Goal: Information Seeking & Learning: Compare options

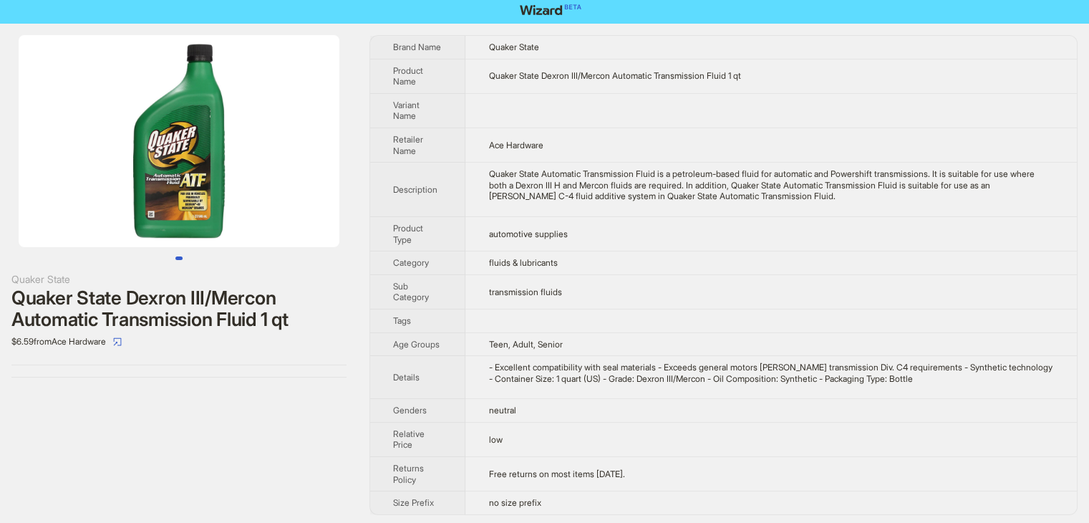
scroll to position [6, 0]
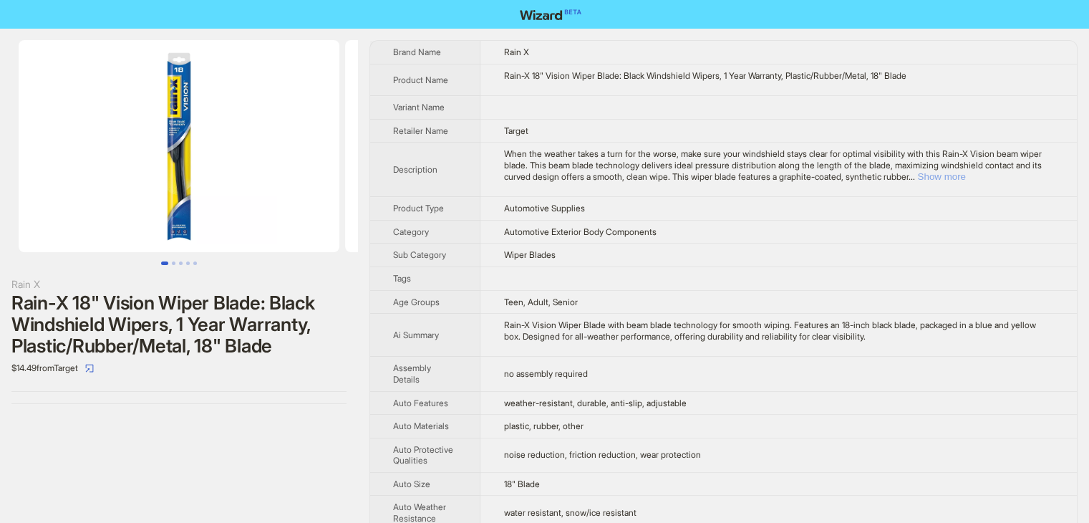
click at [965, 177] on button "Show more" at bounding box center [941, 176] width 48 height 11
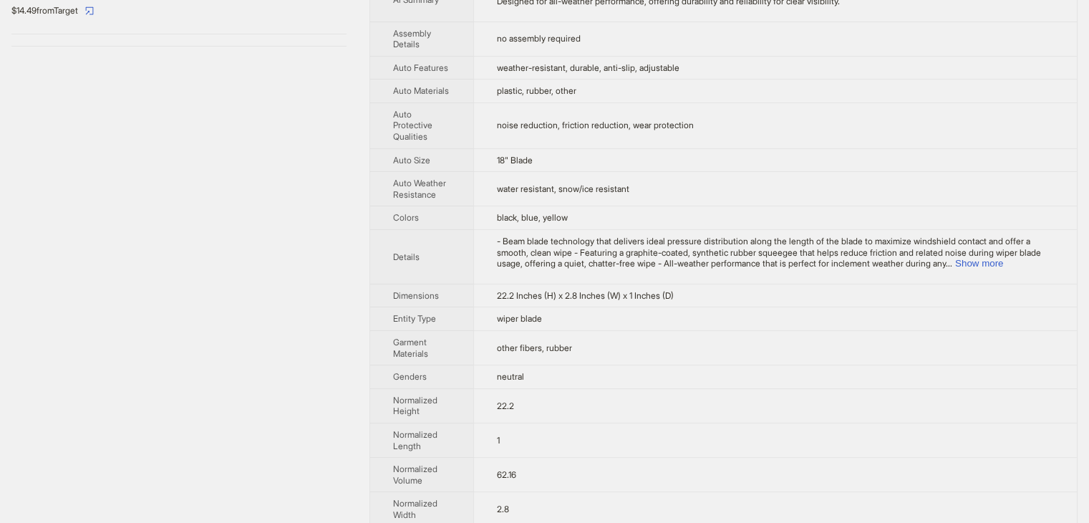
scroll to position [358, 0]
click at [1003, 259] on button "Show more" at bounding box center [979, 262] width 48 height 11
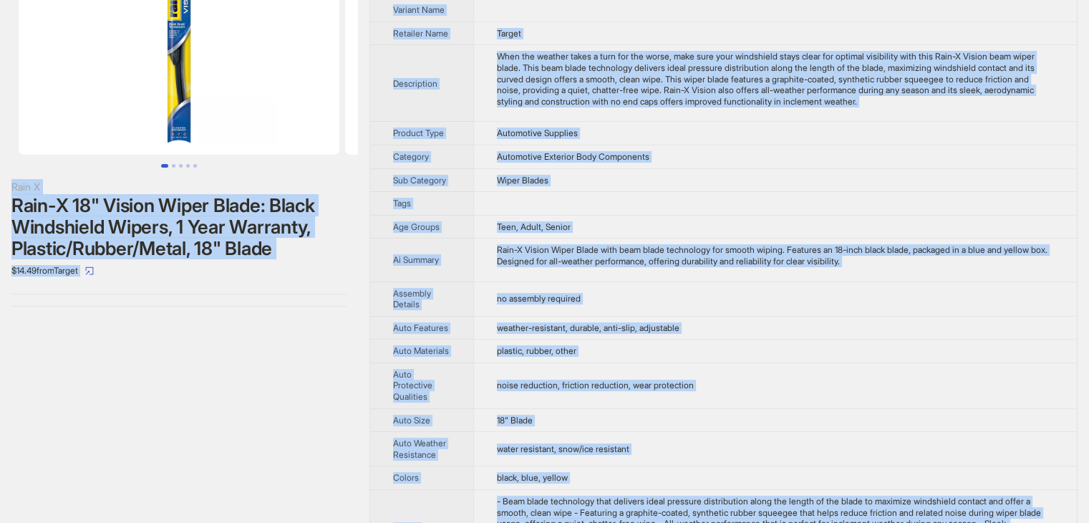
scroll to position [0, 0]
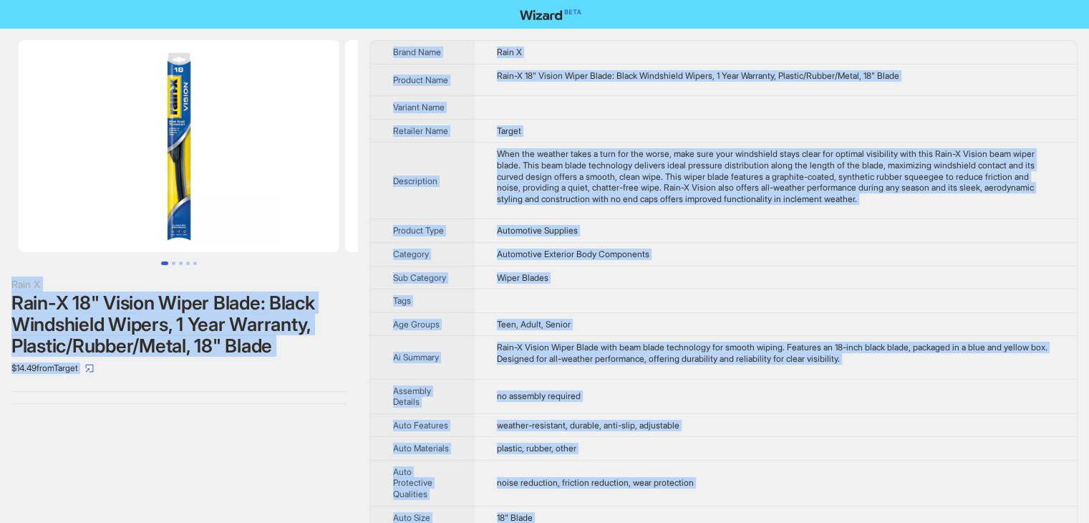
drag, startPoint x: 524, startPoint y: 502, endPoint x: 241, endPoint y: -21, distance: 594.8
copy div "Rain X Rain-X 18" Vision Wiper Blade: Black Windshield Wipers, 1 Year Warranty,…"
click at [602, 101] on td at bounding box center [775, 108] width 604 height 24
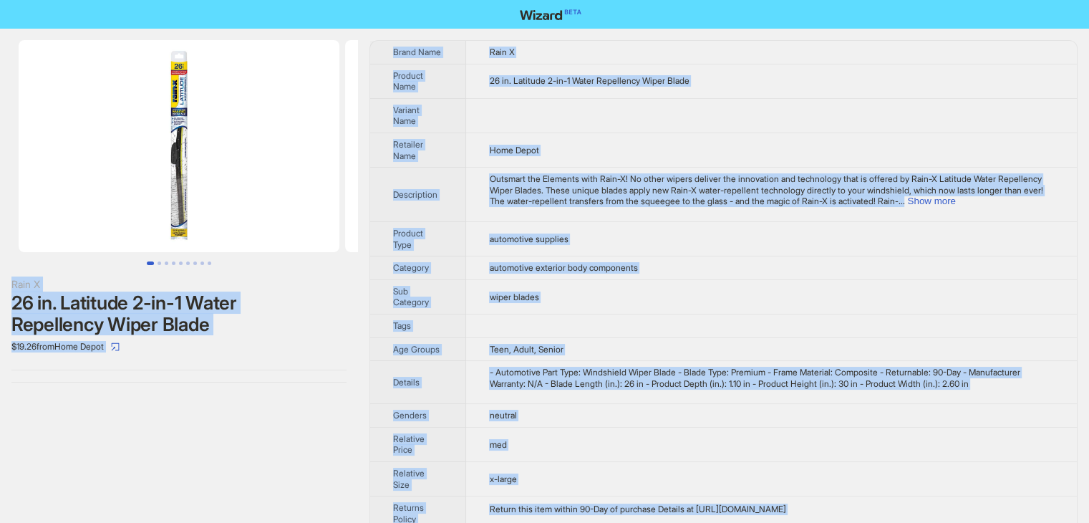
drag, startPoint x: 573, startPoint y: 499, endPoint x: 274, endPoint y: -43, distance: 619.3
click at [274, 0] on html "Rain X 26 in. Latitude 2-in-1 Water Repellency Wiper Blade $19.26 from Home Dep…" at bounding box center [544, 300] width 1089 height 600
copy div "Rain X 26 in. Latitude 2-in-1 Water Repellency Wiper Blade $19.26 from Home Dep…"
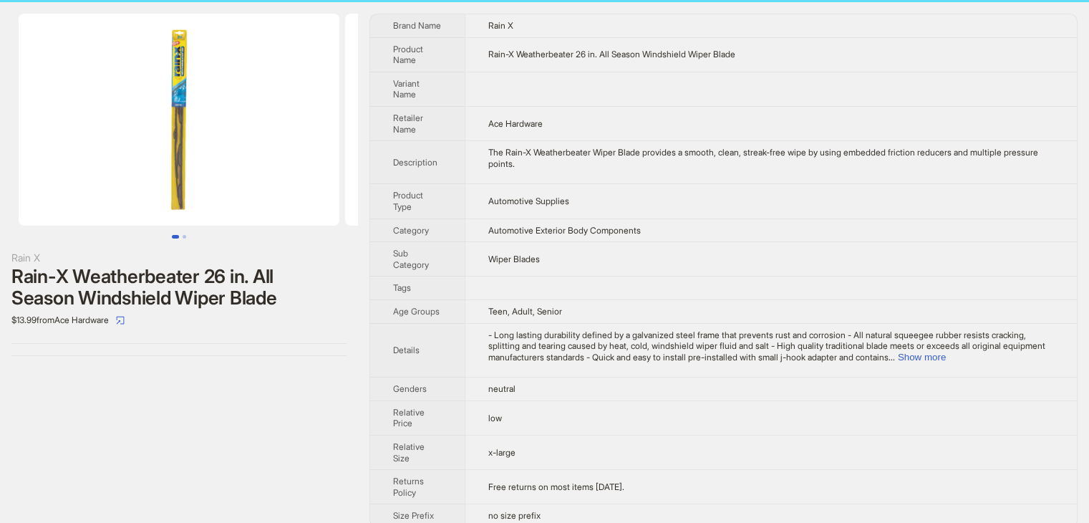
scroll to position [41, 0]
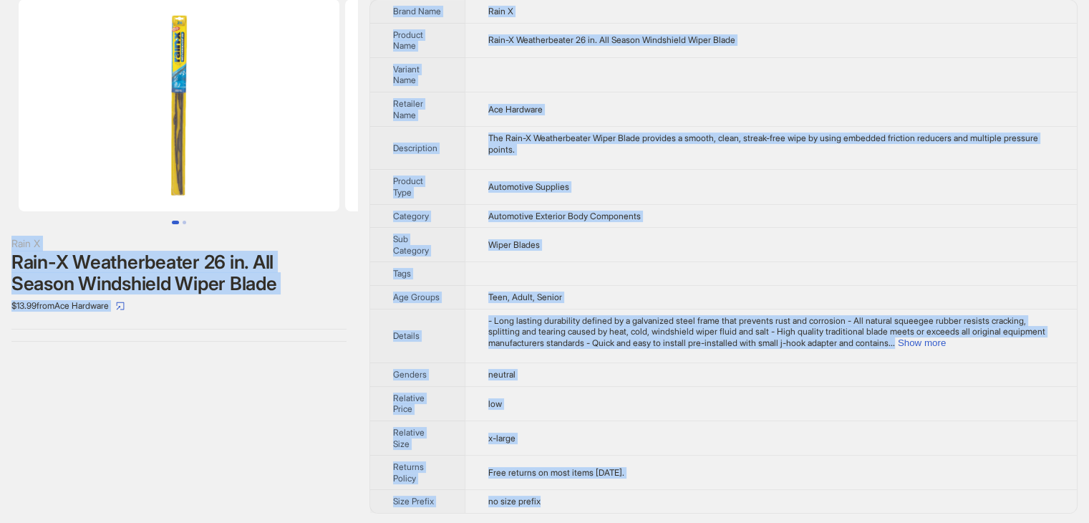
drag, startPoint x: 573, startPoint y: 498, endPoint x: 308, endPoint y: 12, distance: 553.8
click at [313, 57] on div "Rain X Rain-X Weatherbeater 26 in. All Season Windshield Wiper Blade $13.99 fro…" at bounding box center [544, 256] width 1089 height 537
drag, startPoint x: 308, startPoint y: 12, endPoint x: 304, endPoint y: -6, distance: 18.3
click at [304, 0] on html "Rain X Rain-X Weatherbeater 26 in. All Season Windshield Wiper Blade $13.99 fro…" at bounding box center [544, 242] width 1089 height 566
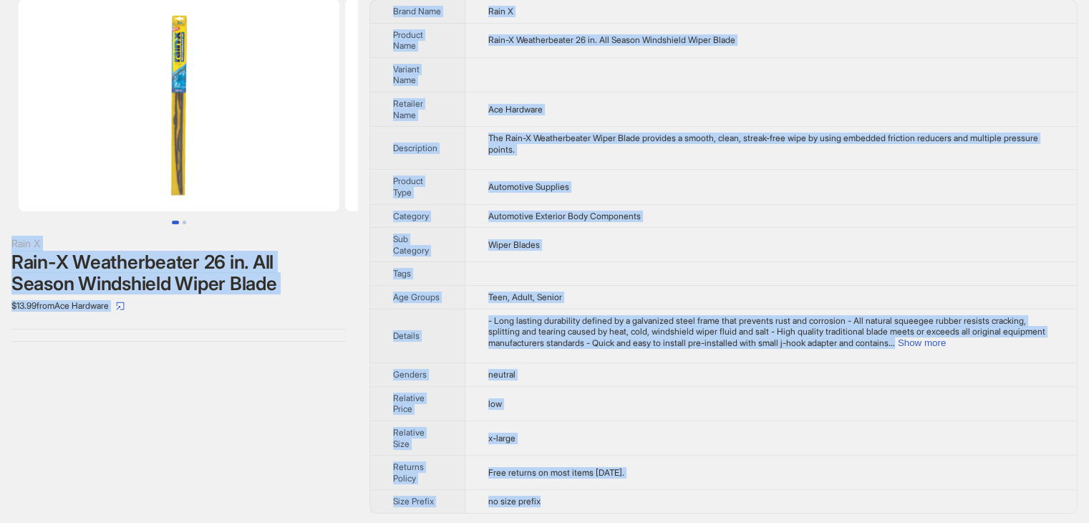
copy div "Rain X Rain-X Weatherbeater 26 in. All Season Windshield Wiper Blade $13.99 fro…"
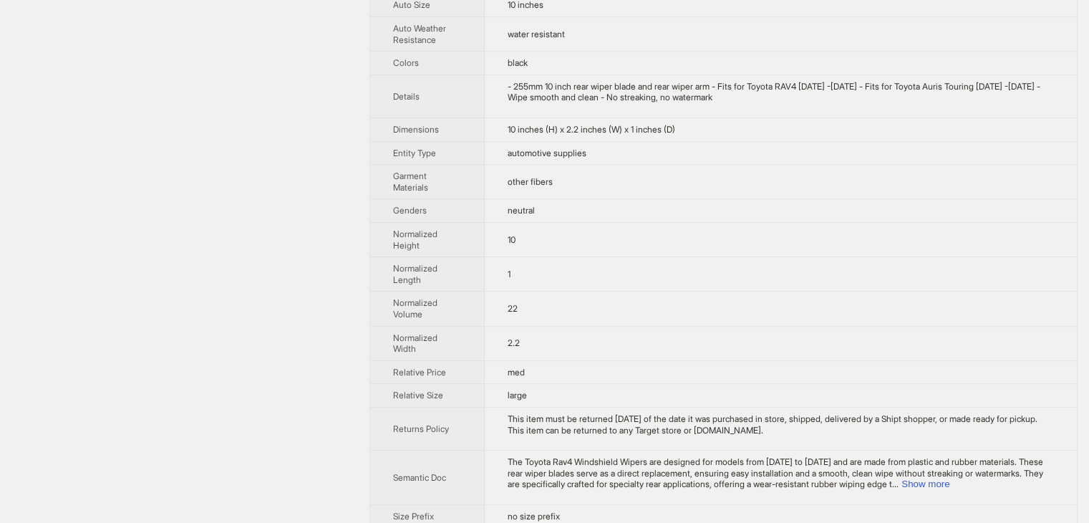
scroll to position [572, 0]
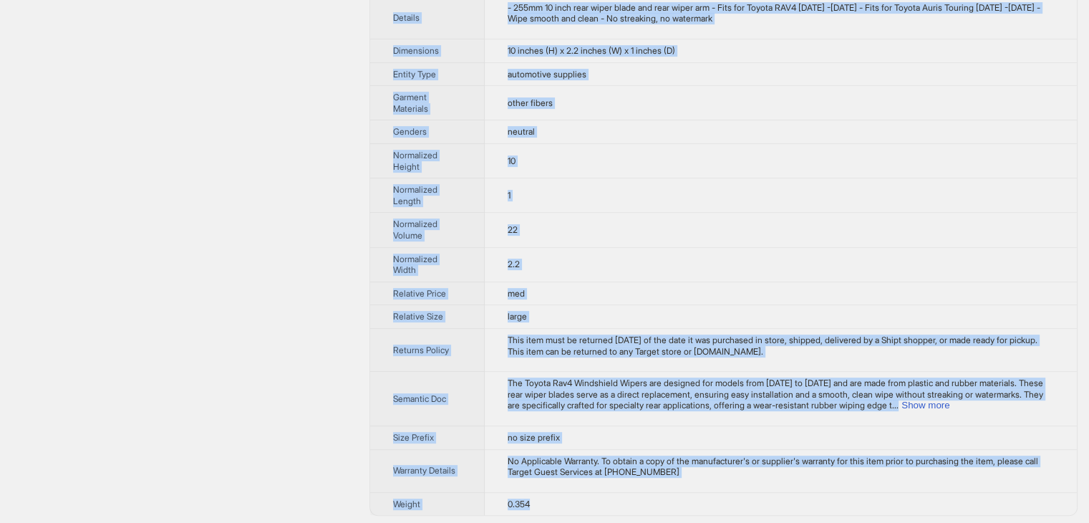
drag, startPoint x: 546, startPoint y: 496, endPoint x: 322, endPoint y: 15, distance: 530.6
click at [987, 231] on td "22" at bounding box center [781, 230] width 592 height 34
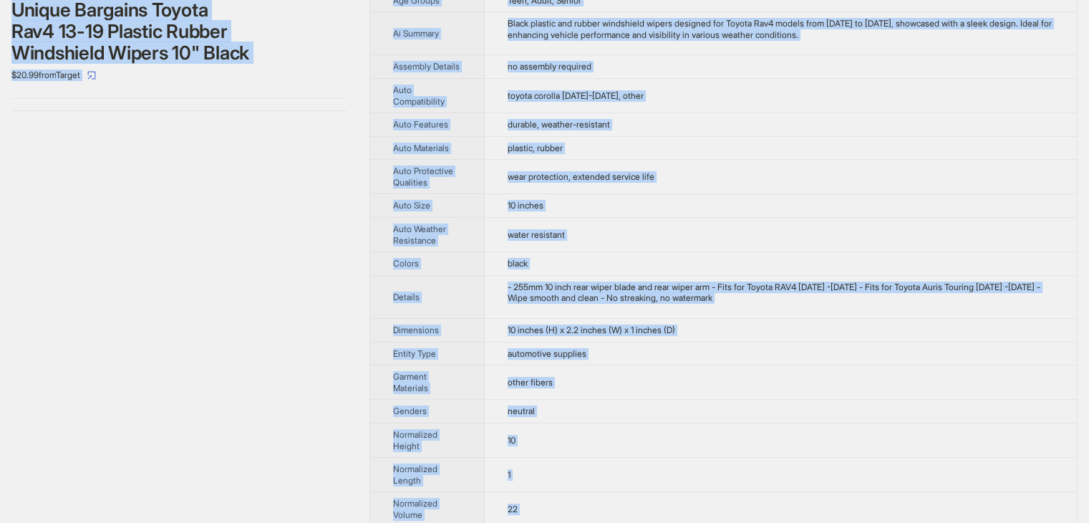
scroll to position [0, 0]
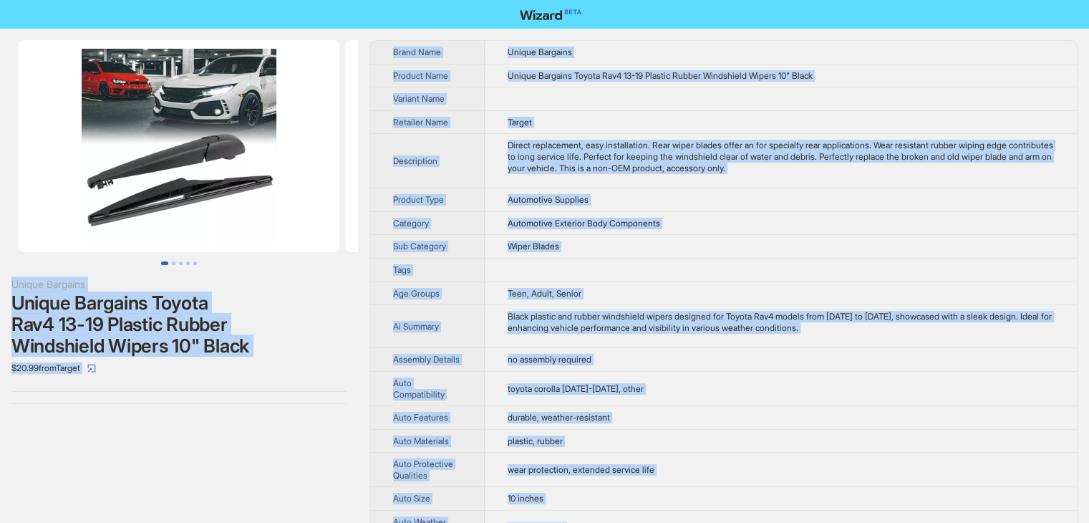
drag, startPoint x: 545, startPoint y: 500, endPoint x: 228, endPoint y: -62, distance: 645.2
copy div "Unique Bargains Unique Bargains Toyota Rav4 13-19 Plastic Rubber Windshield Wip…"
click at [788, 101] on td at bounding box center [781, 99] width 592 height 24
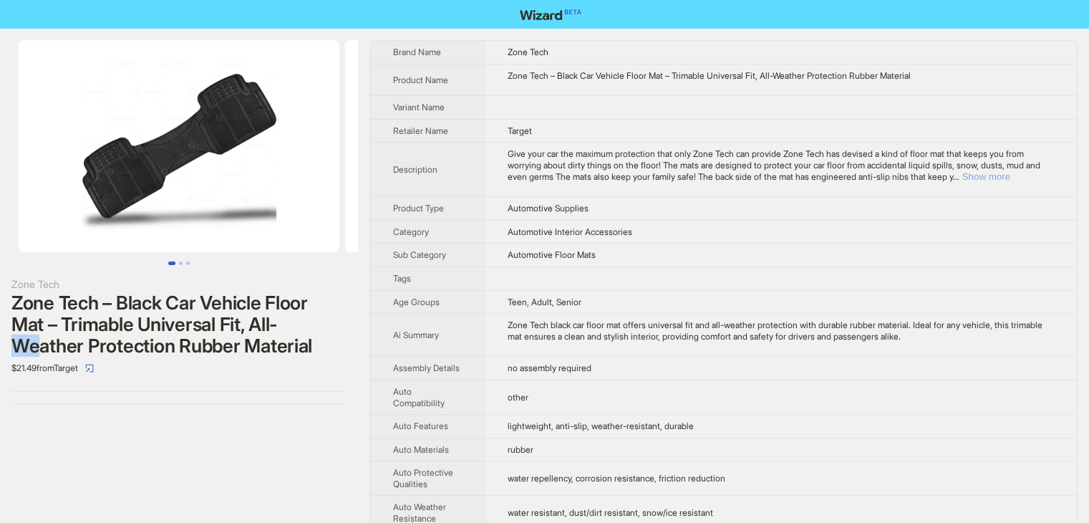
click at [1011, 175] on button "Show more" at bounding box center [987, 176] width 48 height 11
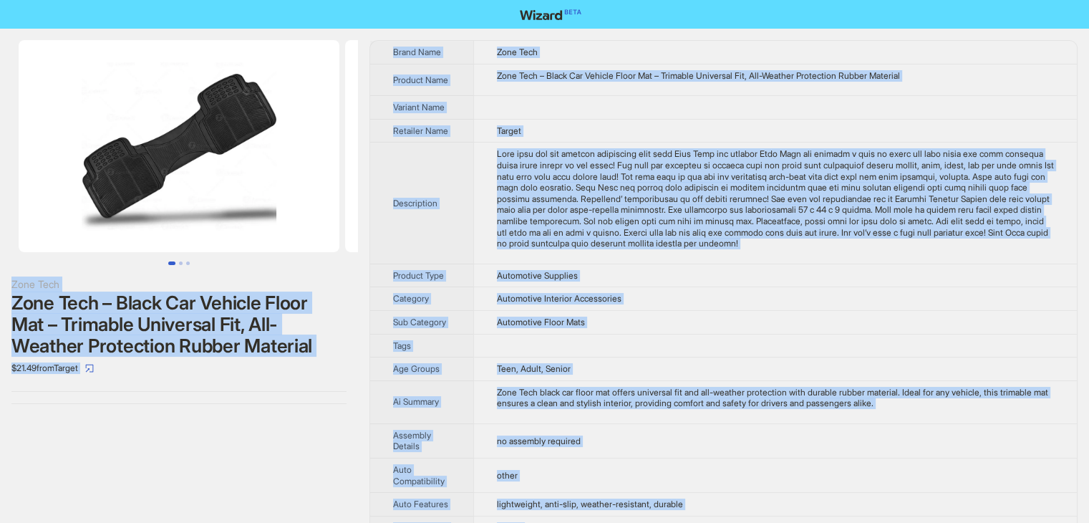
drag, startPoint x: 533, startPoint y: 502, endPoint x: 320, endPoint y: -62, distance: 603.1
copy div "Zone Tech Zone Tech – Black Car Vehicle Floor Mat – Trimable Universal Fit, All…"
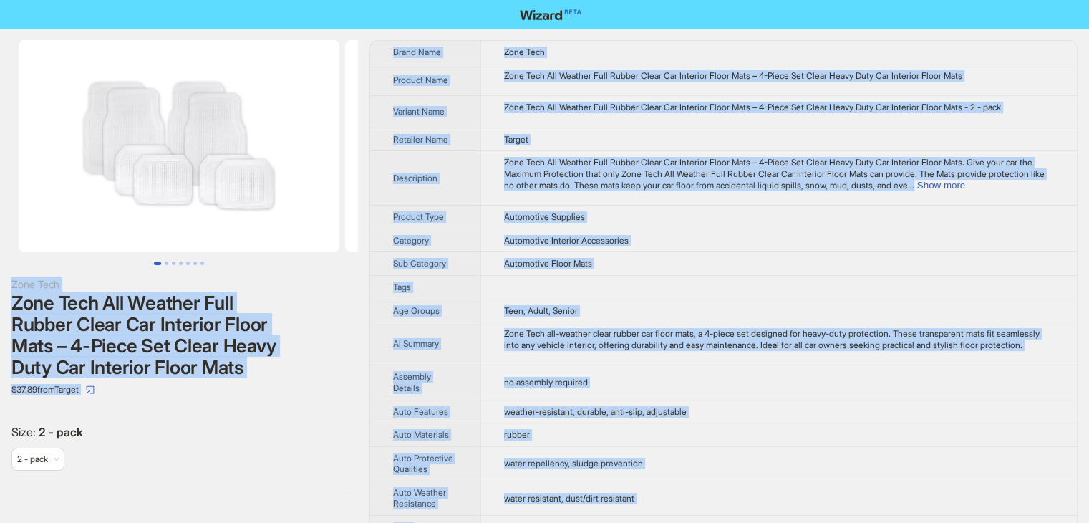
drag, startPoint x: 537, startPoint y: 501, endPoint x: 424, endPoint y: -49, distance: 561.6
copy div "Zone Tech Zone Tech All Weather Full Rubber Clear Car Interior Floor Mats – 4-P…"
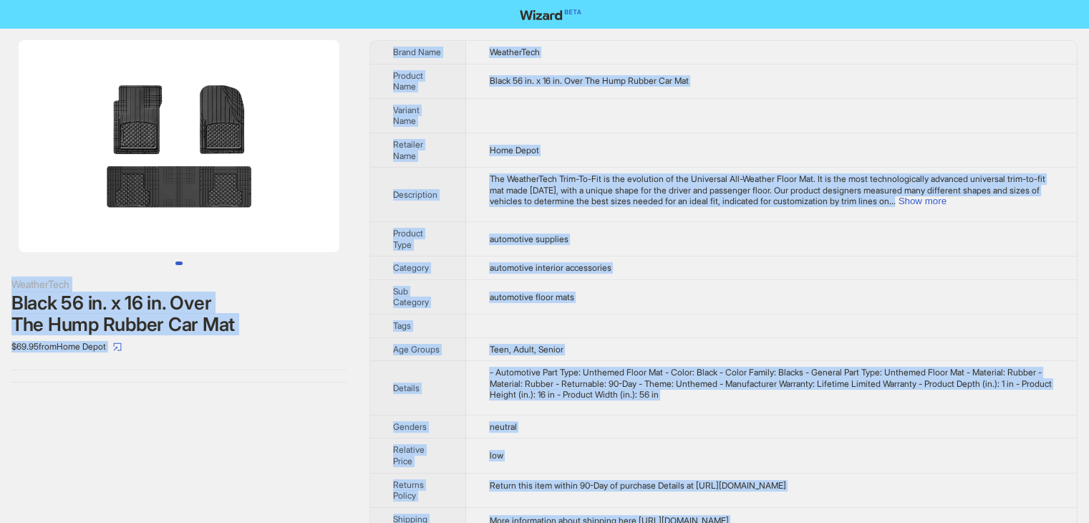
drag, startPoint x: 559, startPoint y: 497, endPoint x: 421, endPoint y: -62, distance: 576.0
click at [421, 0] on html "WeatherTech Black 56 in. x 16 in. Over The Hump Rubber Car Mat $69.95 from Home…" at bounding box center [544, 288] width 1089 height 577
click at [791, 344] on td "Teen, Adult, Senior" at bounding box center [771, 349] width 611 height 24
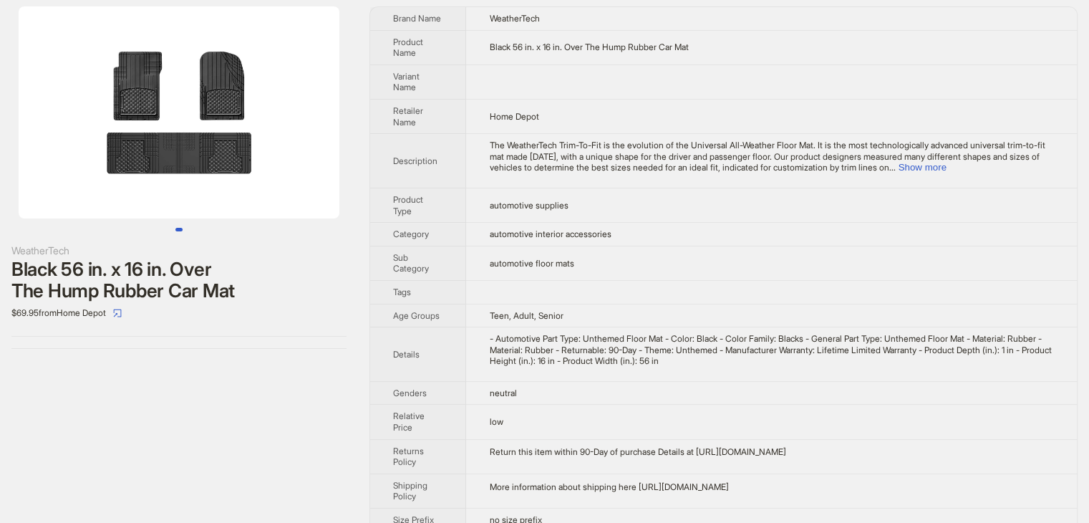
scroll to position [52, 0]
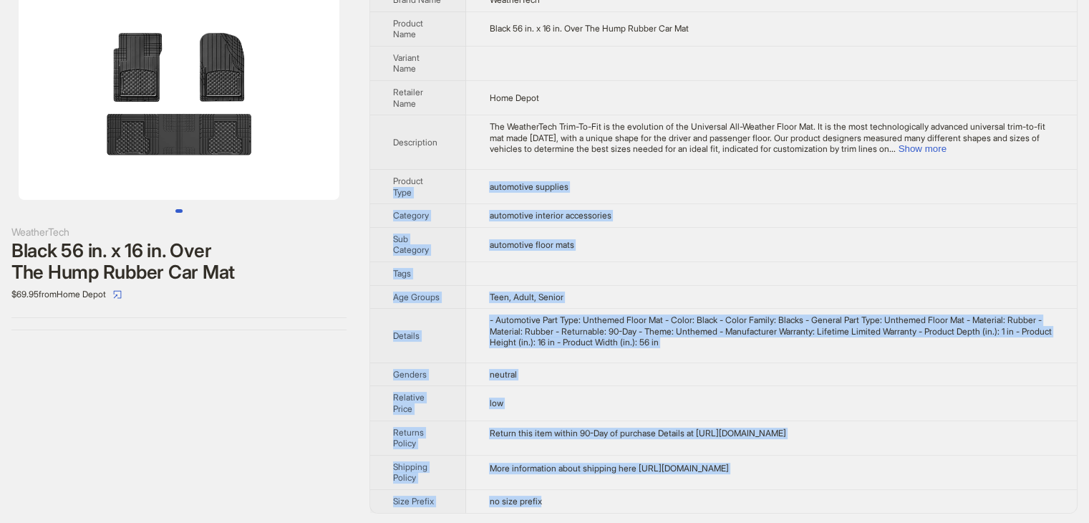
drag, startPoint x: 576, startPoint y: 509, endPoint x: 418, endPoint y: 100, distance: 438.9
click at [435, 141] on tbody "Brand Name WeatherTech Product Name Black 56 in. x 16 in. Over The Hump Rubber …" at bounding box center [723, 251] width 707 height 524
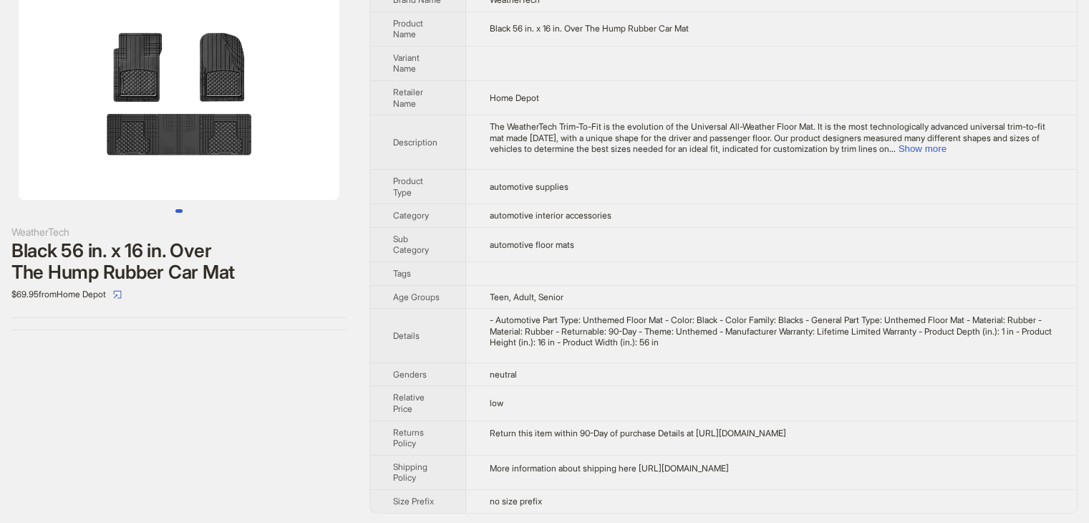
click at [690, 91] on td "Home Depot" at bounding box center [771, 97] width 611 height 34
click at [558, 502] on td "no size prefix" at bounding box center [771, 501] width 611 height 23
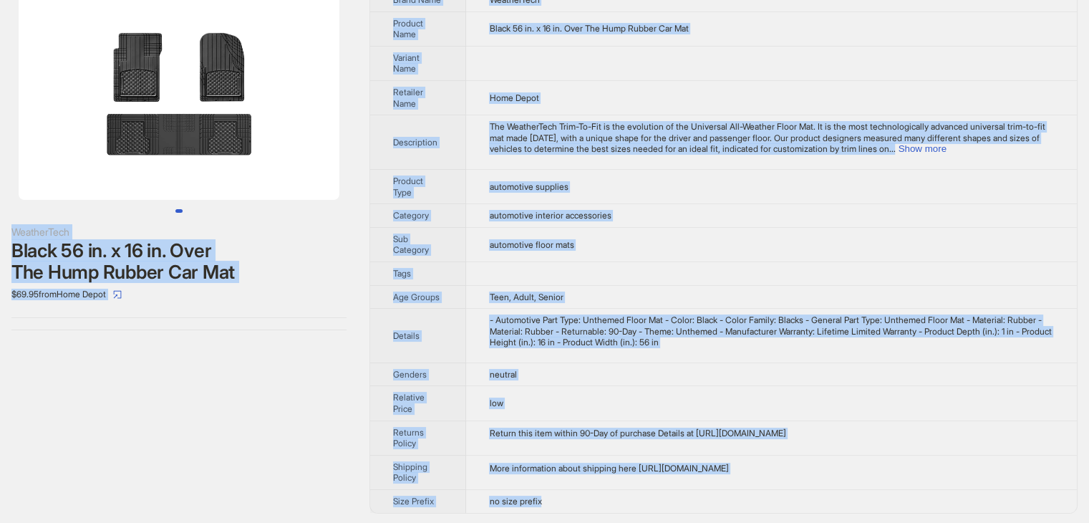
scroll to position [0, 0]
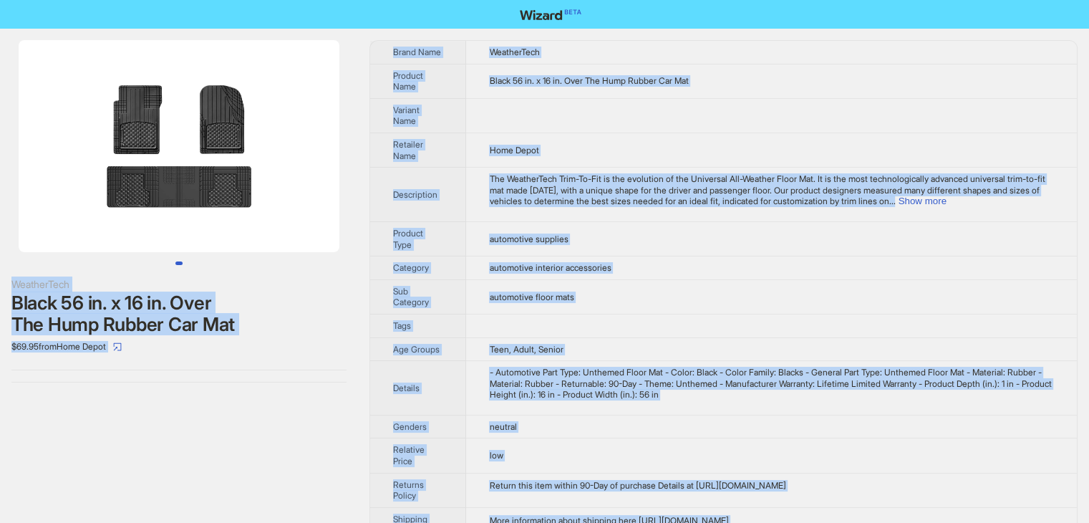
drag, startPoint x: 558, startPoint y: 502, endPoint x: 326, endPoint y: -21, distance: 572.7
click at [326, 0] on html "WeatherTech Black 56 in. x 16 in. Over The Hump Rubber Car Mat $69.95 from Home…" at bounding box center [544, 288] width 1089 height 577
copy div "WeatherTech Black 56 in. x 16 in. Over The Hump Rubber Car Mat $69.95 from Home…"
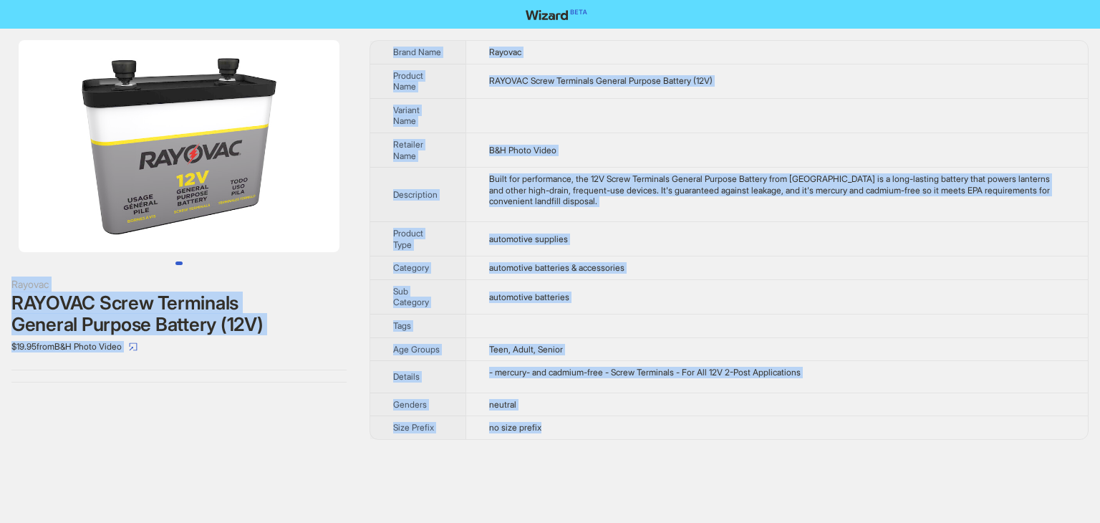
drag, startPoint x: 566, startPoint y: 422, endPoint x: 307, endPoint y: -26, distance: 517.3
click at [307, 0] on html "Rayovac RAYOVAC Screw Terminals General Purpose Battery (12V) $19.95 from B&H P…" at bounding box center [550, 261] width 1100 height 523
click at [607, 443] on div "Rayovac RAYOVAC Screw Terminals General Purpose Battery (12V) $19.95 from B&H P…" at bounding box center [550, 240] width 1100 height 423
drag, startPoint x: 569, startPoint y: 427, endPoint x: 327, endPoint y: 94, distance: 412.1
click at [329, 108] on div "Rayovac RAYOVAC Screw Terminals General Purpose Battery (12V) $19.95 from B&H P…" at bounding box center [550, 240] width 1100 height 423
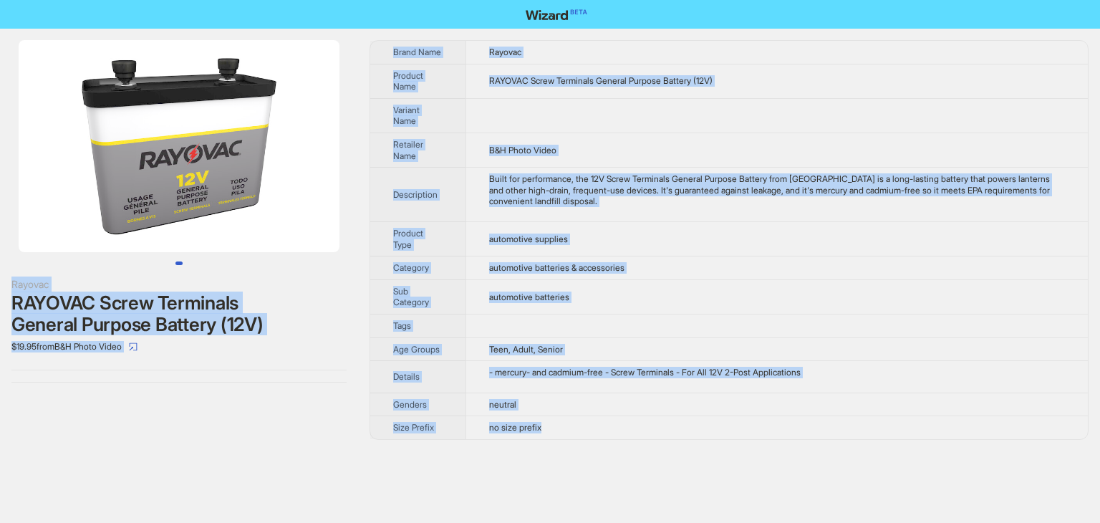
click at [327, 88] on img at bounding box center [179, 146] width 321 height 212
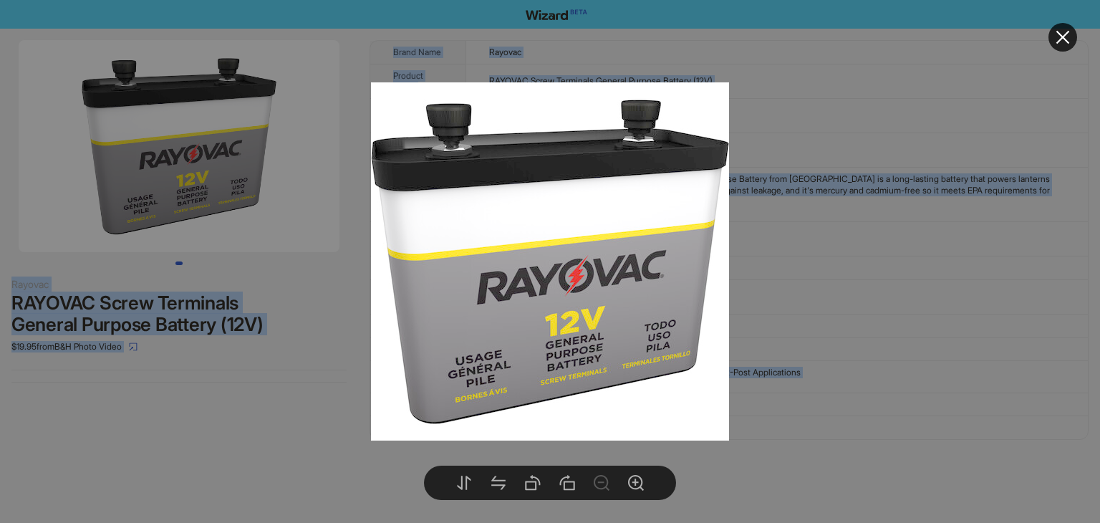
click at [1063, 39] on icon "close" at bounding box center [1062, 37] width 17 height 17
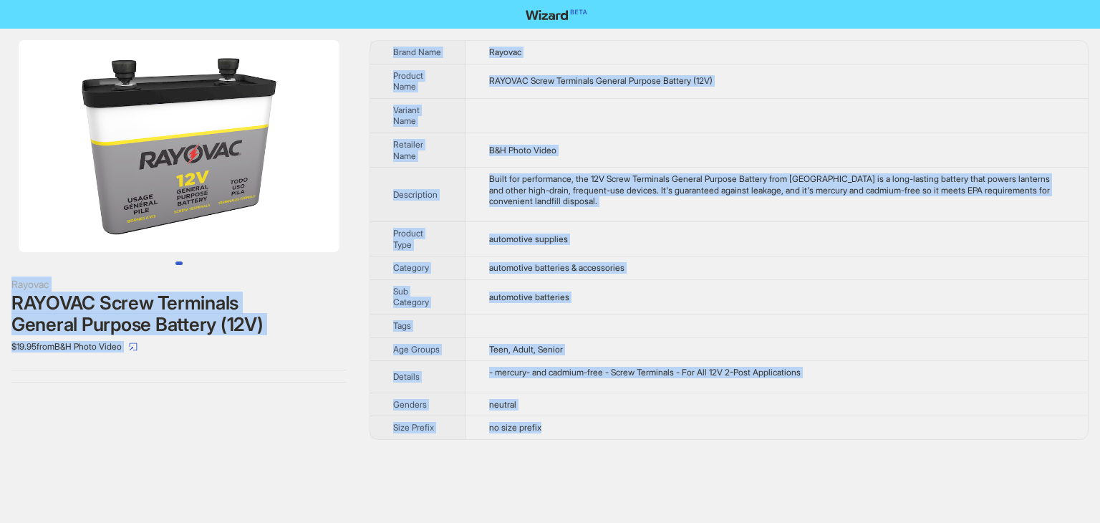
copy div "Rayovac RAYOVAC Screw Terminals General Purpose Battery (12V) $19.95 from B&H P…"
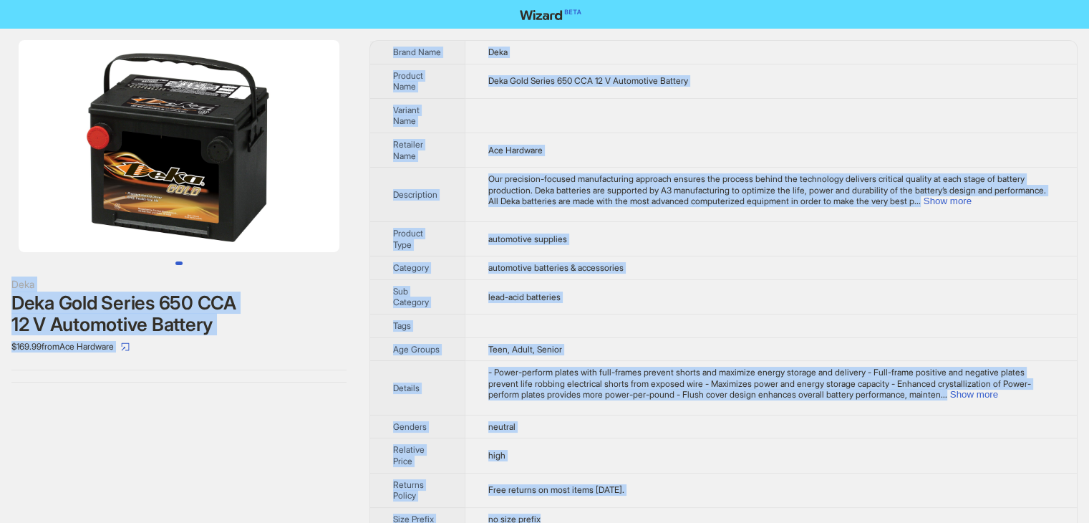
drag, startPoint x: 554, startPoint y: 502, endPoint x: 387, endPoint y: -22, distance: 550.4
click at [387, 0] on html "Deka Deka Gold Series 650 CCA 12 V Automotive Battery $169.99 from Ace Hardware…" at bounding box center [544, 271] width 1089 height 542
copy div "Deka Deka Gold Series 650 CCA 12 V Automotive Battery $169.99 from Ace Hardware…"
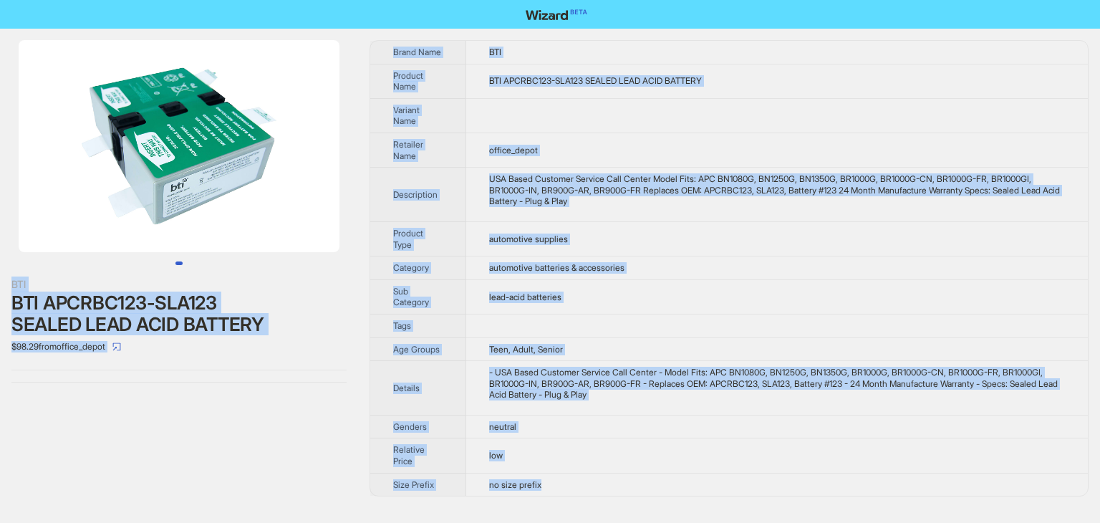
drag, startPoint x: 564, startPoint y: 487, endPoint x: 360, endPoint y: -26, distance: 552.6
click at [360, 0] on html "BTI BTI APCRBC123-SLA123 SEALED LEAD ACID BATTERY $98.29 from office_depot Bran…" at bounding box center [550, 261] width 1100 height 523
copy div "BTI BTI APCRBC123-SLA123 SEALED LEAD ACID BATTERY $98.29 from office_depot Bran…"
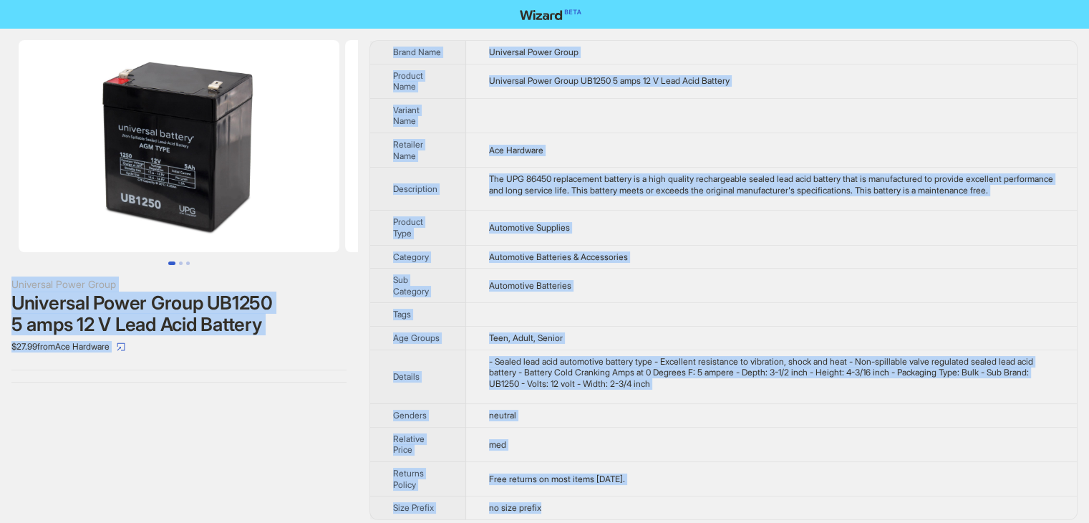
drag, startPoint x: 585, startPoint y: 502, endPoint x: 369, endPoint y: -49, distance: 591.7
click at [369, 0] on html "Universal Power Group Universal Power Group UB1250 5 amps 12 V Lead Acid Batter…" at bounding box center [544, 265] width 1089 height 531
click at [704, 327] on td at bounding box center [771, 315] width 611 height 24
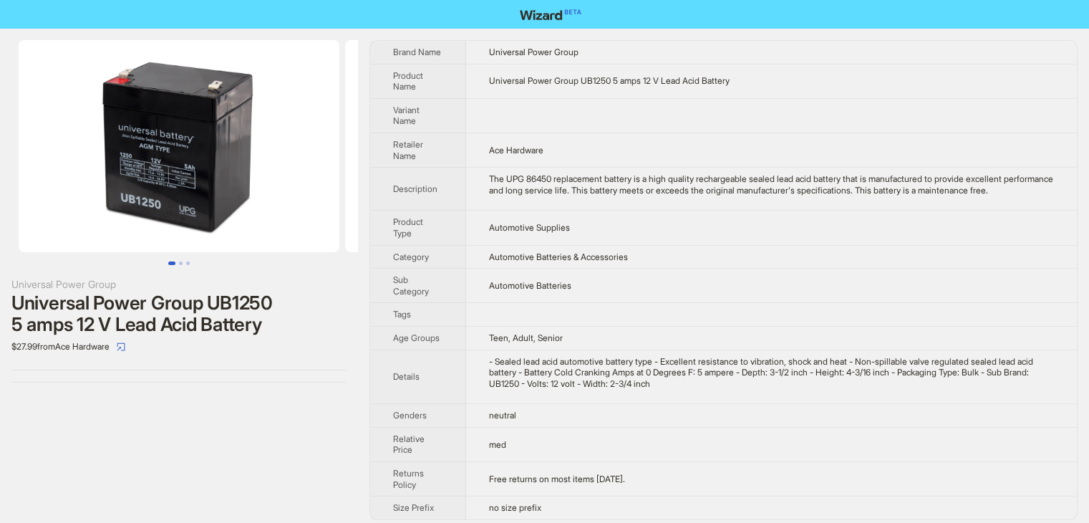
click at [704, 327] on td at bounding box center [771, 315] width 611 height 24
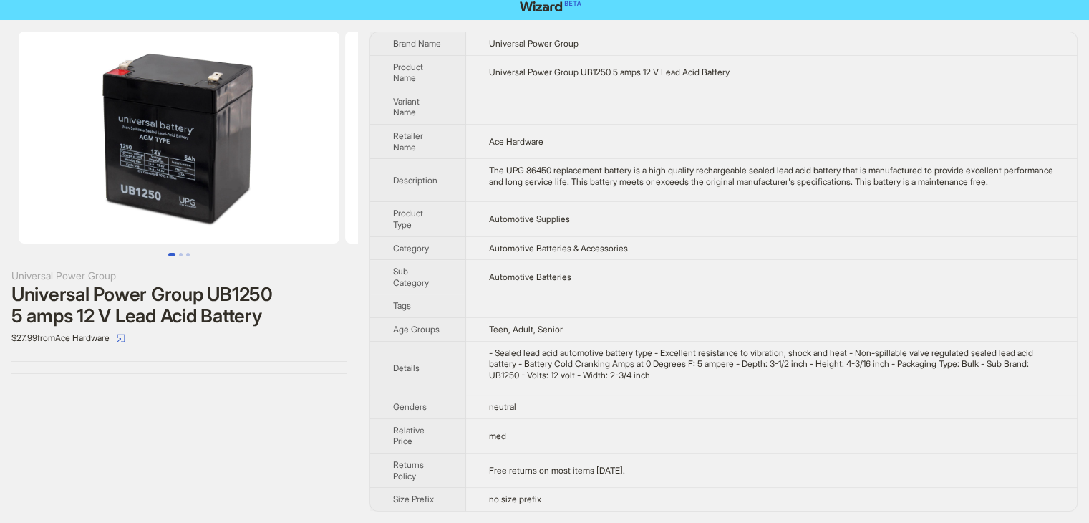
scroll to position [17, 0]
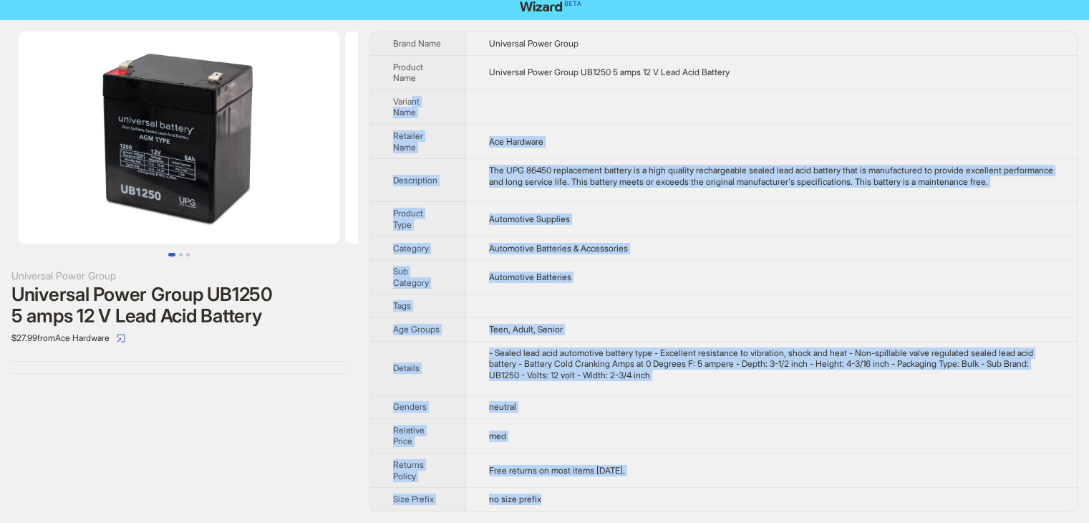
drag, startPoint x: 569, startPoint y: 509, endPoint x: 407, endPoint y: 64, distance: 472.6
click at [407, 67] on tbody "Brand Name Universal Power Group Product Name Universal Power Group UB1250 5 am…" at bounding box center [723, 271] width 707 height 478
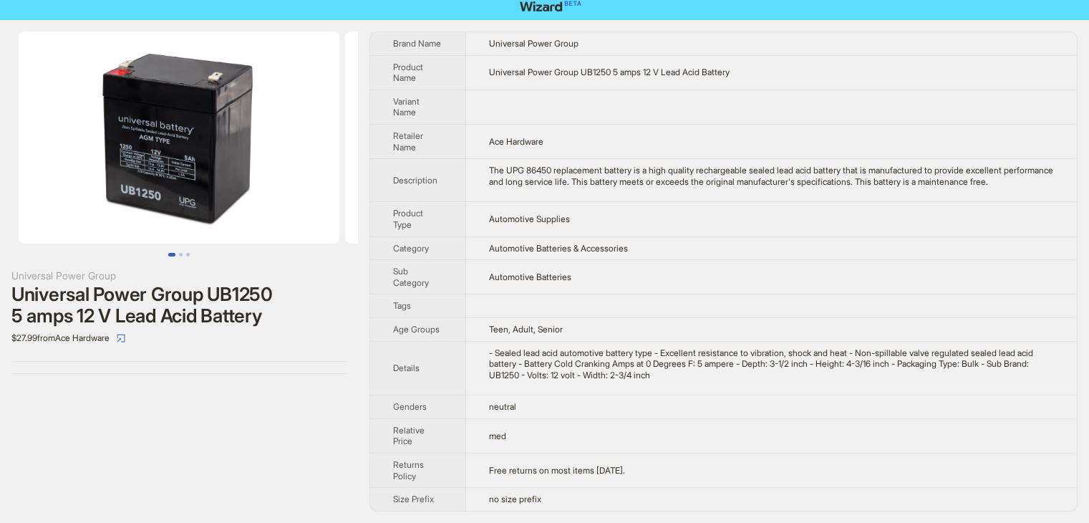
click at [334, 20] on div "Universal Power Group Universal Power Group UB1250 5 amps 12 V Lead Acid Batter…" at bounding box center [544, 271] width 1089 height 503
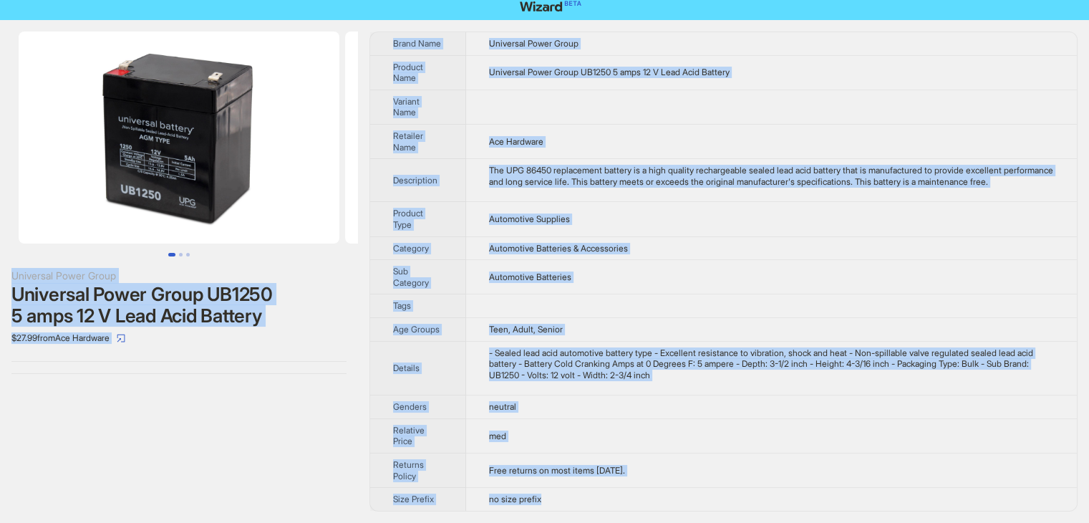
scroll to position [0, 0]
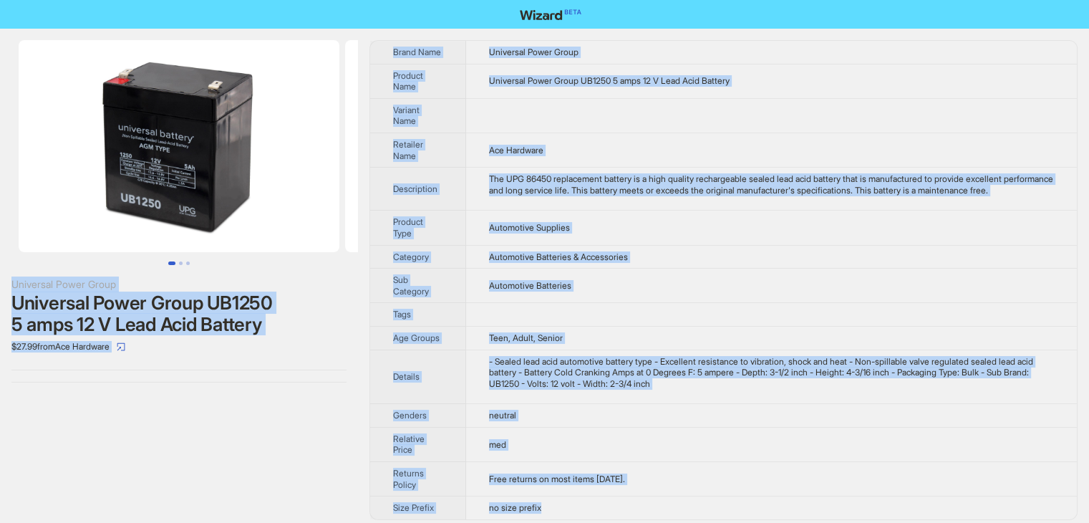
drag, startPoint x: 550, startPoint y: 499, endPoint x: 269, endPoint y: -40, distance: 608.0
click at [269, 0] on html "Universal Power Group Universal Power Group UB1250 5 amps 12 V Lead Acid Batter…" at bounding box center [544, 265] width 1089 height 531
copy div "Universal Power Group Universal Power Group UB1250 5 amps 12 V Lead Acid Batter…"
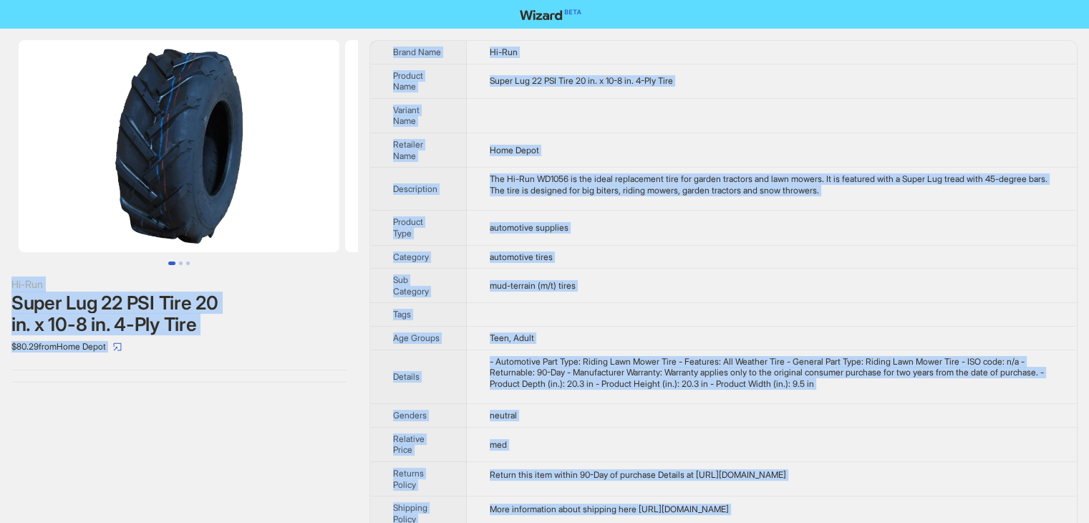
drag, startPoint x: 552, startPoint y: 499, endPoint x: 275, endPoint y: -3, distance: 573.5
click at [275, 0] on html "Hi-Run Super Lug 22 PSI Tire 20 in. x 10-8 in. 4-Ply Tire $80.29 from Home Depo…" at bounding box center [544, 283] width 1089 height 566
copy div "Hi-Run Super Lug 22 PSI Tire 20 in. x 10-8 in. 4-Ply Tire $80.29 from Home Depo…"
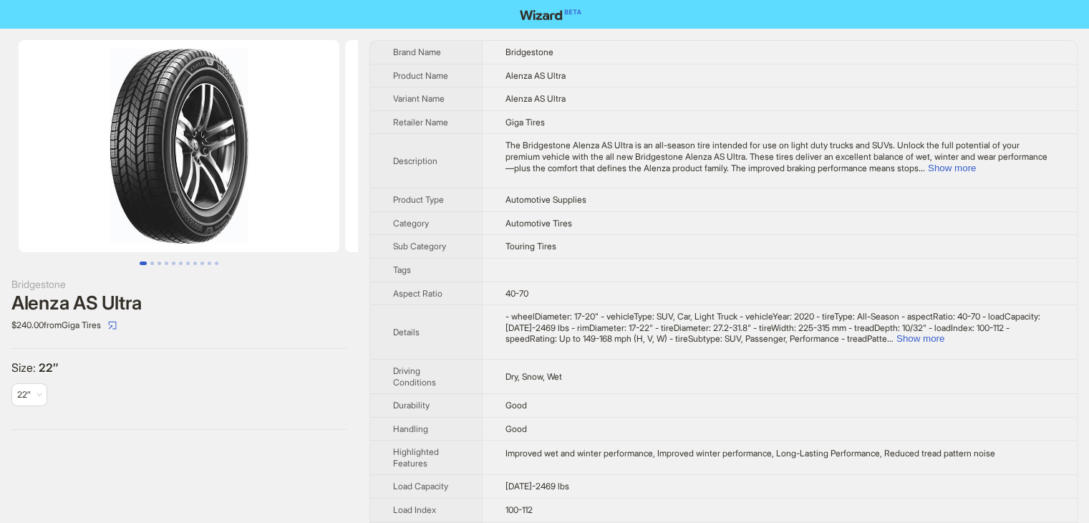
scroll to position [576, 0]
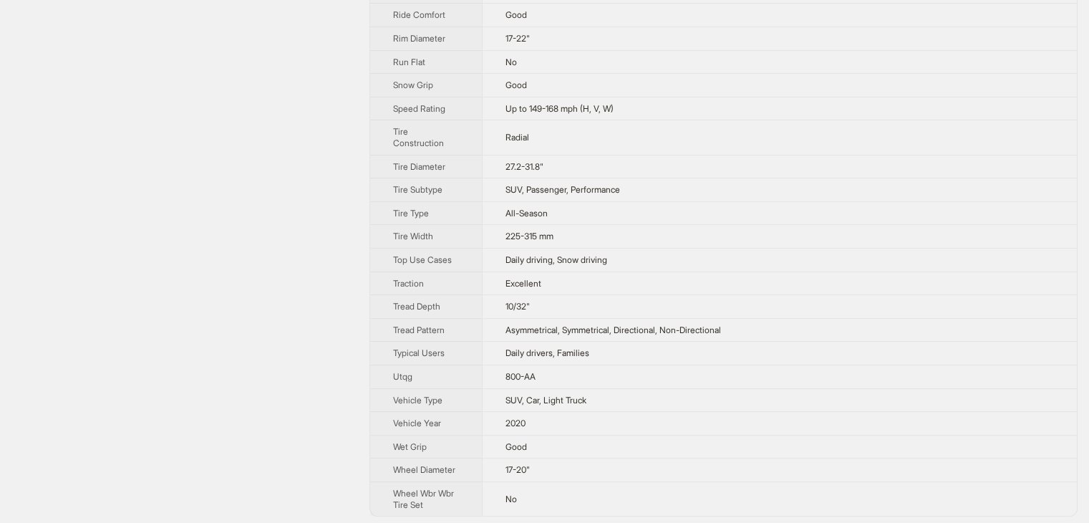
click at [674, 388] on td "SUV, Car, Light Truck" at bounding box center [779, 400] width 595 height 24
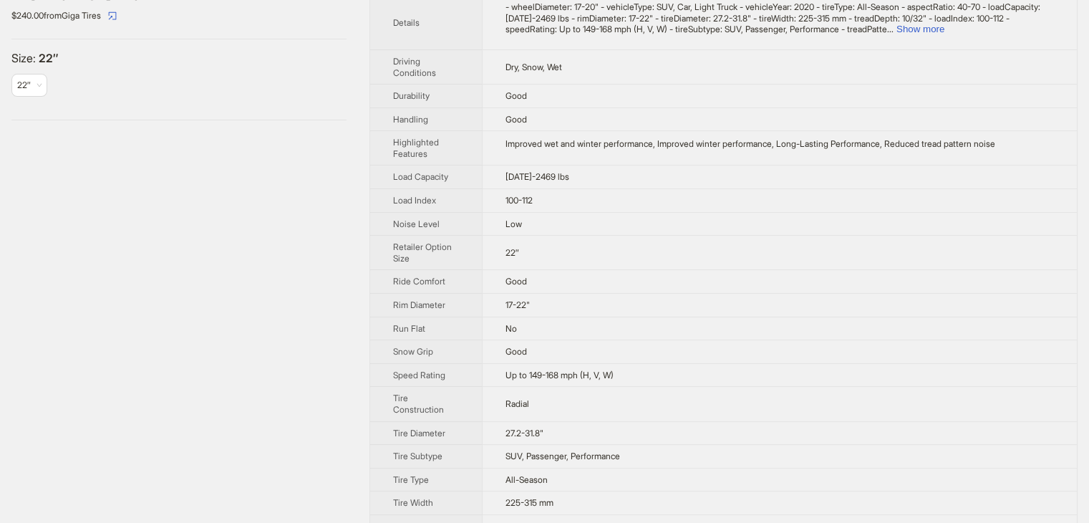
scroll to position [218, 0]
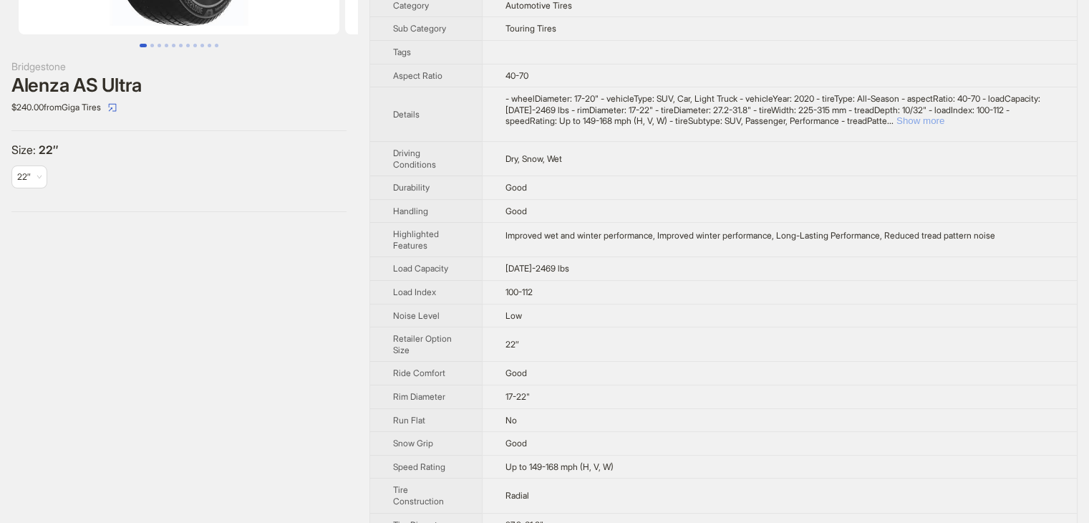
click at [945, 118] on button "Show more" at bounding box center [921, 120] width 48 height 11
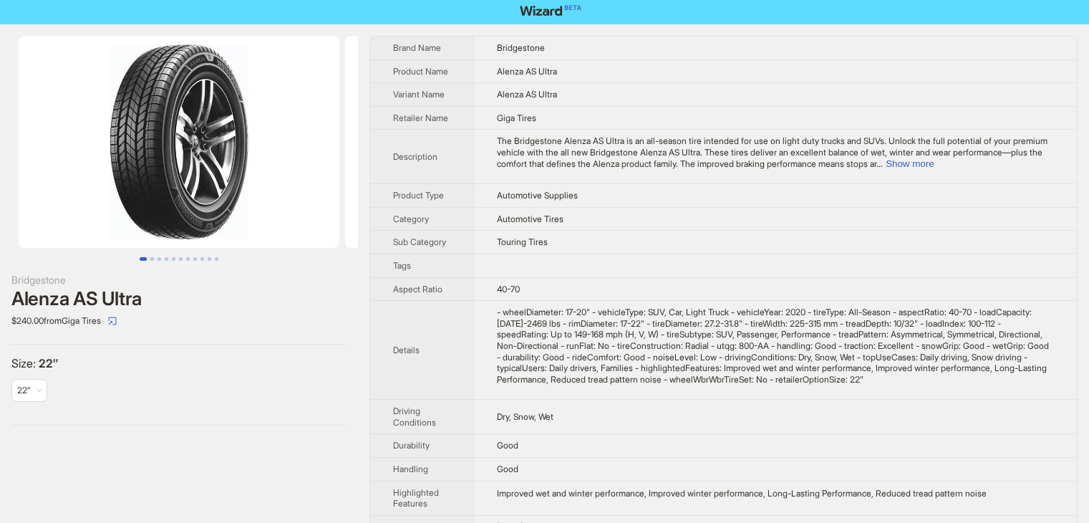
scroll to position [0, 0]
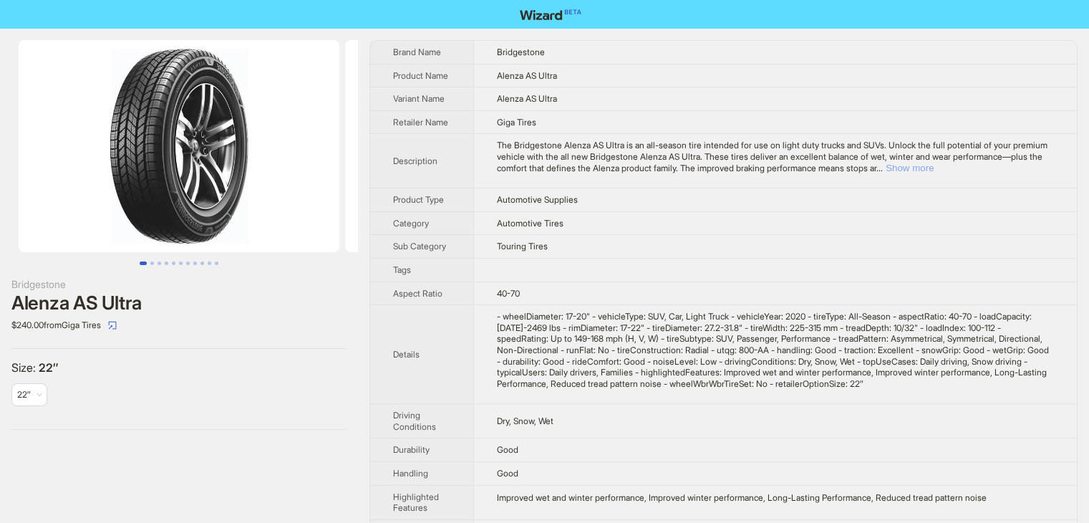
click at [934, 170] on button "Show more" at bounding box center [910, 168] width 48 height 11
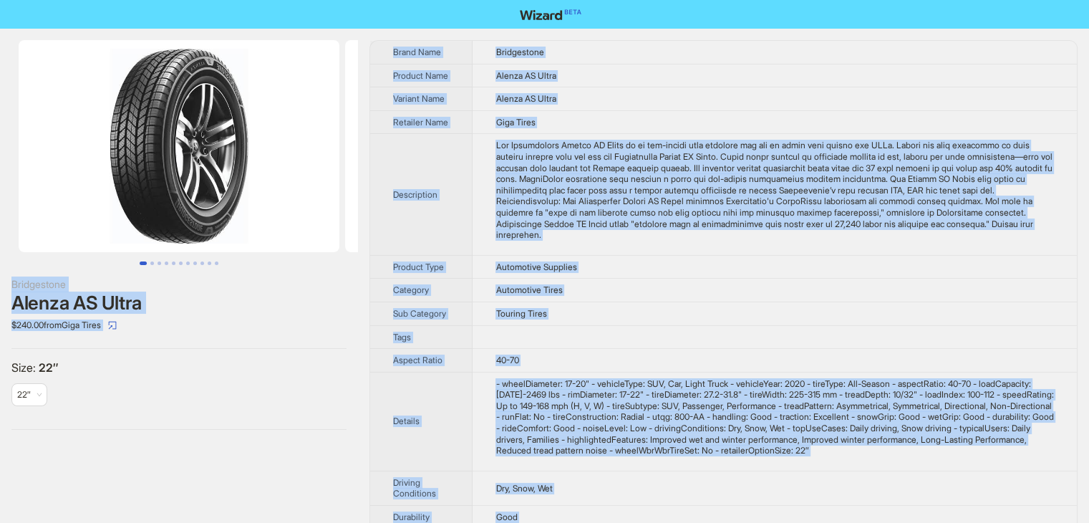
drag, startPoint x: 521, startPoint y: 497, endPoint x: 314, endPoint y: -42, distance: 577.4
copy div "Bridgestone Alenza AS Ultra $240.00 from Giga Tires Size : 22″ 22″ Brand Name B…"
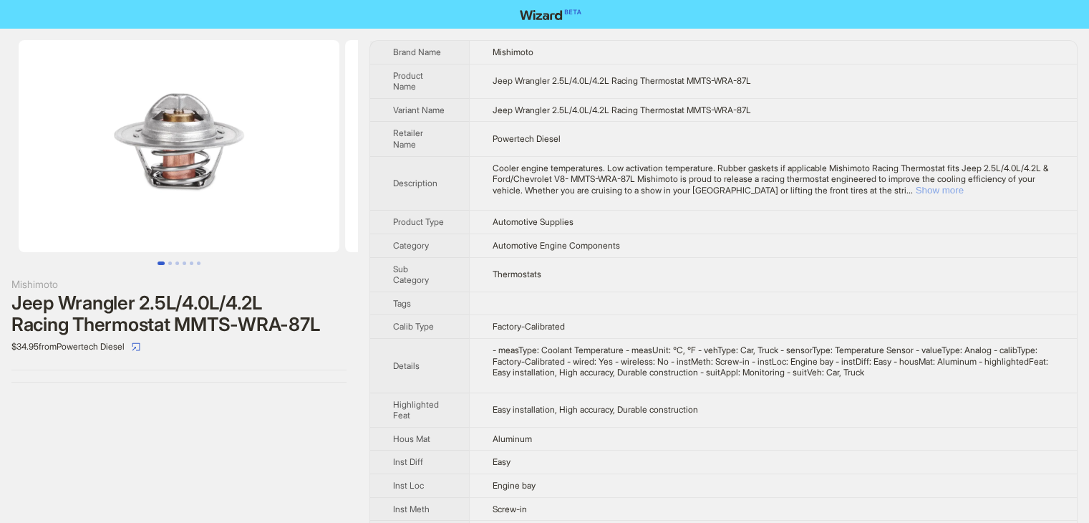
click at [964, 196] on button "Show more" at bounding box center [940, 190] width 48 height 11
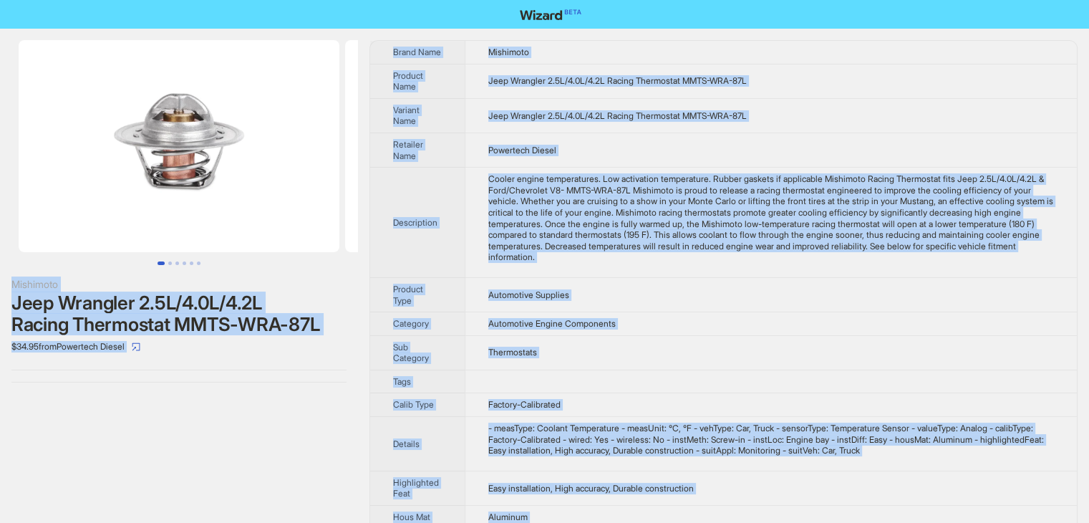
drag, startPoint x: 516, startPoint y: 505, endPoint x: 298, endPoint y: -62, distance: 607.6
click at [298, 0] on html "Mishimoto Jeep Wrangler 2.5L/4.0L/4.2L Racing Thermostat MMTS-WRA-87L $34.95 fr…" at bounding box center [544, 410] width 1089 height 821
copy div "Mishimoto Jeep Wrangler 2.5L/4.0L/4.2L Racing Thermostat MMTS-WRA-87L $34.95 fr…"
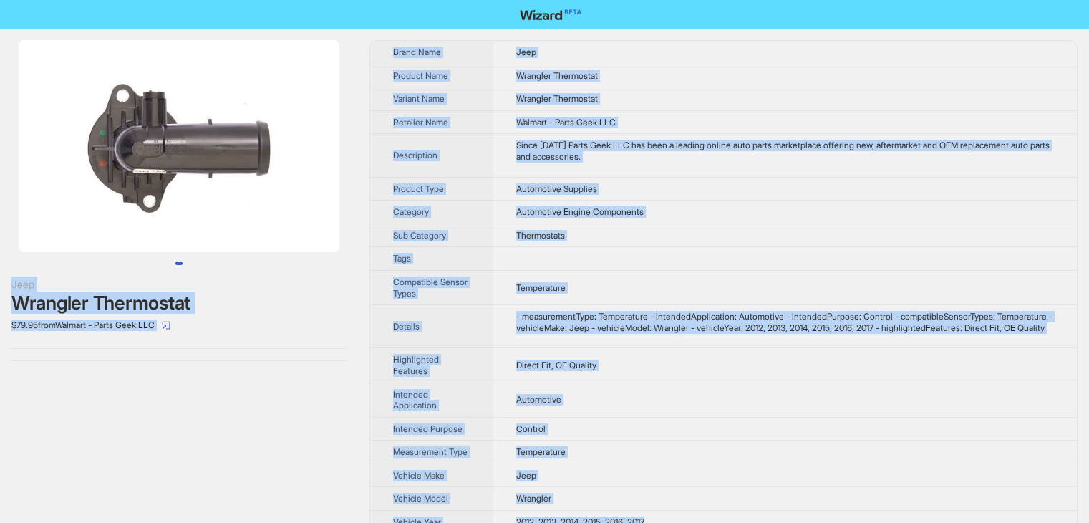
drag, startPoint x: 677, startPoint y: 499, endPoint x: 278, endPoint y: -57, distance: 684.1
click at [278, 0] on html "Jeep Wrangler Thermostat $79.95 from Walmart - Parts Geek LLC Brand Name Jeep P…" at bounding box center [544, 273] width 1089 height 546
copy div "Jeep Wrangler Thermostat $79.95 from Walmart - Parts Geek LLC Brand Name Jeep P…"
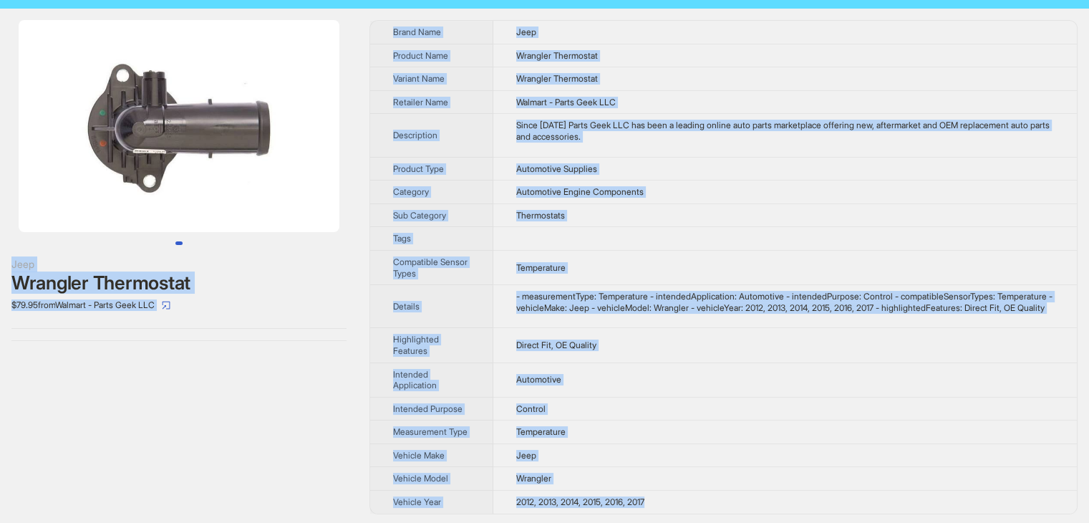
scroll to position [32, 0]
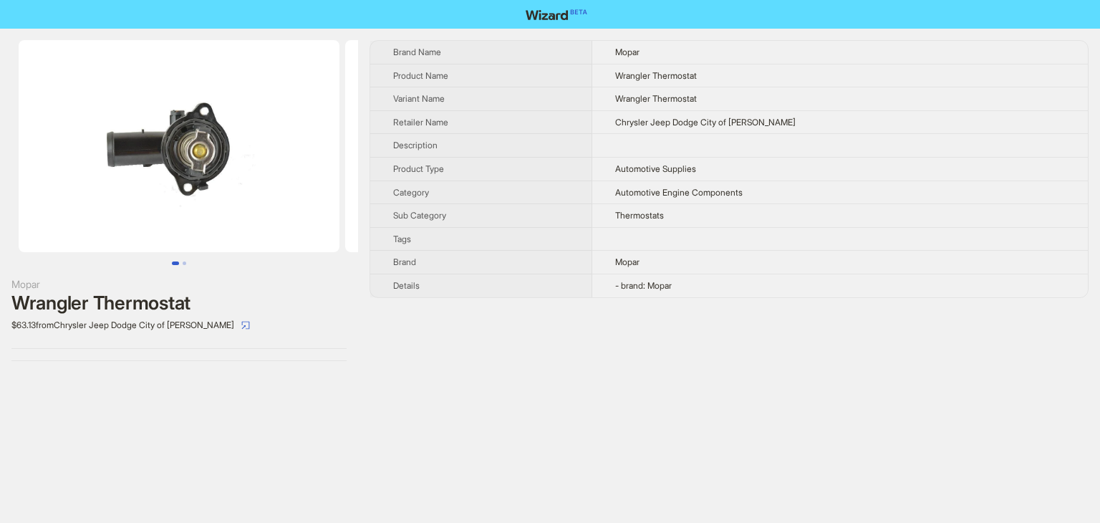
click at [719, 285] on td "- brand: Mopar" at bounding box center [840, 285] width 496 height 23
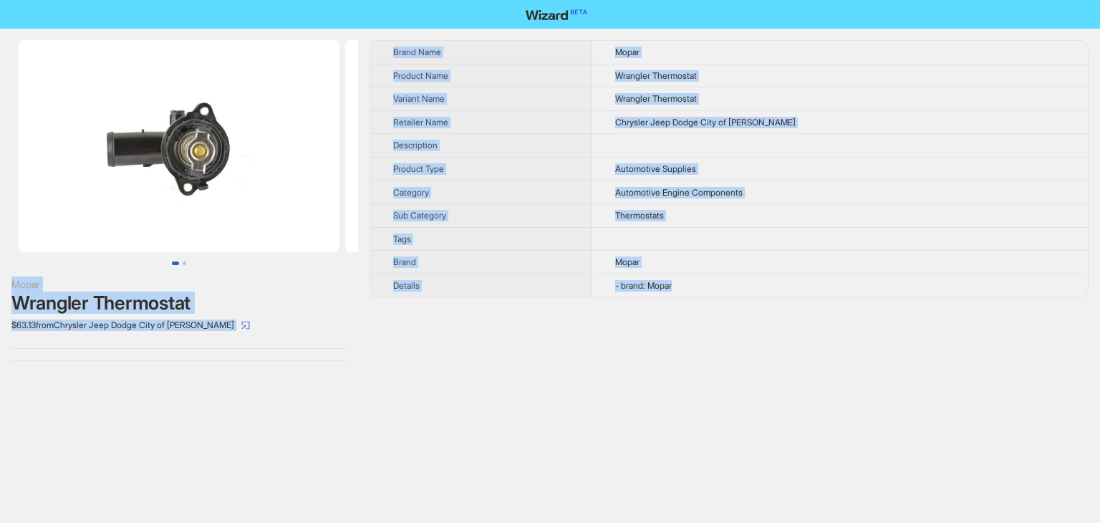
drag, startPoint x: 699, startPoint y: 284, endPoint x: 274, endPoint y: 18, distance: 501.4
click at [274, 18] on div "Mopar Wrangler Thermostat $63.13 from Chrysler Jeep Dodge City of McKinney Bran…" at bounding box center [550, 261] width 1100 height 523
copy div "Mopar Wrangler Thermostat $63.13 from Chrysler Jeep Dodge City of McKinney Bran…"
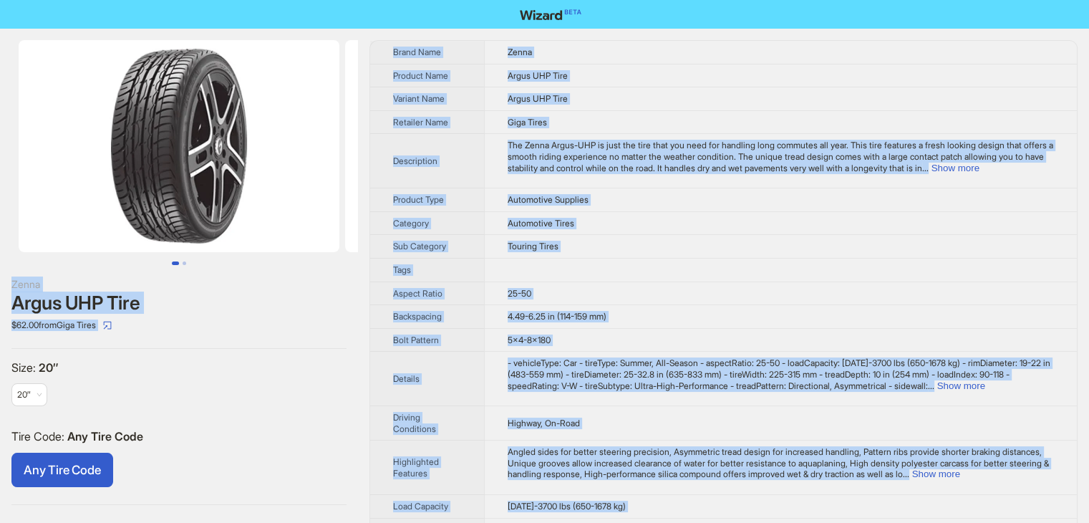
drag, startPoint x: 625, startPoint y: 499, endPoint x: 344, endPoint y: -2, distance: 574.6
copy div "Lorem Ipsum DOL Sita $29.49 cons Adip Elits Doei : 96″ 05″ Temp Inci : Utl Etdo…"
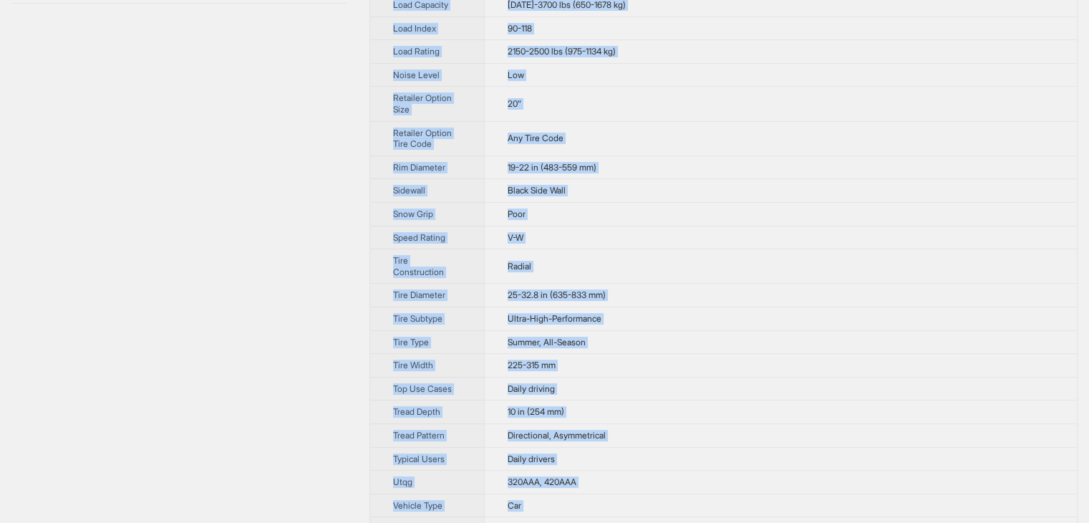
scroll to position [700, 0]
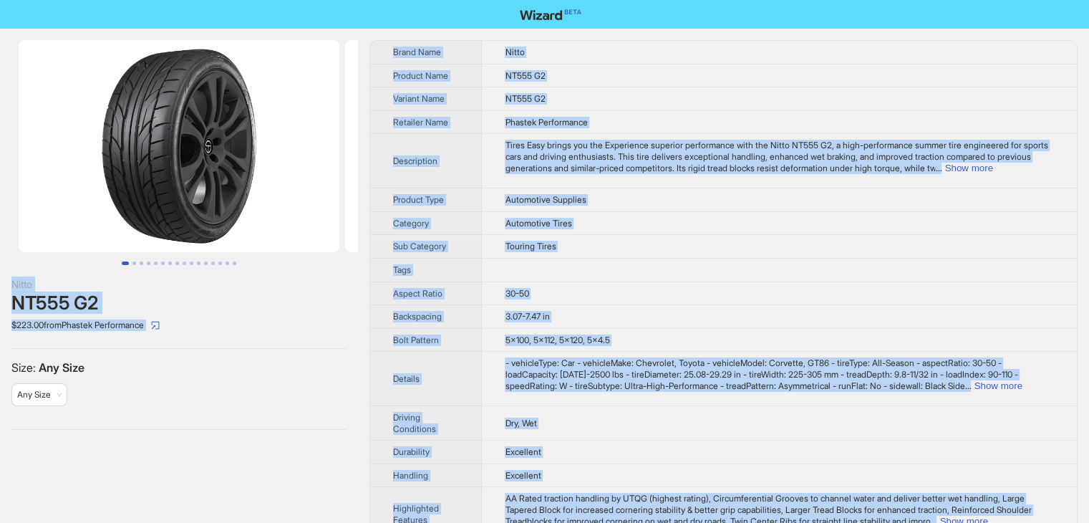
drag, startPoint x: 562, startPoint y: 499, endPoint x: 202, endPoint y: -59, distance: 664.7
copy div "Nitto NT555 G2 $223.00 from Phastek Performance Size : Any Size Any Size Brand …"
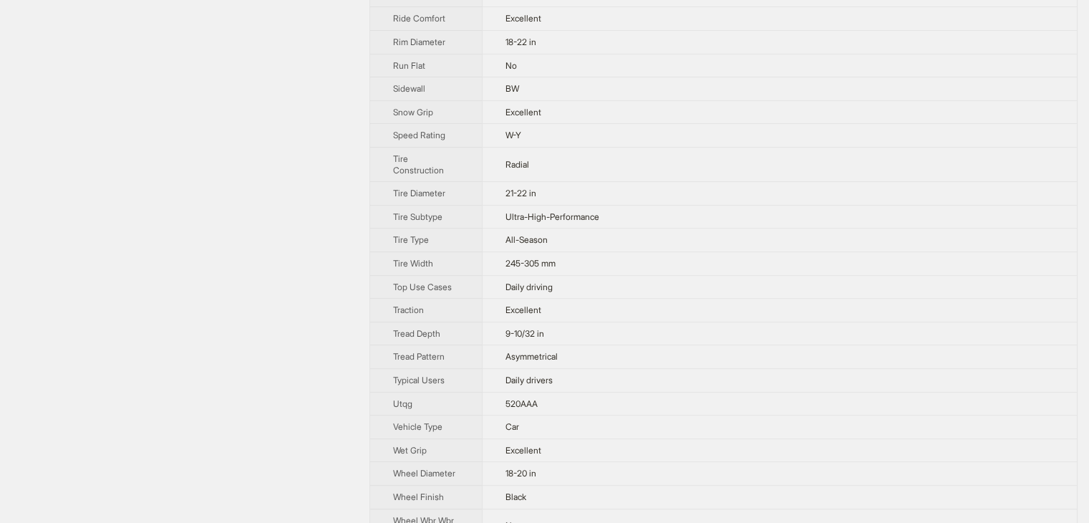
scroll to position [599, 0]
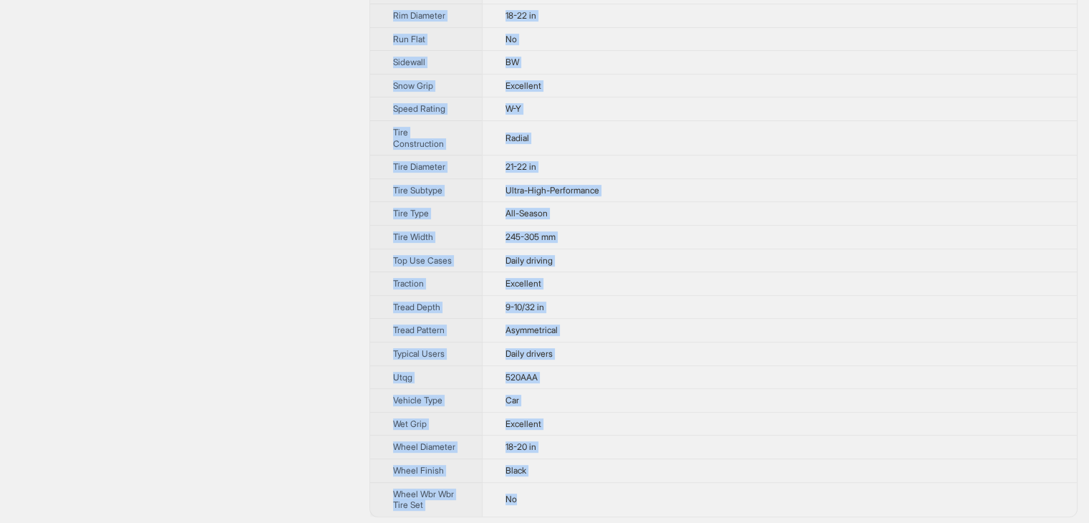
drag, startPoint x: 544, startPoint y: 491, endPoint x: 278, endPoint y: 110, distance: 465.1
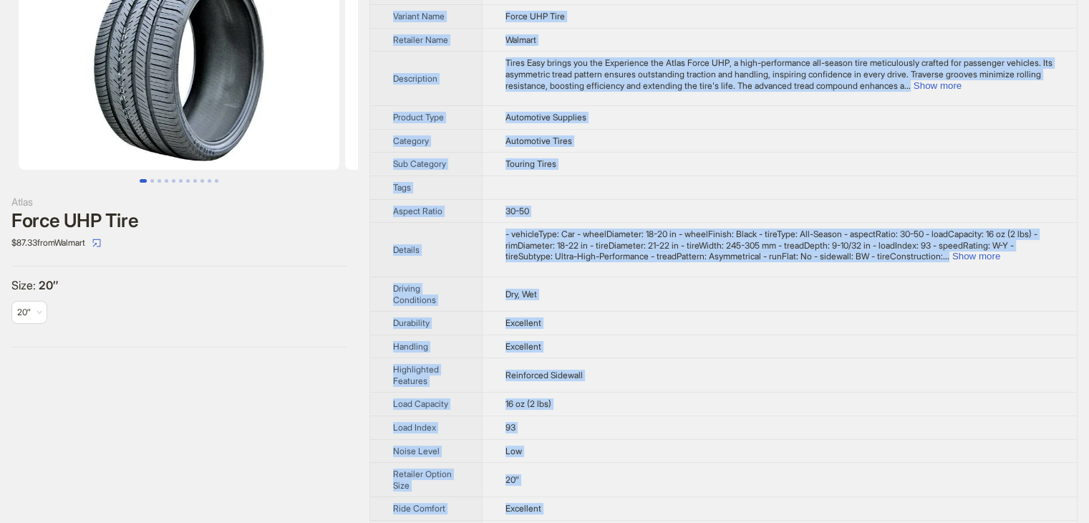
scroll to position [0, 0]
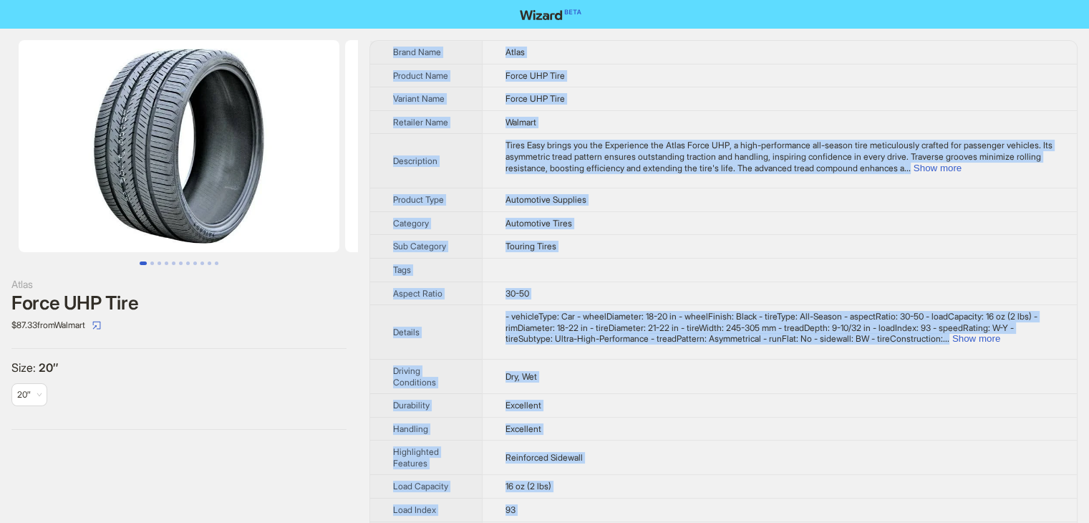
click at [842, 238] on td "Touring Tires" at bounding box center [779, 247] width 595 height 24
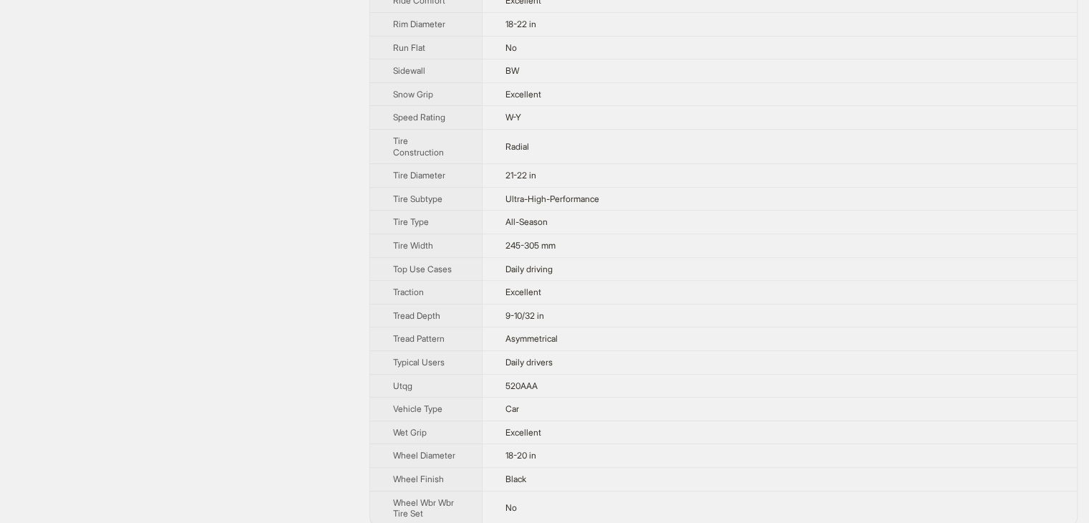
scroll to position [599, 0]
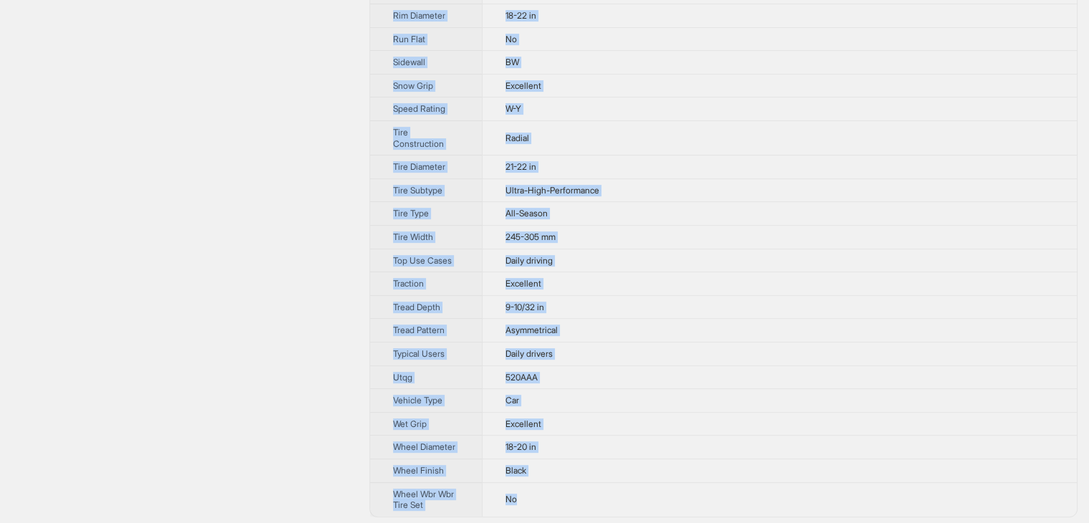
drag, startPoint x: 524, startPoint y: 492, endPoint x: 218, endPoint y: 135, distance: 470.8
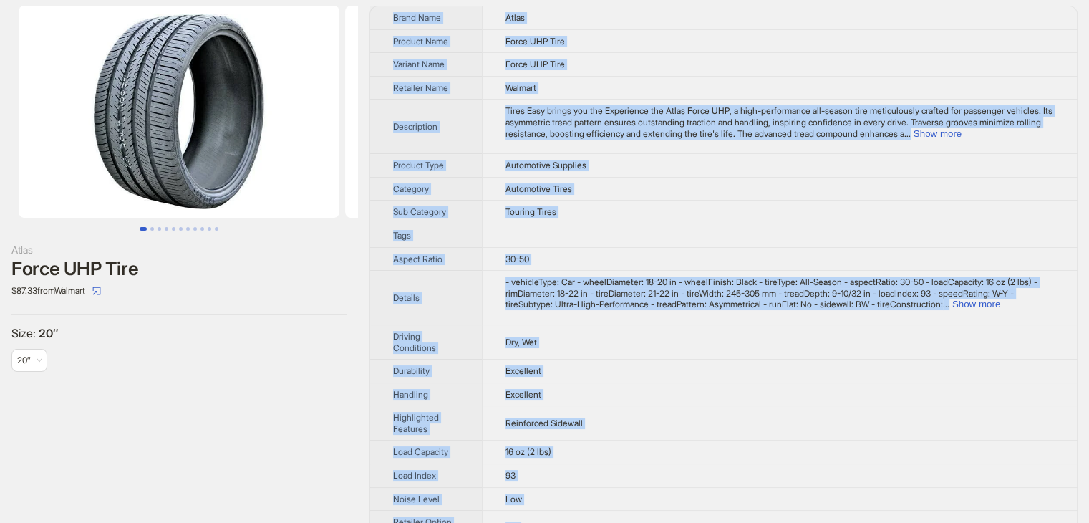
scroll to position [26, 0]
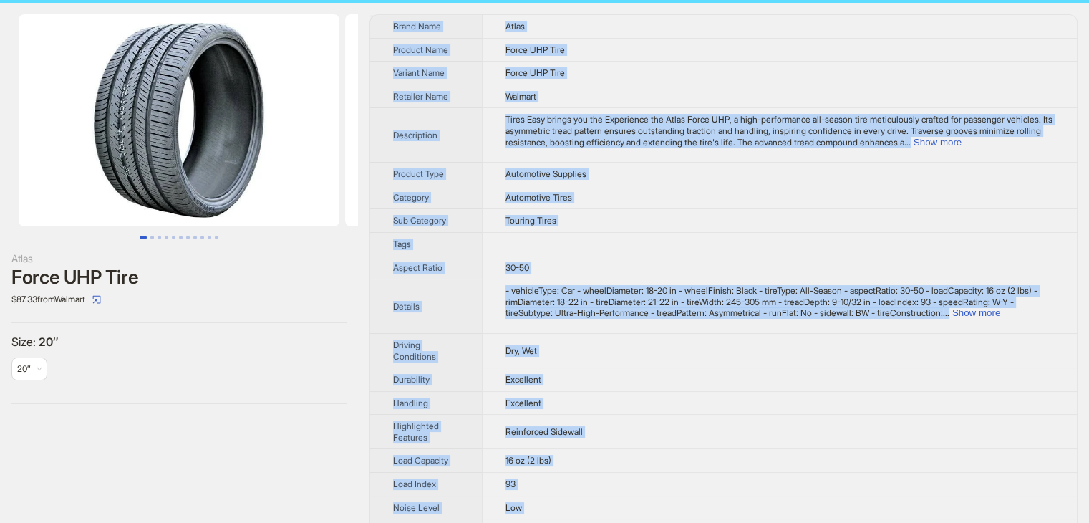
click at [96, 208] on img at bounding box center [179, 120] width 321 height 212
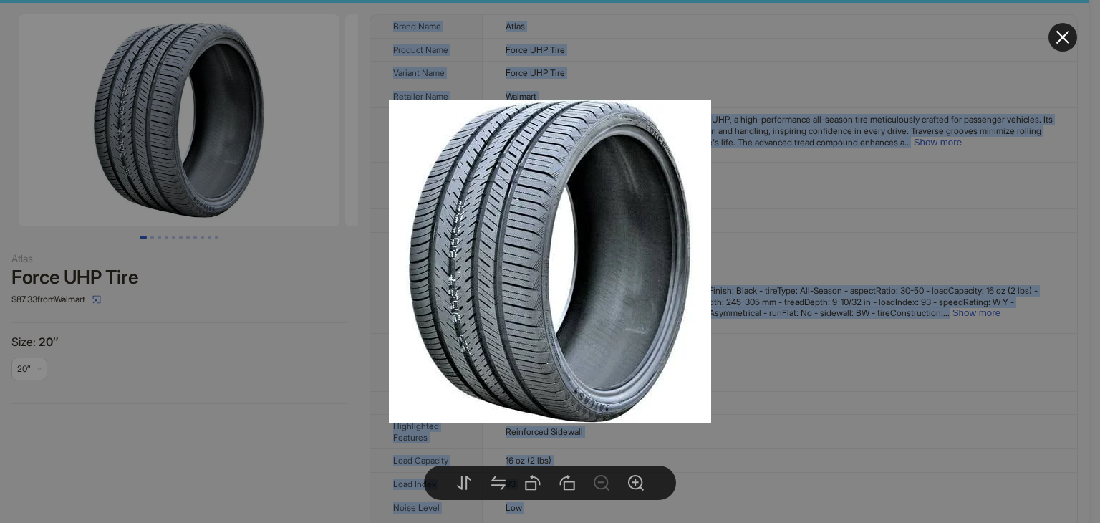
click at [1076, 28] on div at bounding box center [550, 261] width 1100 height 523
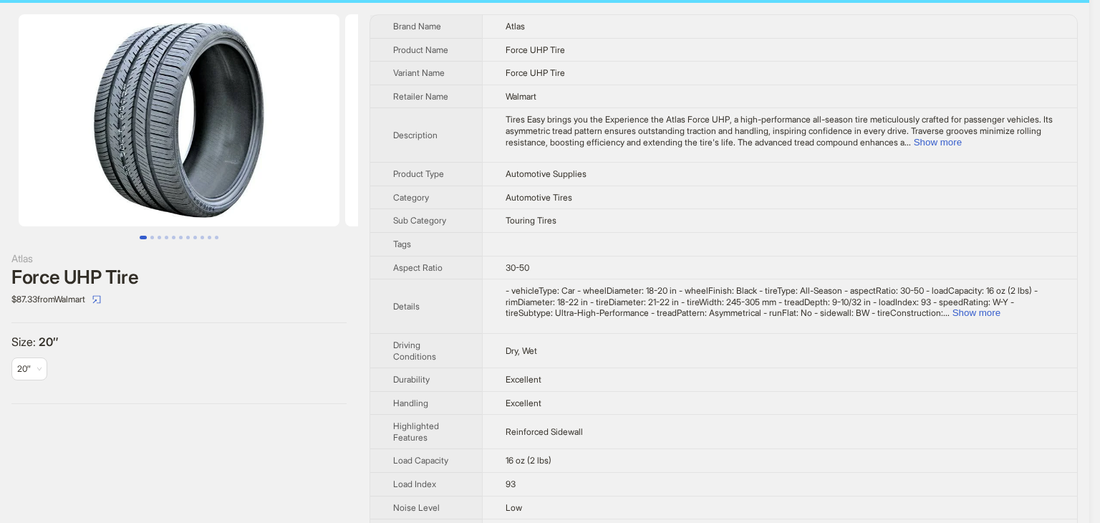
click at [1076, 28] on div at bounding box center [550, 261] width 1100 height 523
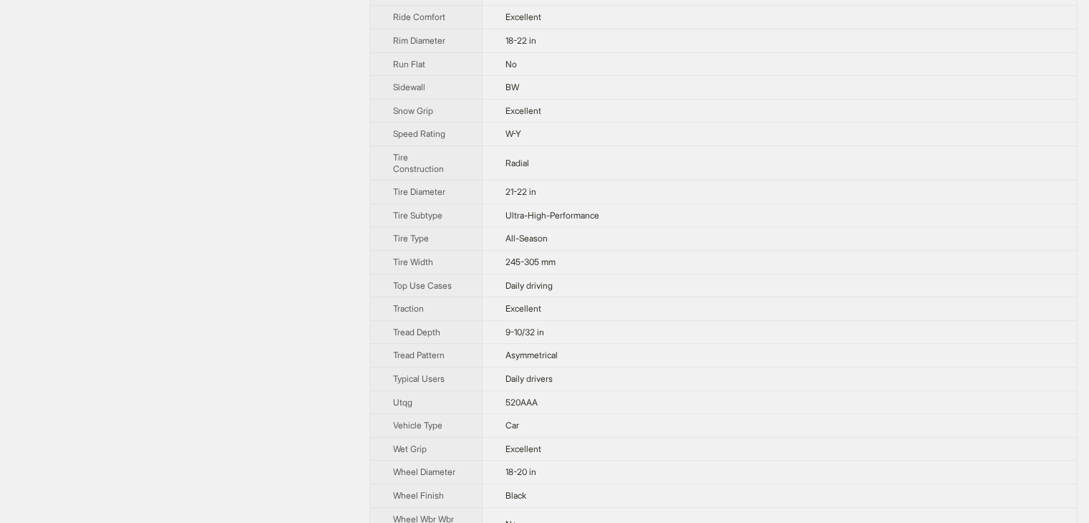
scroll to position [599, 0]
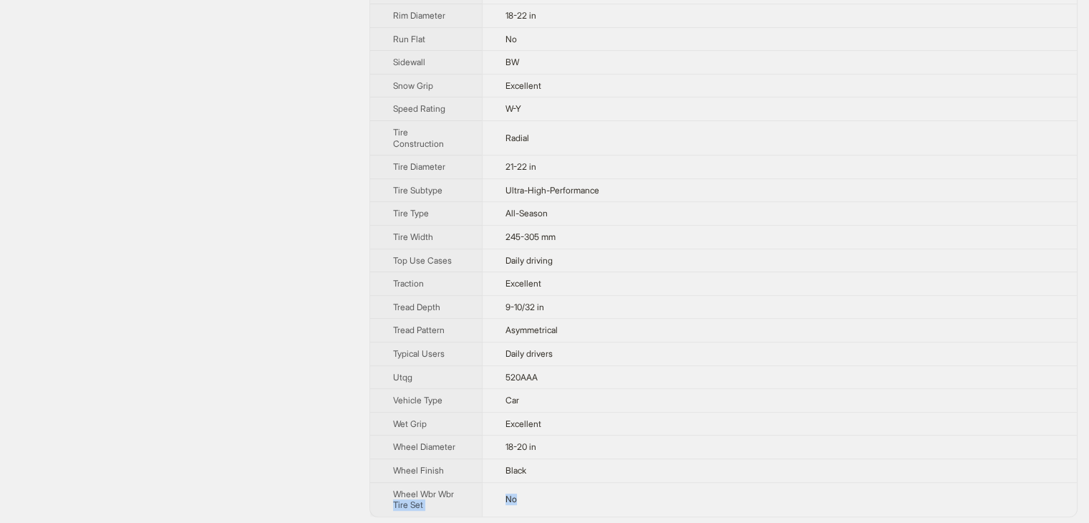
drag, startPoint x: 537, startPoint y: 495, endPoint x: 367, endPoint y: 465, distance: 172.4
drag, startPoint x: 278, startPoint y: 391, endPoint x: 419, endPoint y: 503, distance: 180.4
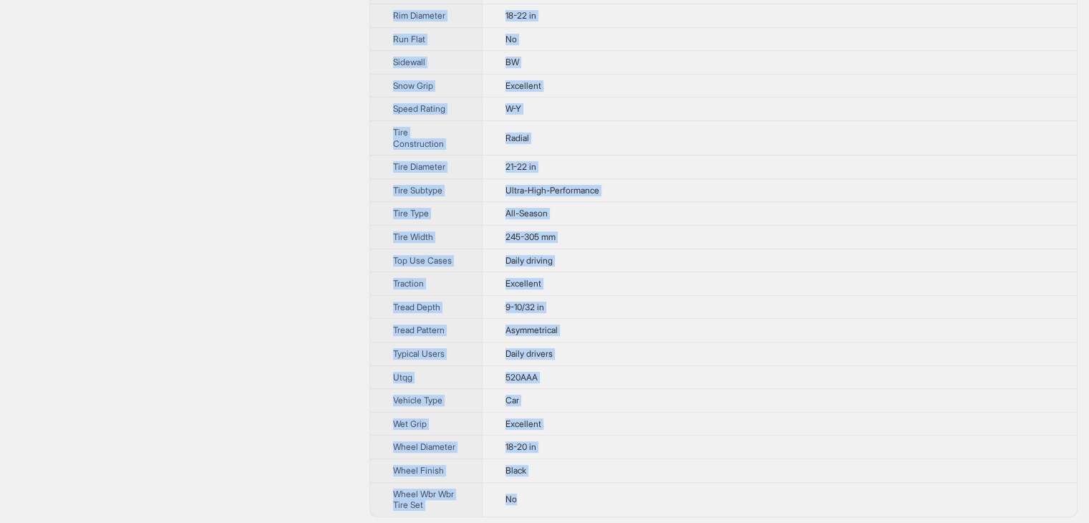
drag, startPoint x: 524, startPoint y: 494, endPoint x: 213, endPoint y: 201, distance: 427.1
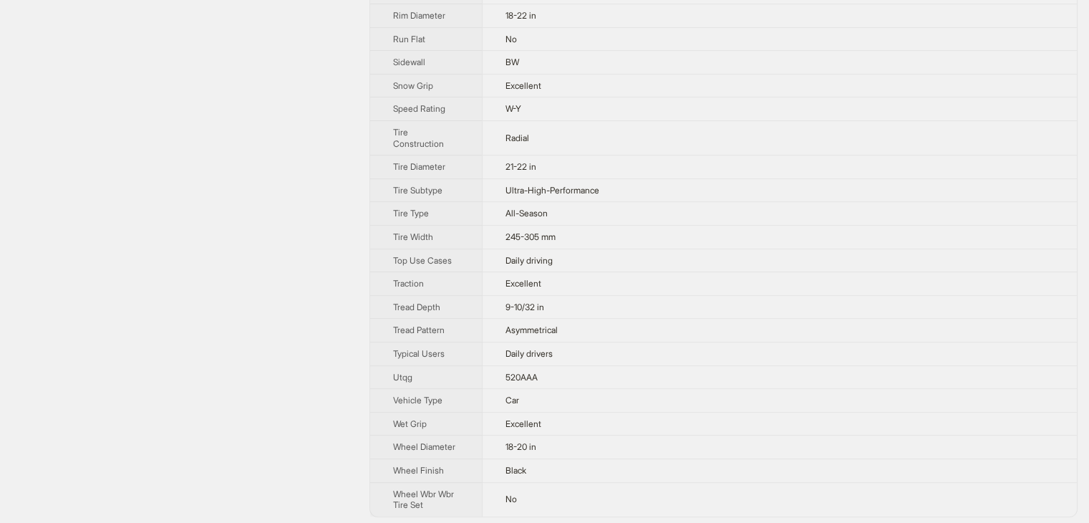
drag, startPoint x: 309, startPoint y: 231, endPoint x: 359, endPoint y: 250, distance: 53.5
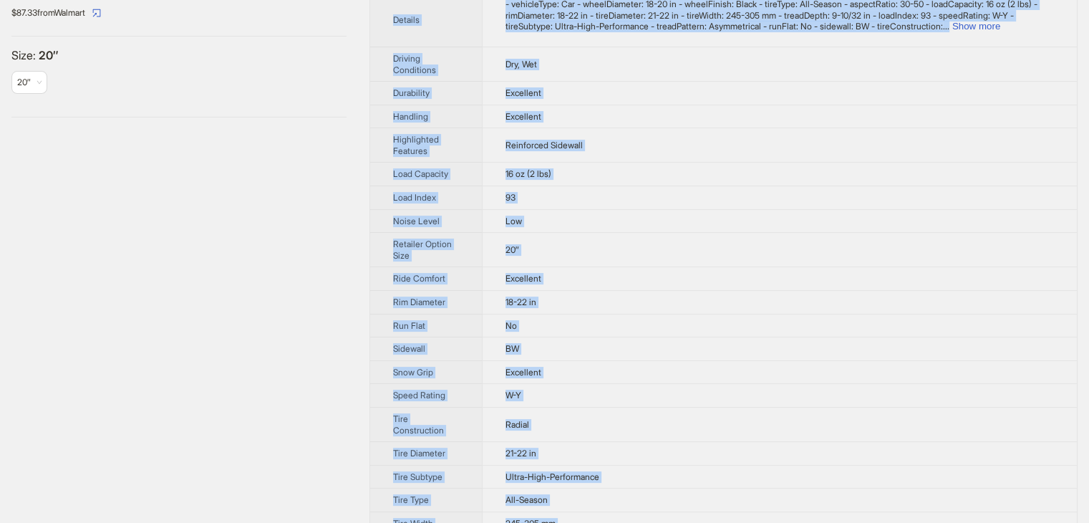
scroll to position [26, 0]
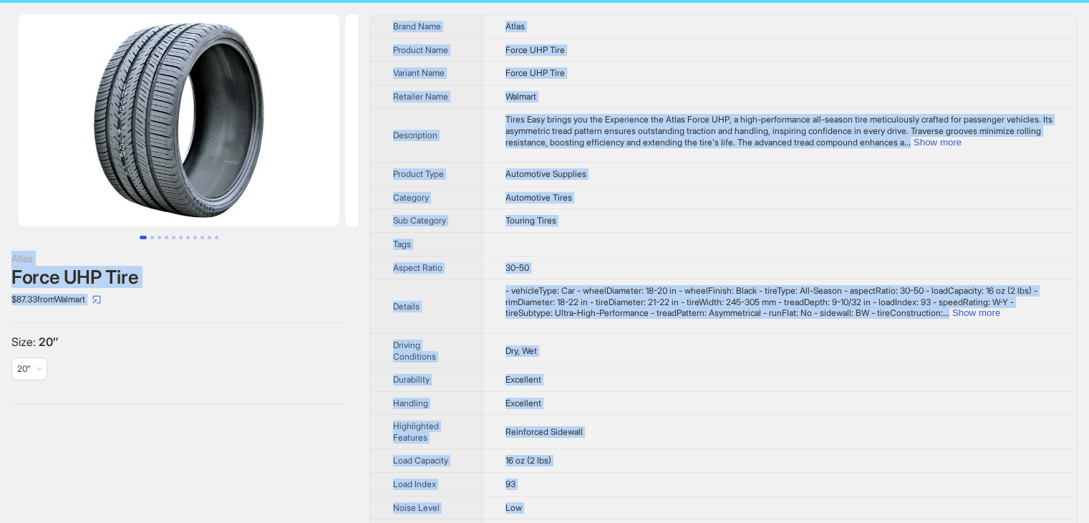
drag, startPoint x: 534, startPoint y: 489, endPoint x: 45, endPoint y: 196, distance: 570.5
copy div "Atlas Force UHP Tire $87.33 from Walmart Size : 20″ 20″ Brand Name Atlas Produc…"
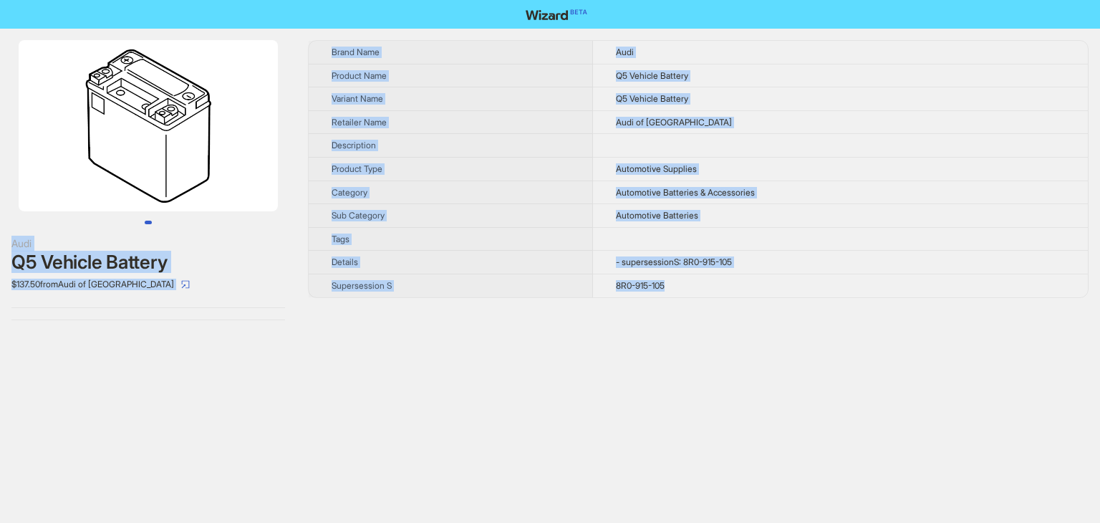
drag, startPoint x: 679, startPoint y: 287, endPoint x: 236, endPoint y: 75, distance: 491.4
click at [236, 75] on div "Audi Q5 Vehicle Battery $137.50 from Audi of Birmingham Brand Name Audi Product…" at bounding box center [550, 180] width 1100 height 303
copy div "Audi Q5 Vehicle Battery $137.50 from Audi of Birmingham Brand Name Audi Product…"
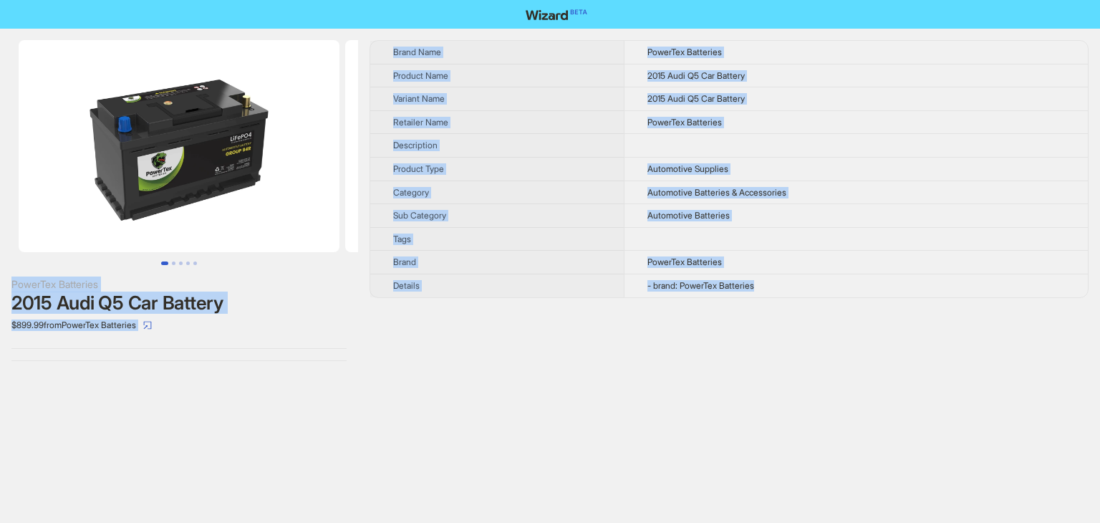
drag, startPoint x: 772, startPoint y: 281, endPoint x: 307, endPoint y: 23, distance: 531.9
click at [307, 23] on div "PowerTex Batteries 2015 Audi Q5 Car Battery $899.99 from PowerTex Batteries Bra…" at bounding box center [550, 261] width 1100 height 523
copy div "PowerTex Batteries 2015 Audi Q5 Car Battery $899.99 from PowerTex Batteries Bra…"
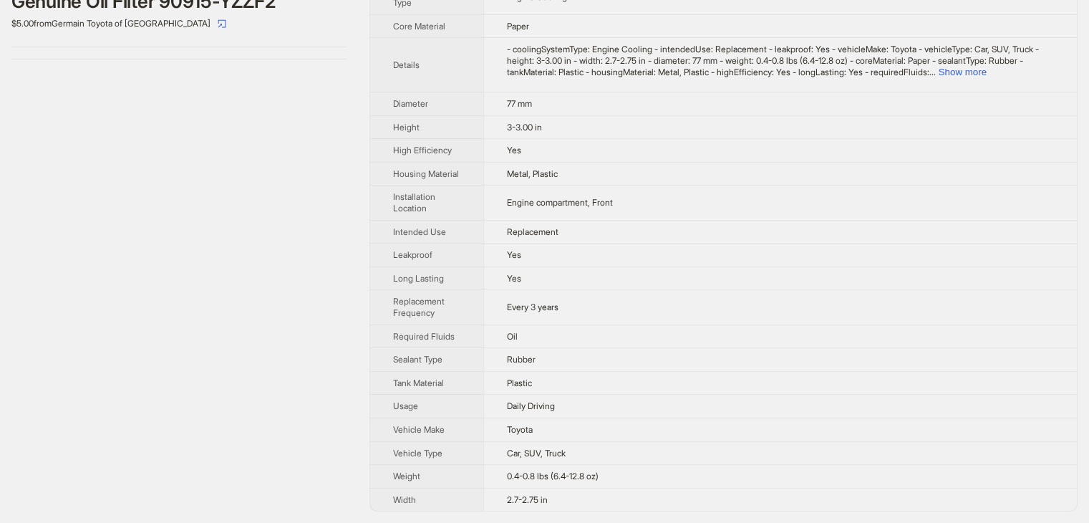
scroll to position [309, 0]
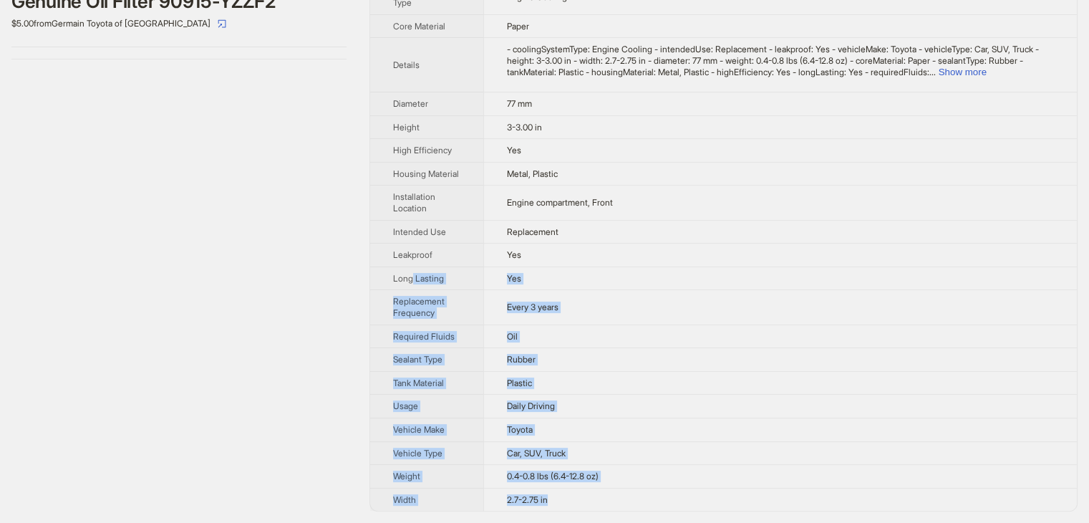
drag, startPoint x: 555, startPoint y: 501, endPoint x: 352, endPoint y: 126, distance: 426.2
click at [382, 203] on tbody "Brand Name Toyota Product Name Genuine Oil Filter 90915-YZZF2 Variant Name Genu…" at bounding box center [723, 124] width 707 height 771
click at [722, 373] on td "Plastic" at bounding box center [780, 383] width 594 height 24
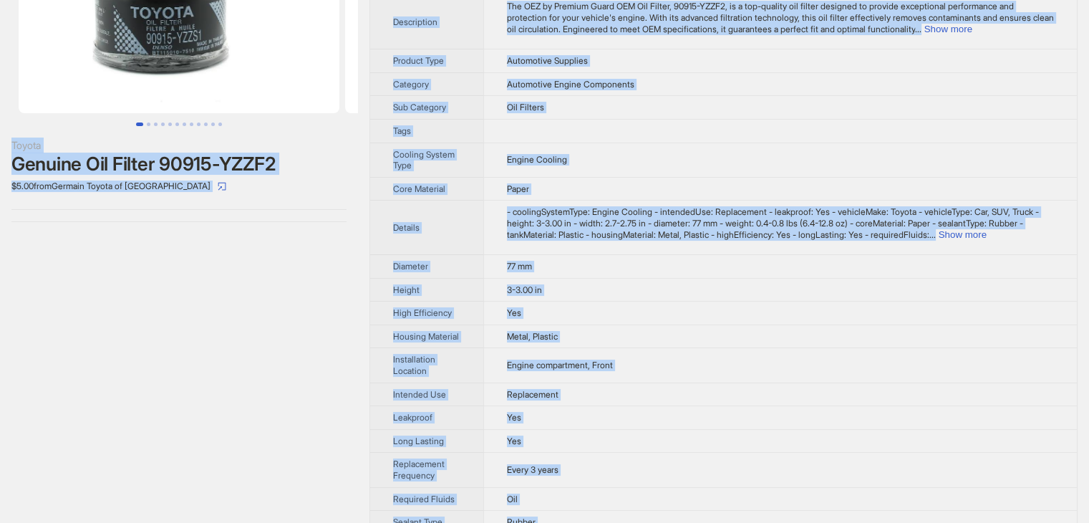
scroll to position [0, 0]
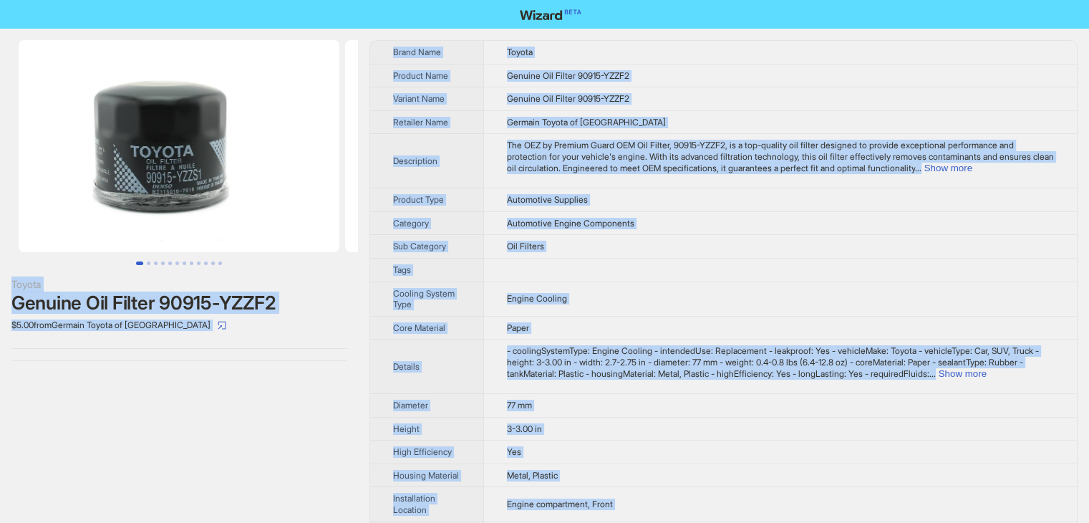
drag, startPoint x: 562, startPoint y: 499, endPoint x: 228, endPoint y: -5, distance: 605.1
click at [228, 0] on html "Toyota Genuine Oil Filter 90915-YZZF2 $5.00 from Germain Toyota of Naples Brand…" at bounding box center [544, 412] width 1089 height 824
copy div "Toyota Genuine Oil Filter 90915-YZZF2 $5.00 from Germain Toyota of Naples Brand…"
click at [776, 249] on td "Oil Filters" at bounding box center [780, 247] width 594 height 24
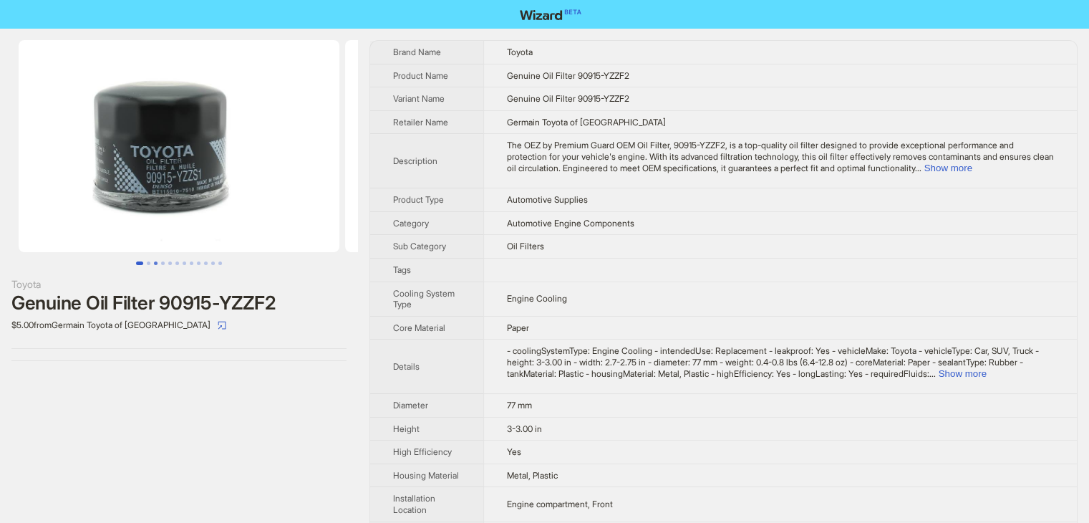
click at [154, 265] on button "Go to slide 3" at bounding box center [156, 263] width 4 height 4
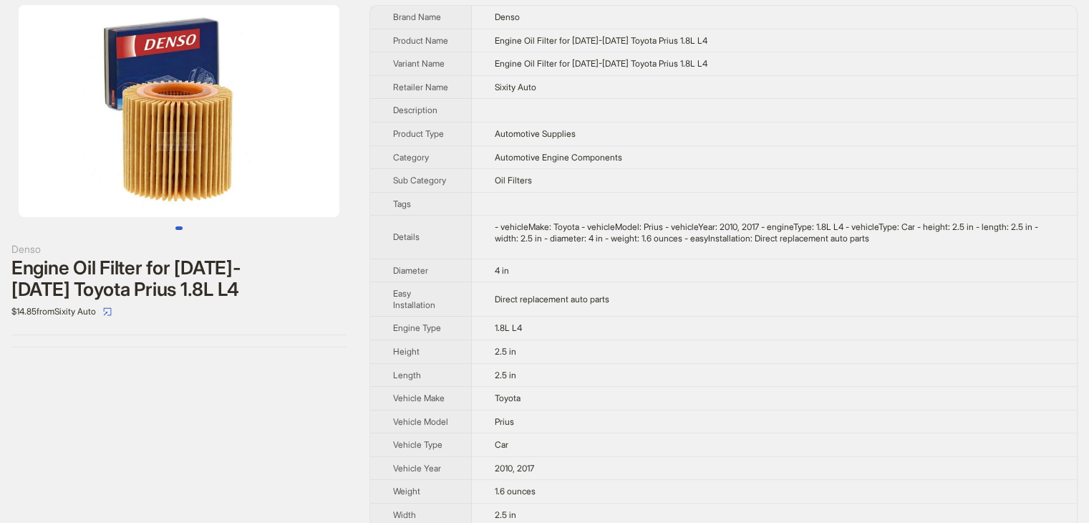
scroll to position [70, 0]
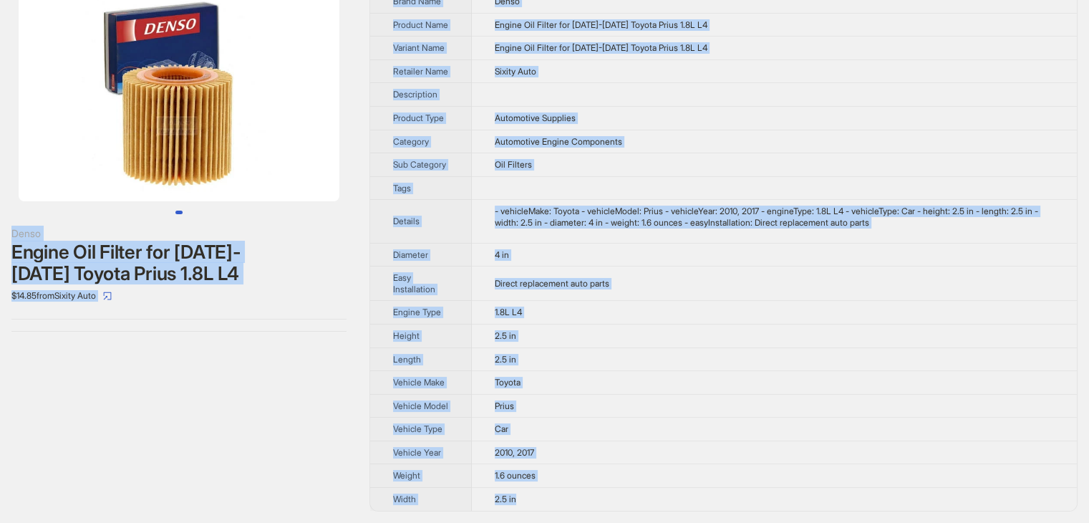
drag, startPoint x: 536, startPoint y: 493, endPoint x: 261, endPoint y: 84, distance: 493.0
click at [261, 84] on div "Denso Engine Oil Filter for [DATE]-[DATE] Toyota Prius 1.8L L4 $14.85 from Sixi…" at bounding box center [544, 250] width 1089 height 545
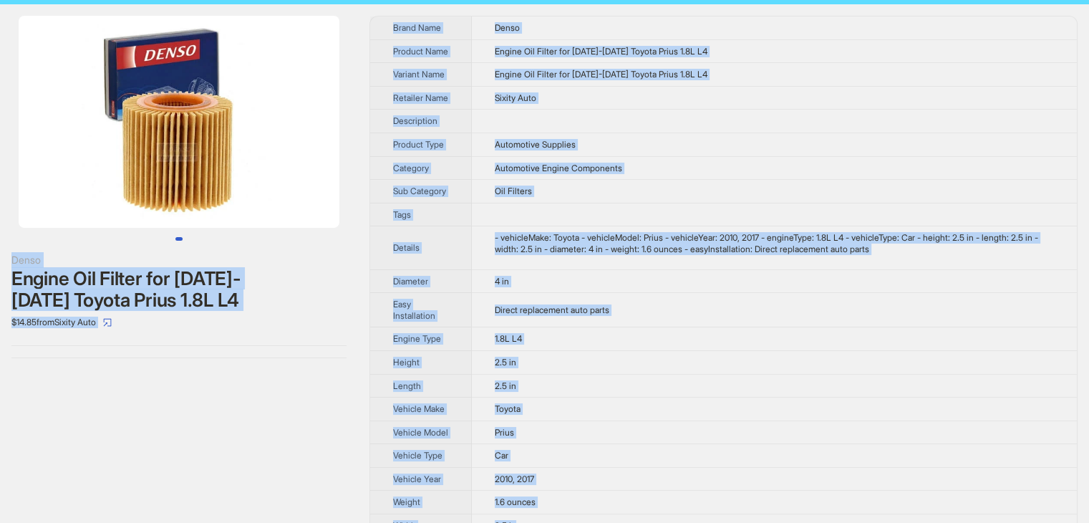
scroll to position [0, 0]
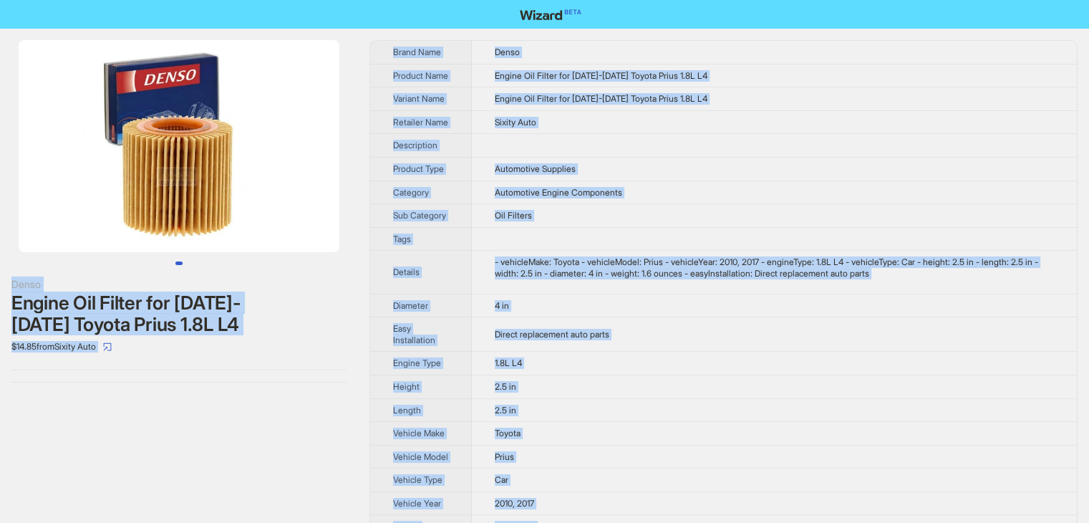
copy div "Denso Engine Oil Filter for [DATE]-[DATE] Toyota Prius 1.8L L4 $14.85 from Sixi…"
click at [710, 222] on td "Oil Filters" at bounding box center [774, 216] width 605 height 24
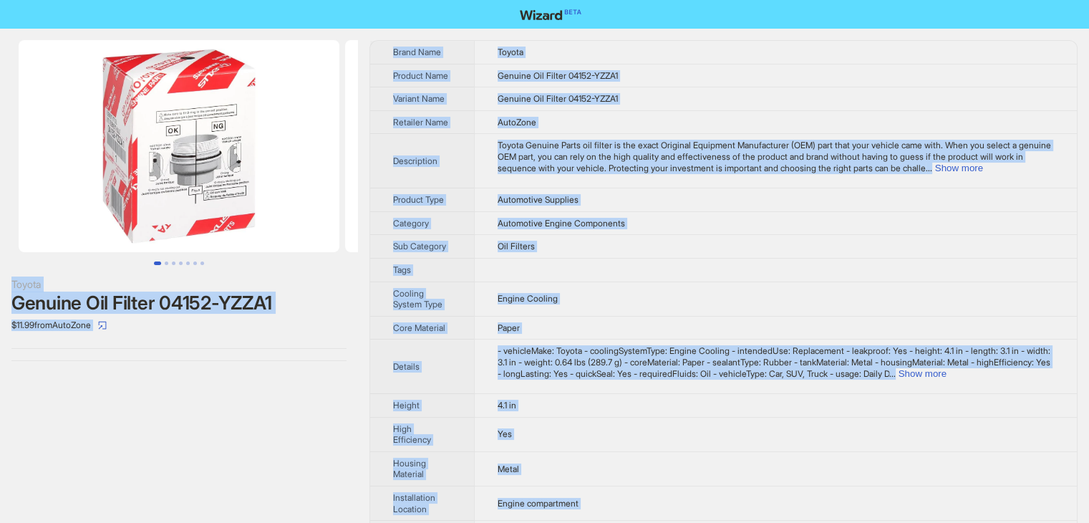
drag, startPoint x: 557, startPoint y: 499, endPoint x: 203, endPoint y: -14, distance: 623.0
click at [203, 0] on html "Toyota Genuine Oil Filter 04152-YZZA1 $11.99 from AutoZone Brand Name Toyota Pr…" at bounding box center [544, 423] width 1089 height 847
copy div "Toyota Genuine Oil Filter 04152-YZZA1 $11.99 from AutoZone Brand Name Toyota Pr…"
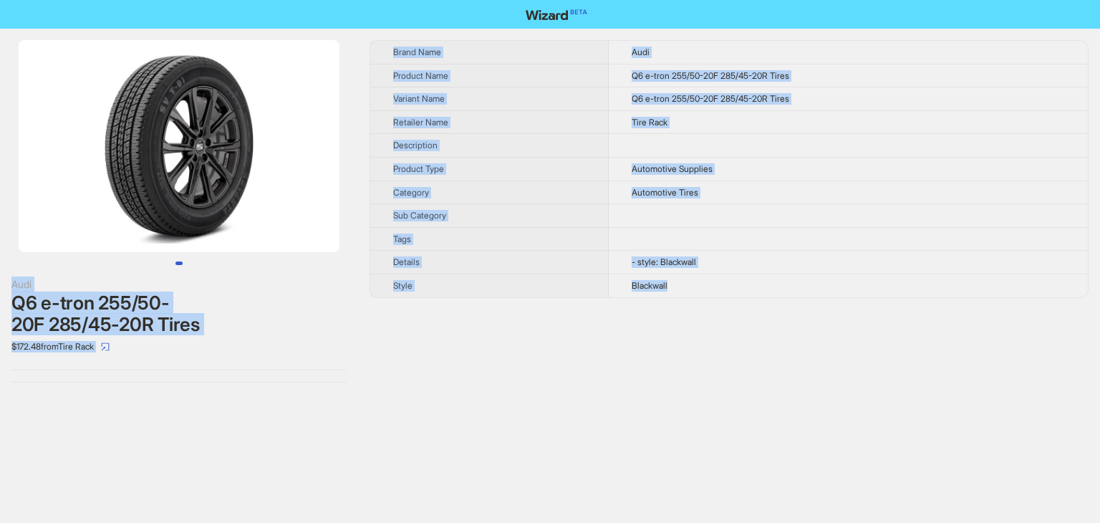
drag, startPoint x: 681, startPoint y: 286, endPoint x: 306, endPoint y: 42, distance: 447.4
click at [306, 42] on div "Audi Q6 e-tron 255/50-20F 285/45-20R Tires $172.48 from Tire Rack Brand Name Au…" at bounding box center [550, 211] width 1100 height 365
copy div "Audi Q6 e-tron 255/50-20F 285/45-20R Tires $172.48 from Tire Rack Brand Name Au…"
click at [541, 77] on th "Product Name" at bounding box center [489, 76] width 238 height 24
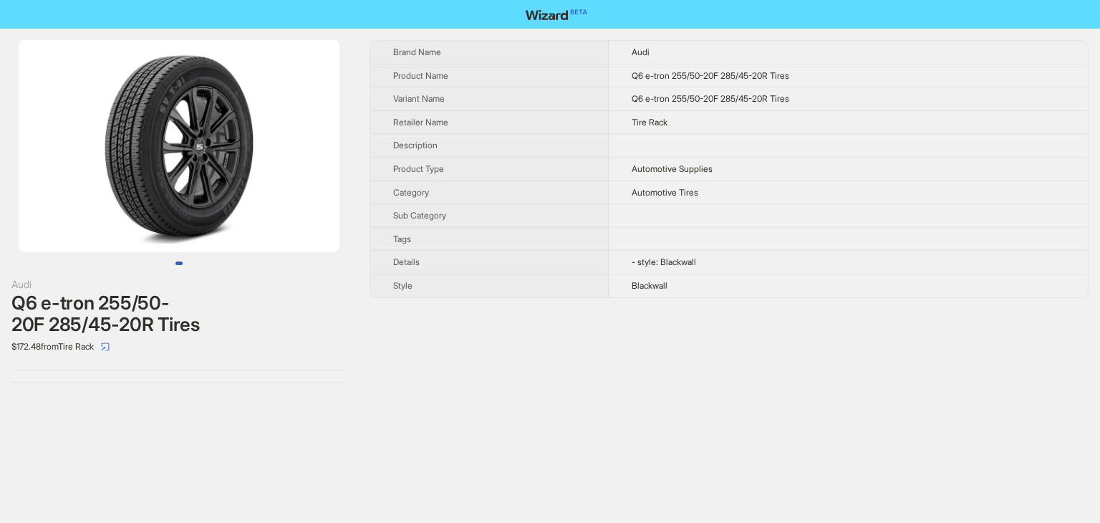
click at [541, 77] on th "Product Name" at bounding box center [489, 76] width 238 height 24
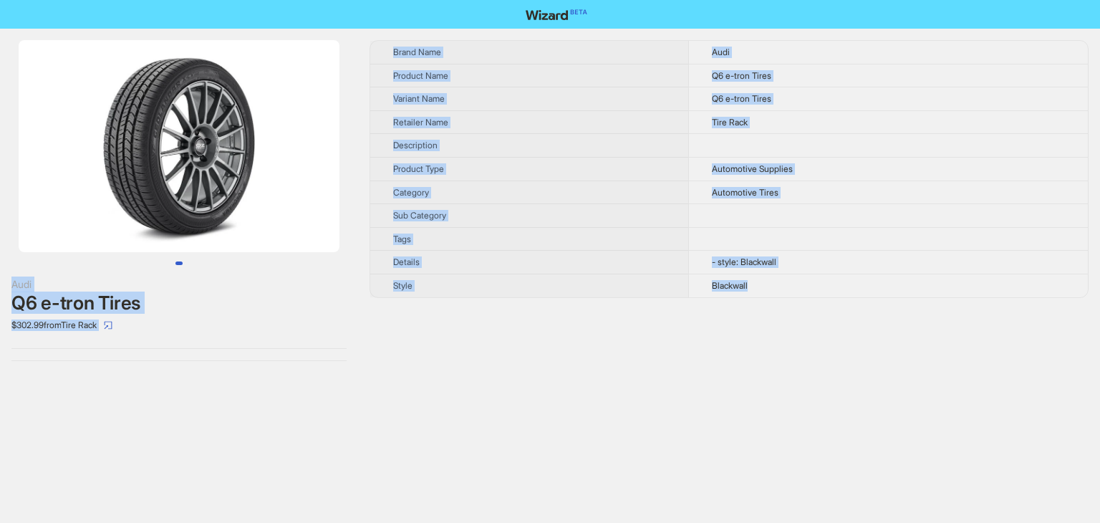
drag, startPoint x: 768, startPoint y: 284, endPoint x: 287, endPoint y: 29, distance: 544.0
click at [287, 29] on div "Audi Q6 e-tron Tires $302.99 from Tire Rack Brand Name Audi Product Name Q6 e-t…" at bounding box center [550, 201] width 1100 height 344
copy div "Audi Q6 e-tron Tires $302.99 from Tire Rack Brand Name Audi Product Name Q6 e-t…"
click at [149, 357] on div "Audi Q6 e-tron Tires $302.99 from Tire Rack" at bounding box center [179, 201] width 358 height 344
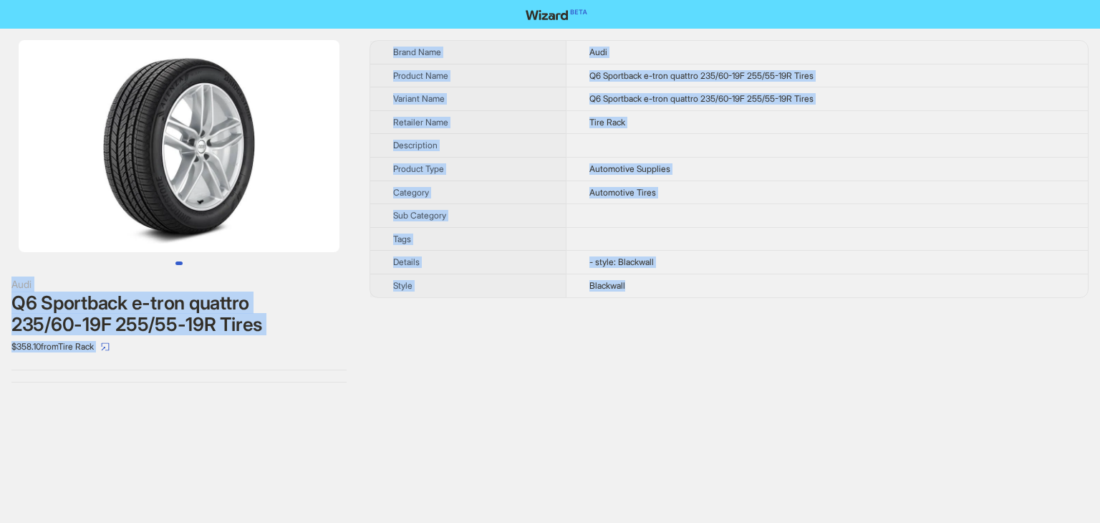
drag, startPoint x: 640, startPoint y: 285, endPoint x: 291, endPoint y: 16, distance: 439.6
click at [291, 16] on div "Audi Q6 Sportback e-tron quattro 235/60-19F 255/55-19R Tires $358.10 from Tire …" at bounding box center [550, 261] width 1100 height 523
copy div "Audi Q6 Sportback e-tron quattro 235/60-19F 255/55-19R Tires $358.10 from Tire …"
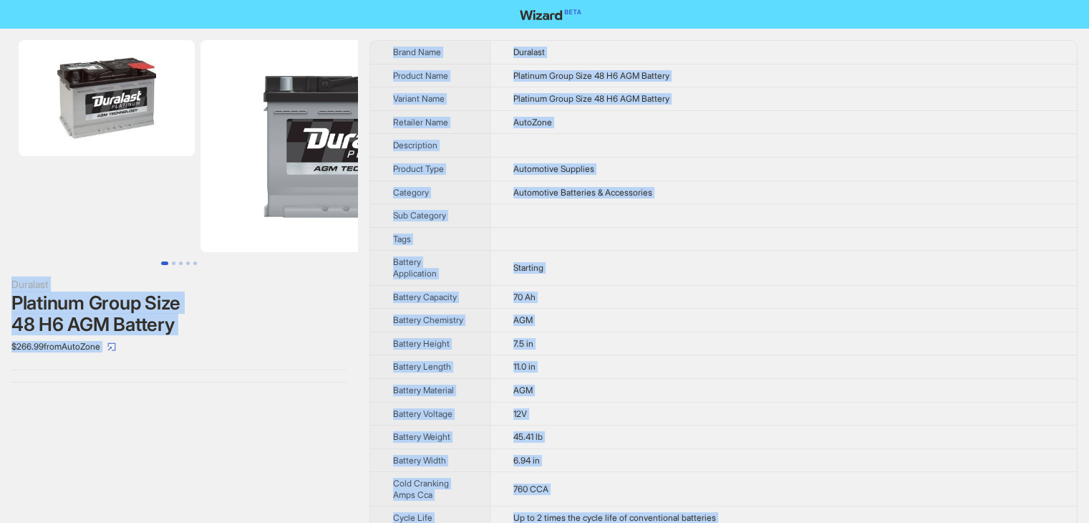
drag, startPoint x: 602, startPoint y: 503, endPoint x: 298, endPoint y: -30, distance: 613.7
click at [298, 0] on html "Duralast Platinum Group Size 48 H6 AGM Battery $266.99 from AutoZone Brand Name…" at bounding box center [544, 454] width 1089 height 908
copy div "Duralast Platinum Group Size 48 H6 AGM Battery $266.99 from AutoZone Brand Name…"
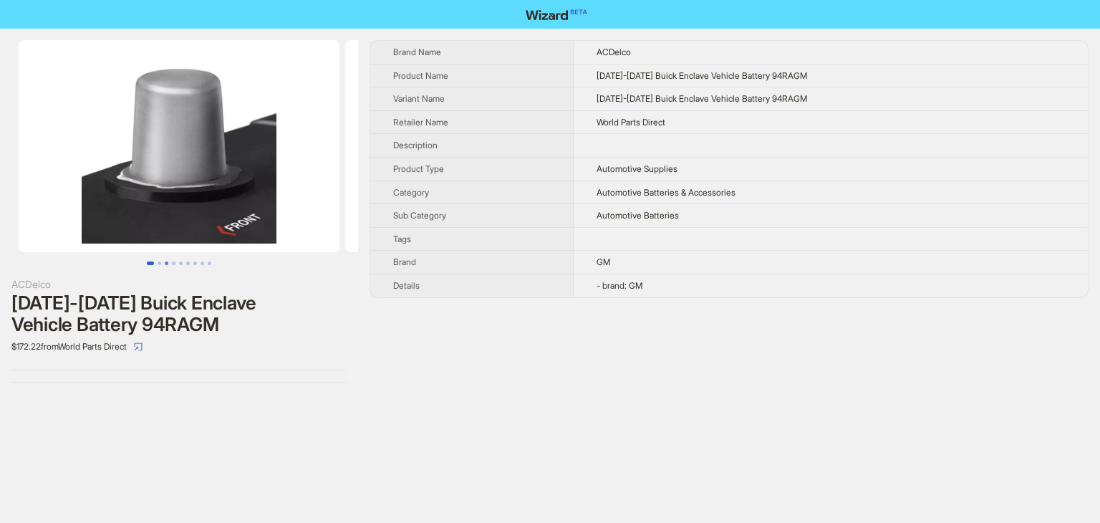
click at [168, 264] on button "Go to slide 3" at bounding box center [167, 263] width 4 height 4
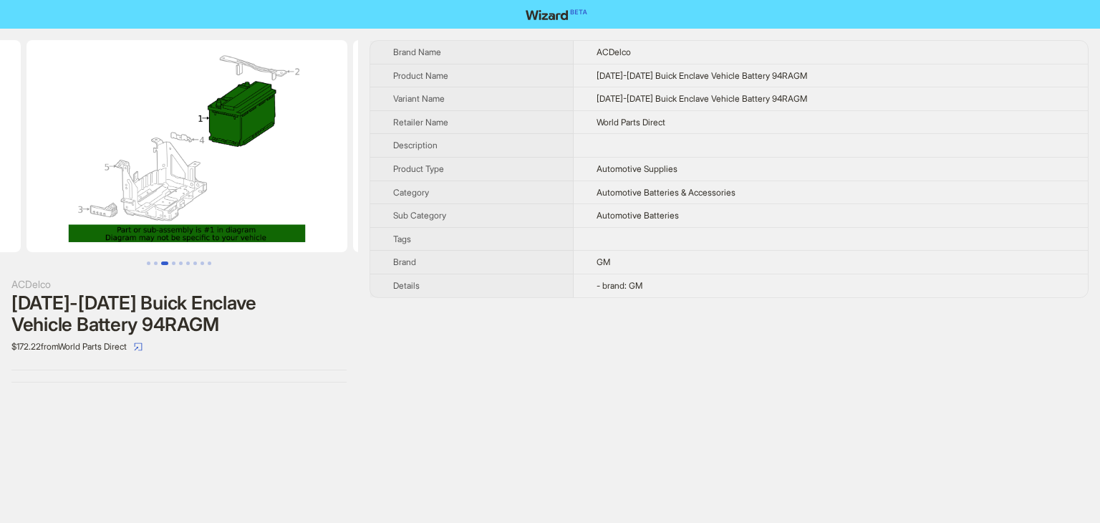
scroll to position [0, 653]
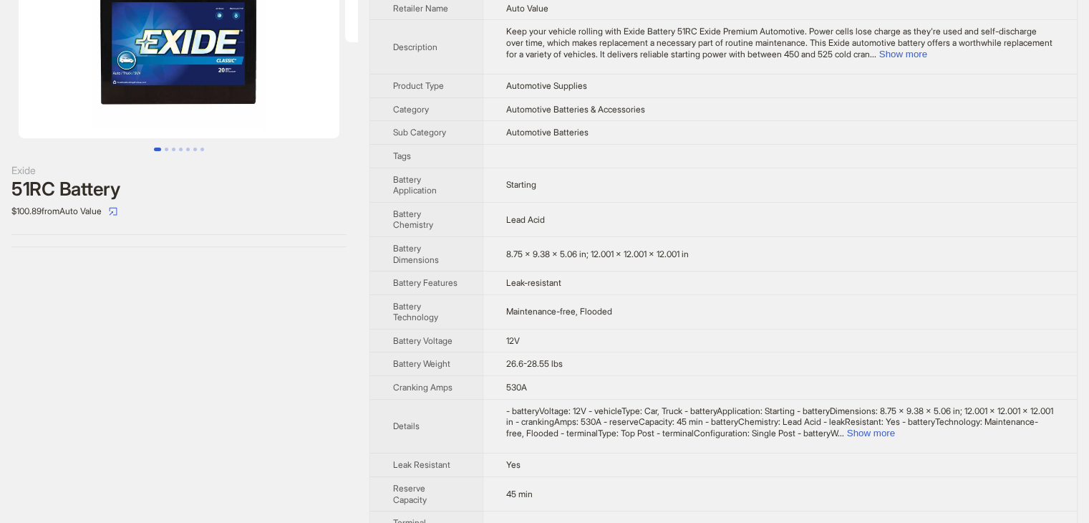
scroll to position [193, 0]
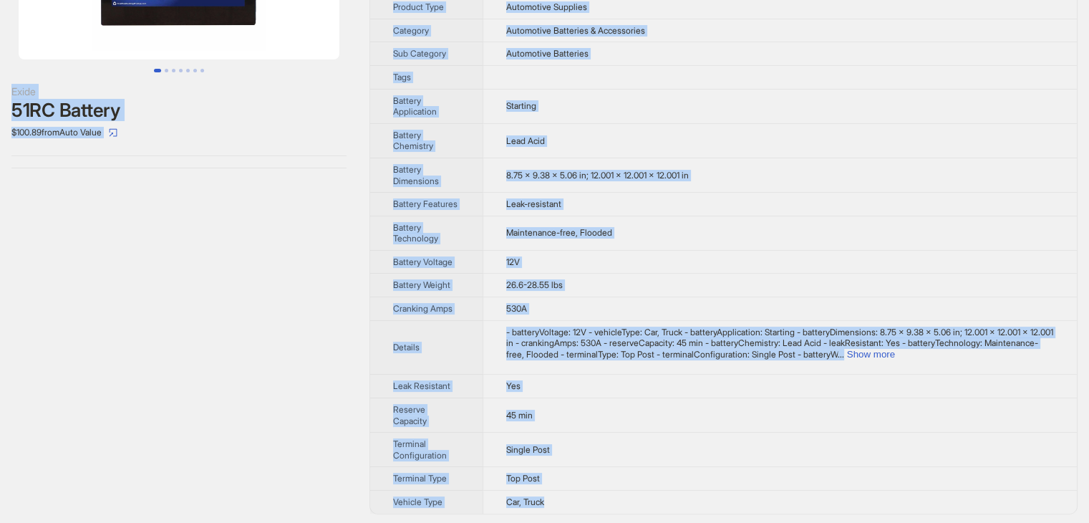
drag, startPoint x: 559, startPoint y: 502, endPoint x: 223, endPoint y: 49, distance: 563.7
click at [223, 49] on div "Exide 51RC Battery $100.89 from Auto Value Brand Name Exide Product Name 51RC B…" at bounding box center [544, 181] width 1089 height 690
drag, startPoint x: 223, startPoint y: 49, endPoint x: 261, endPoint y: 1, distance: 61.3
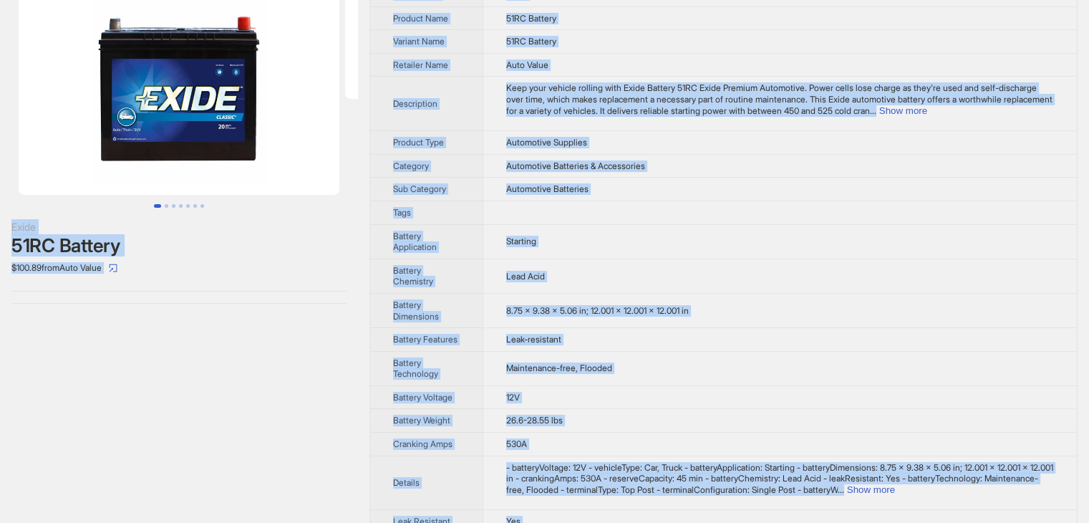
scroll to position [0, 0]
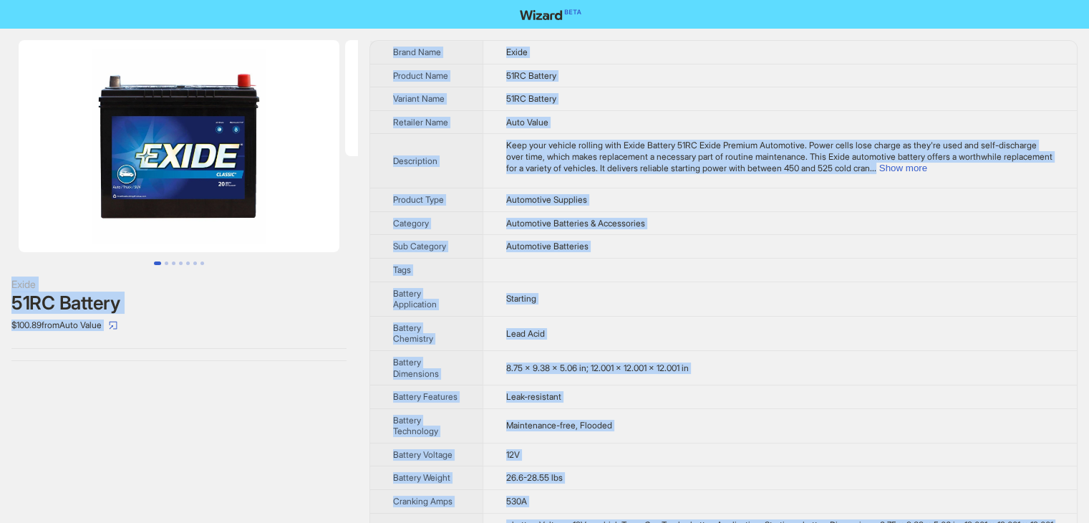
copy div "Exide 51RC Battery $100.89 from Auto Value Brand Name Exide Product Name 51RC B…"
click at [315, 372] on div "Exide 51RC Battery $100.89 from Auto Value" at bounding box center [179, 374] width 358 height 690
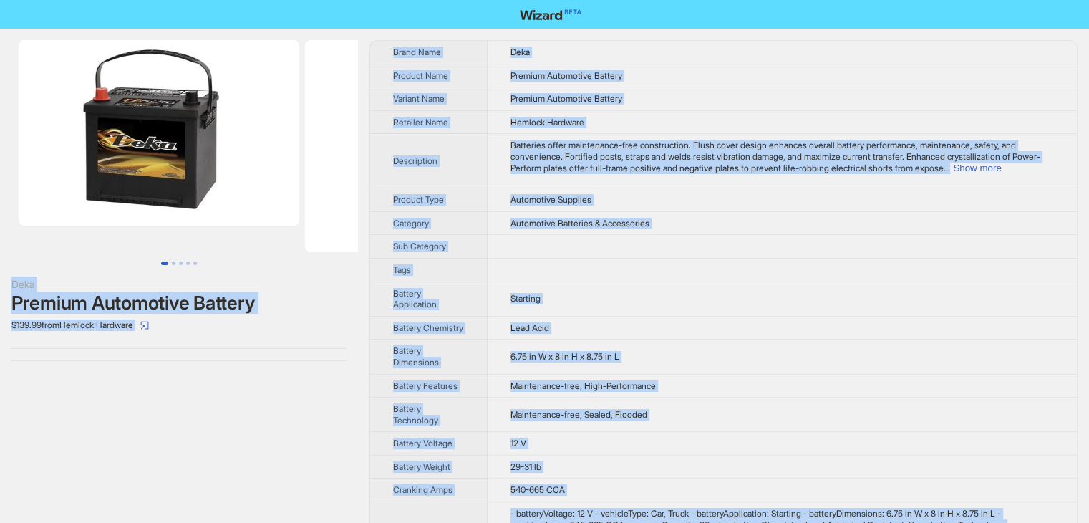
drag, startPoint x: 554, startPoint y: 501, endPoint x: 284, endPoint y: -62, distance: 624.0
click at [284, 0] on html "Deka Premium Automotive Battery $139.99 from Hemlock Hardware Brand Name Deka P…" at bounding box center [544, 376] width 1089 height 753
copy div "Deka Premium Automotive Battery $139.99 from Hemlock Hardware Brand Name Deka P…"
click at [708, 92] on td "Premium Automotive Battery" at bounding box center [782, 99] width 589 height 24
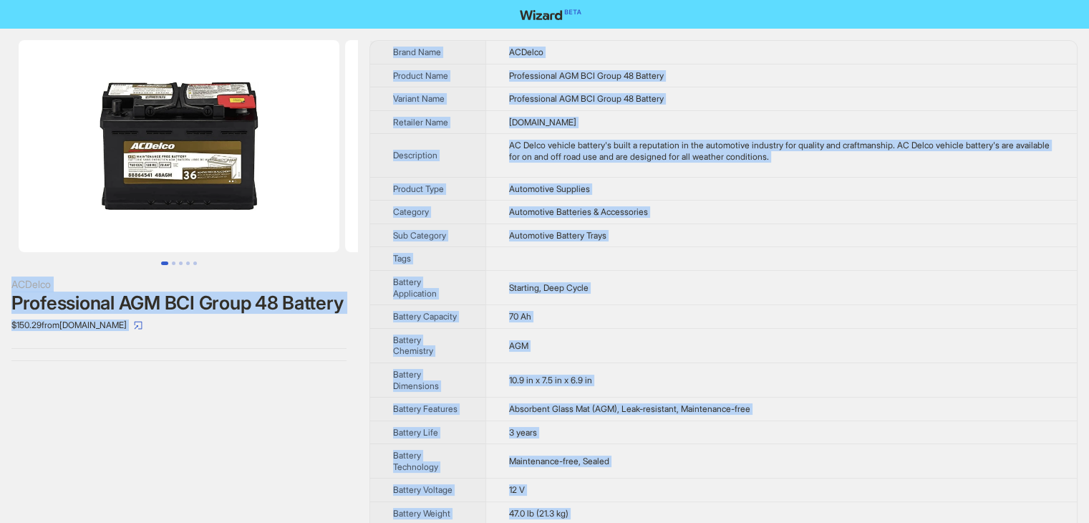
drag, startPoint x: 550, startPoint y: 503, endPoint x: 279, endPoint y: -41, distance: 608.2
click at [279, 0] on html "ACDelco Professional AGM BCI Group 48 Battery $150.29 from MartDiscover.com Bra…" at bounding box center [544, 383] width 1089 height 766
copy div "ACDelco Professional AGM BCI Group 48 Battery $150.29 from MartDiscover.com Bra…"
click at [741, 69] on td "Professional AGM BCI Group 48 Battery" at bounding box center [782, 76] width 592 height 24
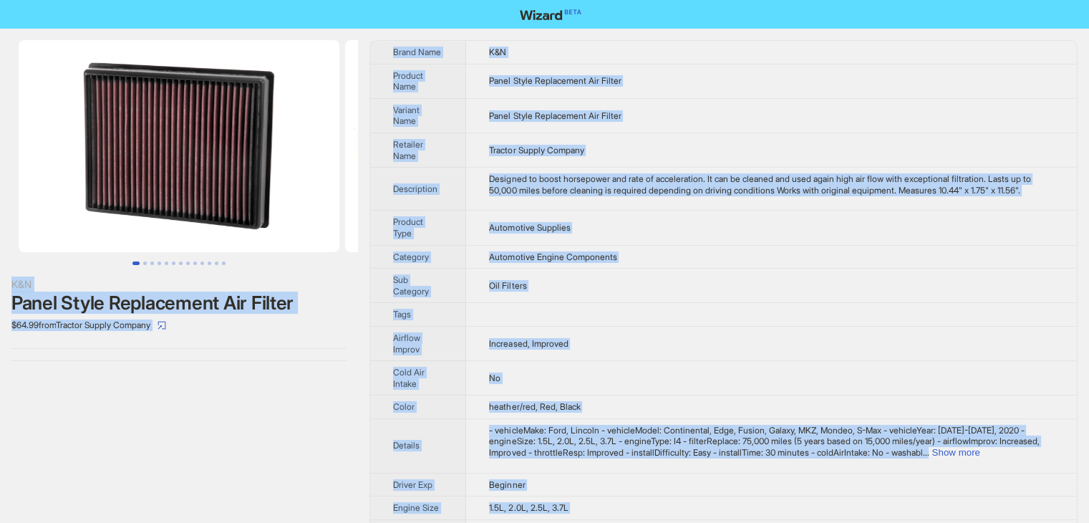
drag, startPoint x: 510, startPoint y: 496, endPoint x: 232, endPoint y: -62, distance: 623.3
click at [232, 0] on html "K&N Panel Style Replacement Air Filter $64.99 from Tractor Supply Company Brand…" at bounding box center [544, 503] width 1089 height 1006
copy div "K&N Panel Style Replacement Air Filter $64.99 from Tractor Supply Company Brand…"
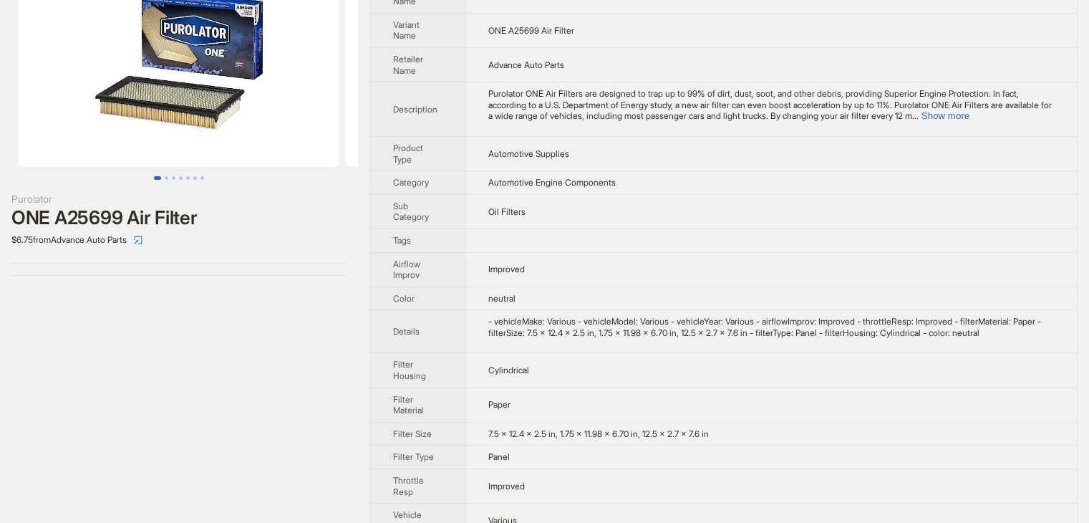
scroll to position [168, 0]
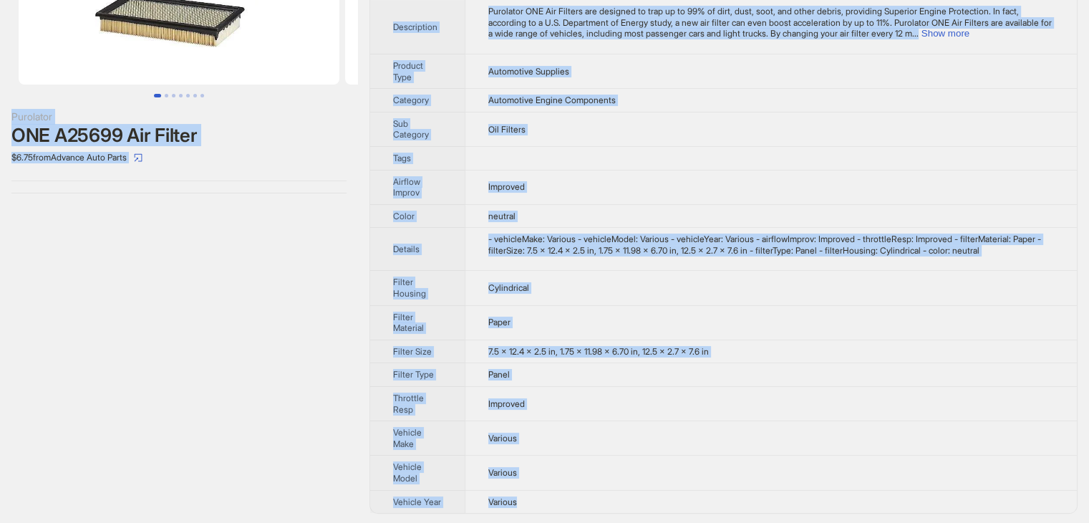
drag, startPoint x: 523, startPoint y: 493, endPoint x: 264, endPoint y: 61, distance: 504.3
click at [272, 74] on div "Purolator ONE A25699 Air Filter $6.75 from Advance Auto Parts Brand Name Purola…" at bounding box center [544, 193] width 1089 height 664
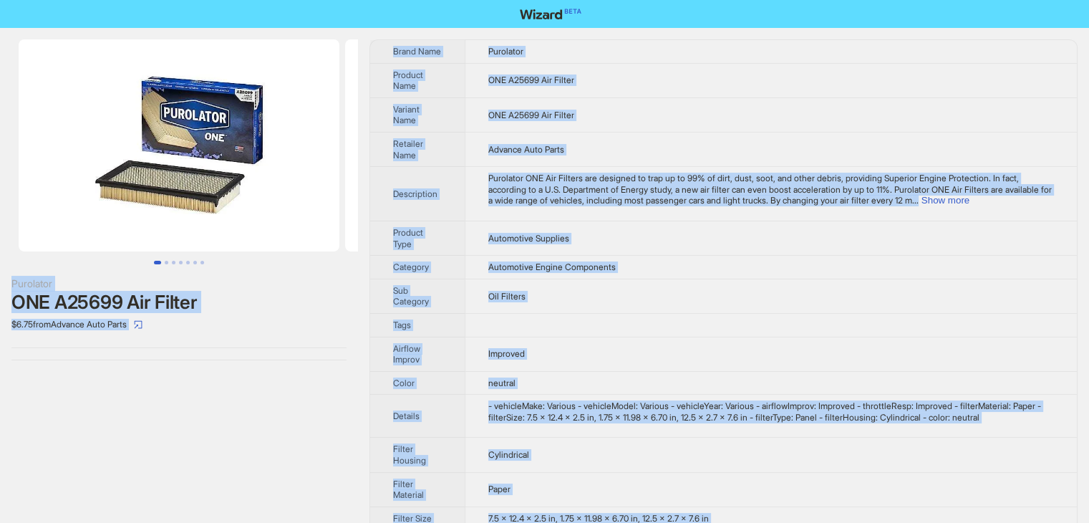
scroll to position [0, 0]
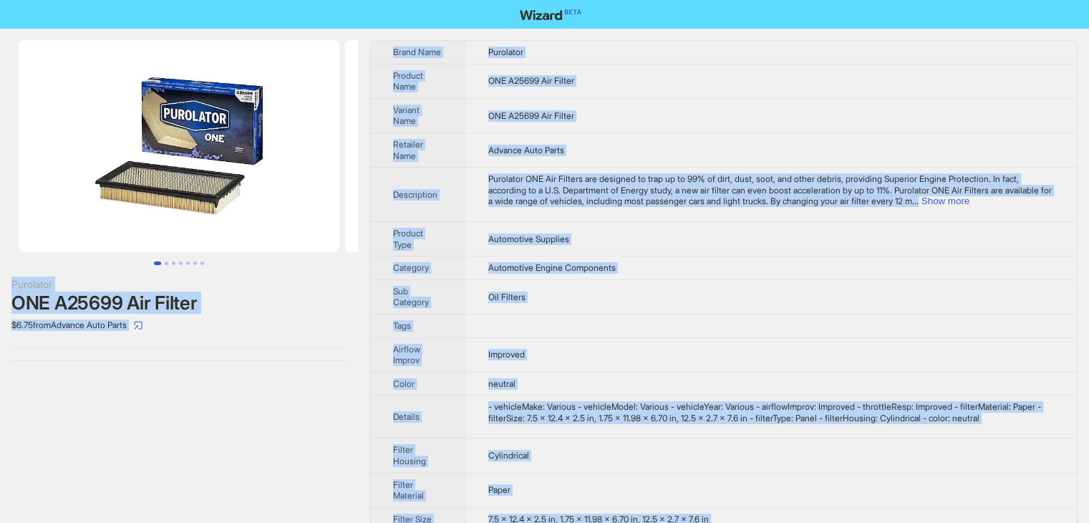
copy div "Purolator ONE A25699 Air Filter $6.75 from Advance Auto Parts Brand Name Purola…"
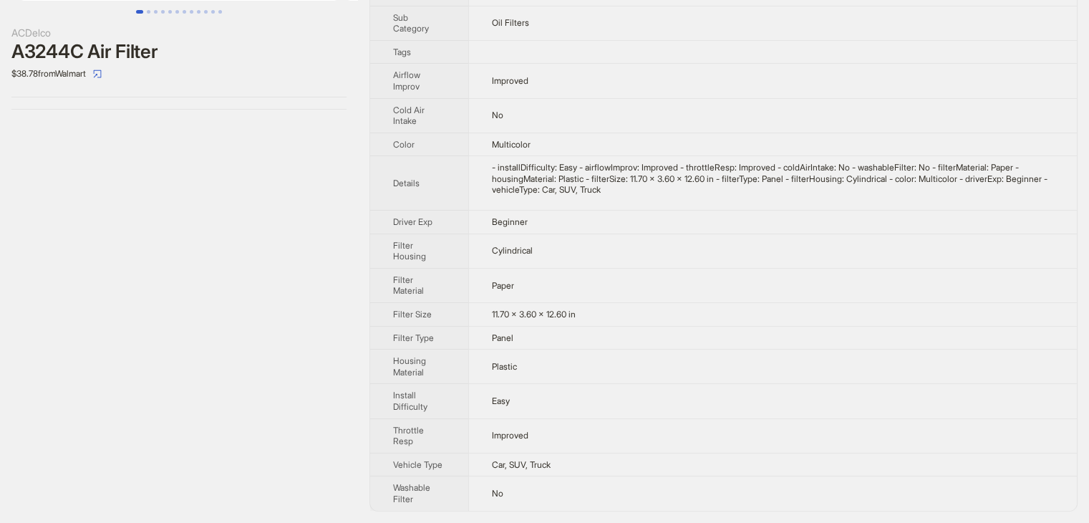
scroll to position [271, 0]
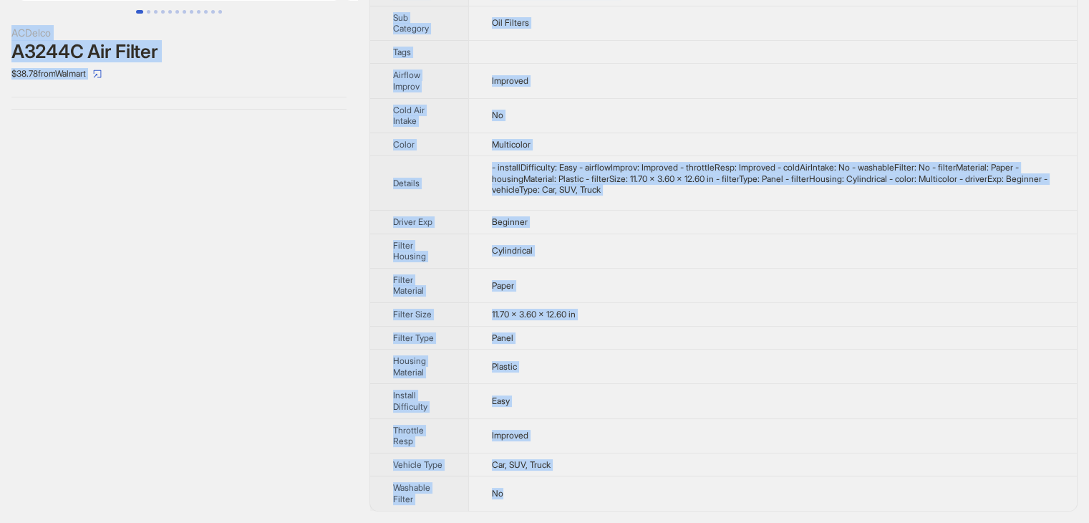
drag, startPoint x: 518, startPoint y: 493, endPoint x: 293, endPoint y: -47, distance: 585.6
click at [293, 0] on html "ACDelco A3244C Air Filter $38.78 from Walmart Brand Name ACDelco Product Name A…" at bounding box center [544, 136] width 1089 height 774
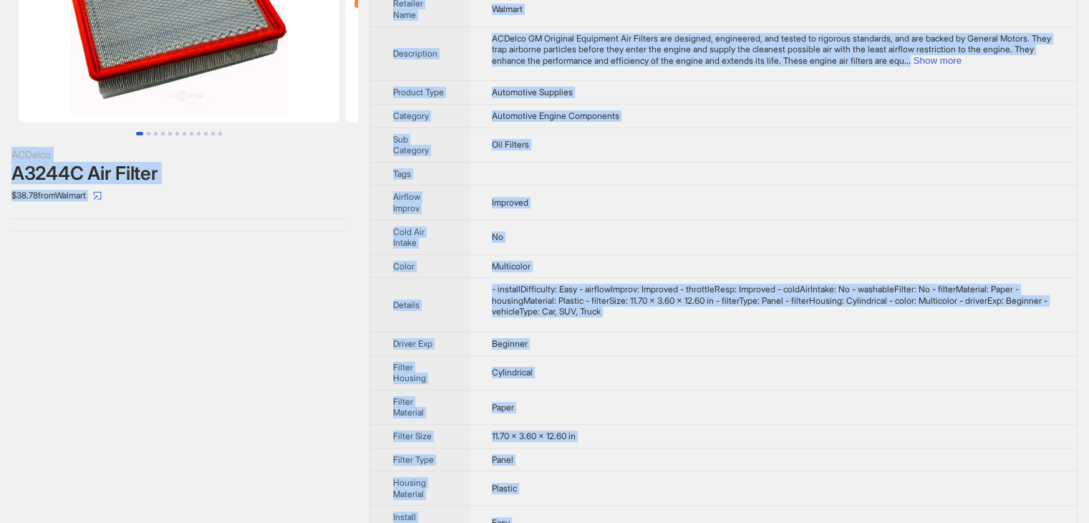
copy div "ACDelco A3244C Air Filter $38.78 from Walmart Brand Name ACDelco Product Name A…"
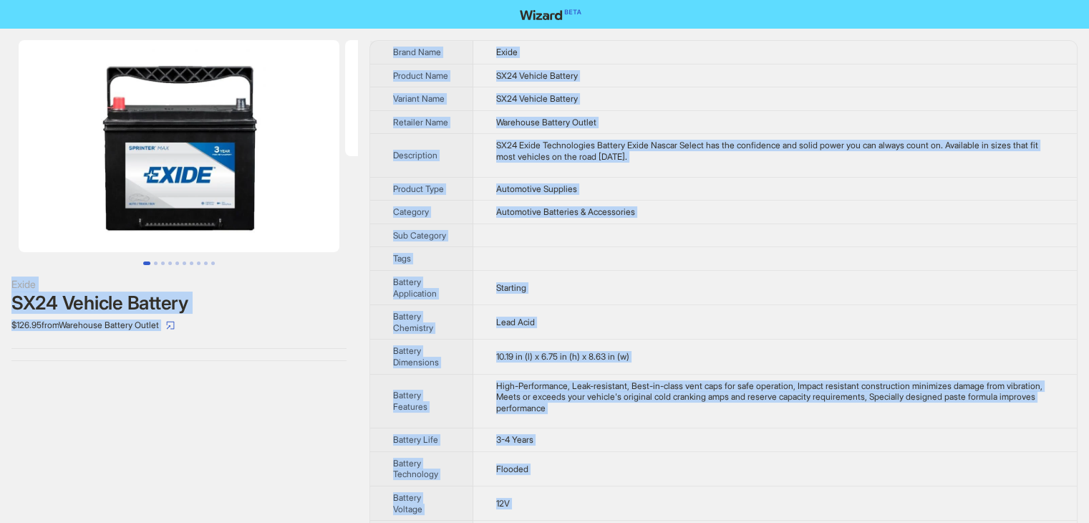
drag, startPoint x: 543, startPoint y: 499, endPoint x: 213, endPoint y: -62, distance: 651.0
click at [213, 0] on html "Exide SX24 Vehicle Battery $126.95 from Warehouse Battery Outlet Brand Name Exi…" at bounding box center [544, 420] width 1089 height 840
copy div "Exide SX24 Vehicle Battery $126.95 from Warehouse Battery Outlet Brand Name Exi…"
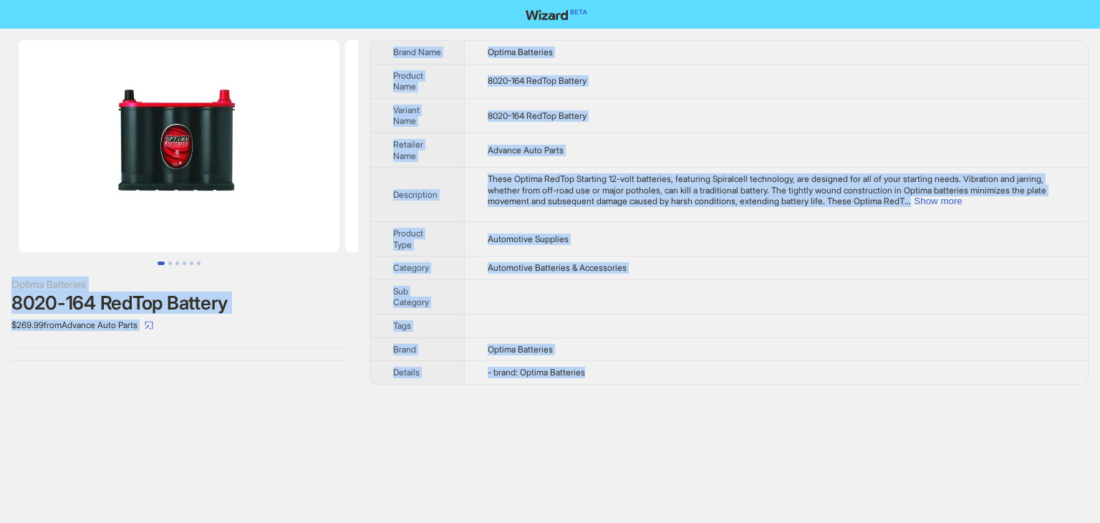
drag, startPoint x: 604, startPoint y: 375, endPoint x: 260, endPoint y: -42, distance: 540.3
click at [260, 0] on html "Optima Batteries 8020-164 RedTop Battery $269.99 from Advance Auto Parts Brand …" at bounding box center [550, 261] width 1100 height 523
copy div "Optima Batteries 8020-164 RedTop Battery $269.99 from Advance Auto Parts Brand …"
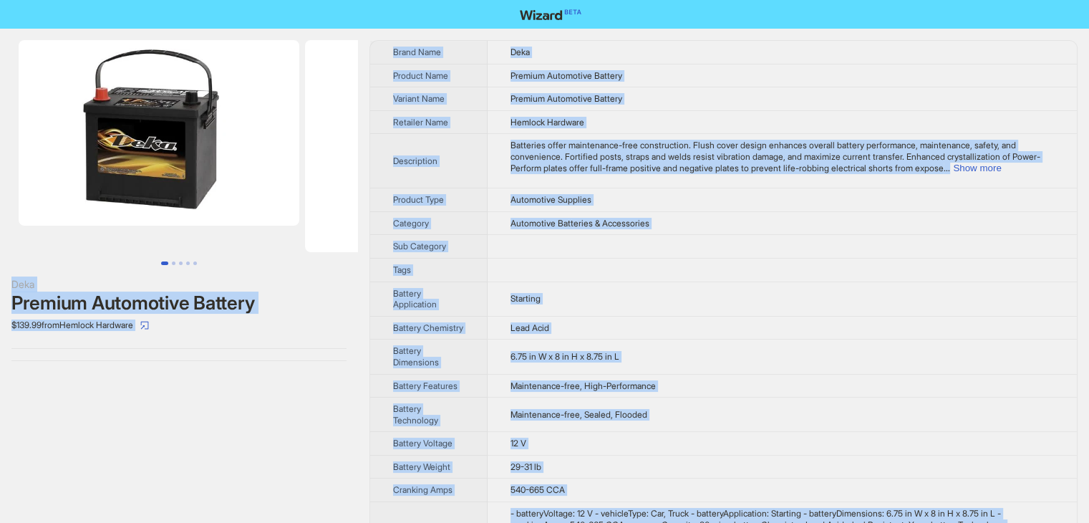
drag, startPoint x: 544, startPoint y: 500, endPoint x: 232, endPoint y: -36, distance: 620.1
click at [232, 0] on html "Deka Premium Automotive Battery $139.99 from Hemlock Hardware Brand Name Deka P…" at bounding box center [544, 376] width 1089 height 753
copy div "Deka Premium Automotive Battery $139.99 from Hemlock Hardware Brand Name Deka P…"
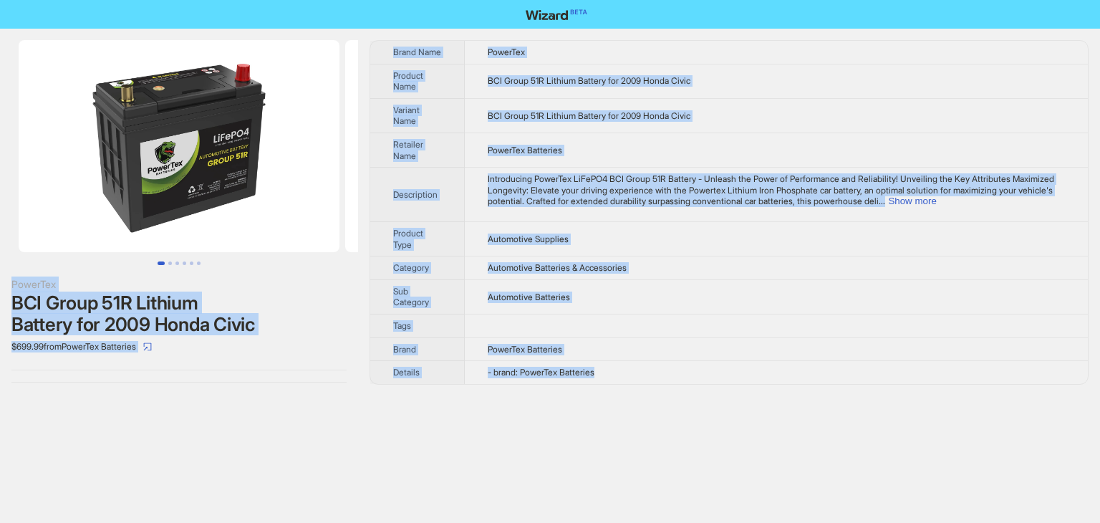
drag, startPoint x: 610, startPoint y: 376, endPoint x: 277, endPoint y: -21, distance: 518.6
click at [277, 0] on html "PowerTex BCI Group 51R Lithium Battery for 2009 Honda Civic $699.99 from PowerT…" at bounding box center [550, 261] width 1100 height 523
copy div "PowerTex BCI Group 51R Lithium Battery for 2009 Honda Civic $699.99 from PowerT…"
click at [745, 56] on td "PowerTex" at bounding box center [776, 52] width 623 height 23
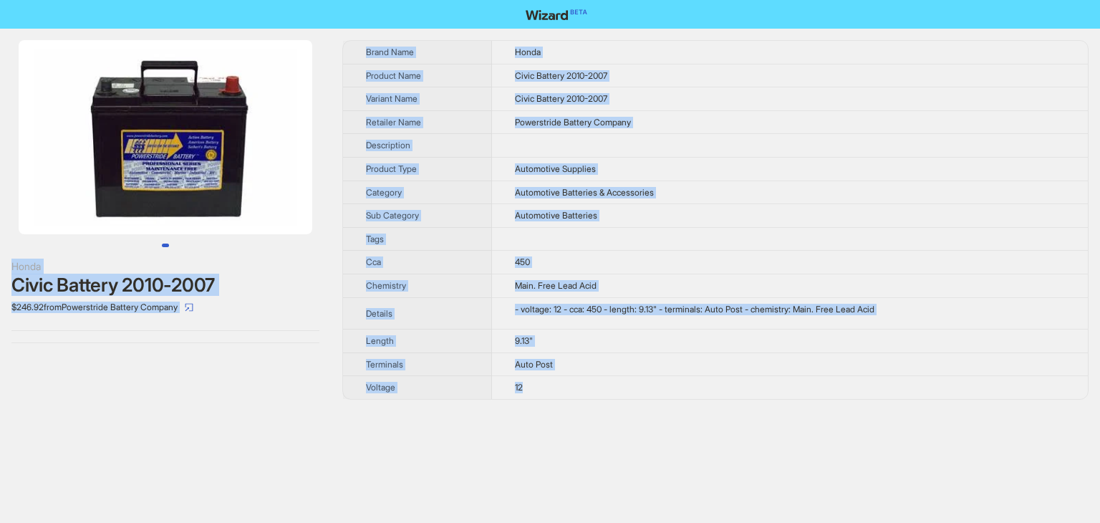
drag, startPoint x: 539, startPoint y: 388, endPoint x: 299, endPoint y: 13, distance: 445.4
click at [299, 13] on div "Honda Civic Battery 2010-2007 $246.92 from Powerstride Battery Company Brand Na…" at bounding box center [550, 261] width 1100 height 523
copy div "Honda Civic Battery 2010-2007 $246.92 from Powerstride Battery Company Brand Na…"
click at [741, 104] on td "Civic Battery 2010-2007" at bounding box center [790, 99] width 596 height 24
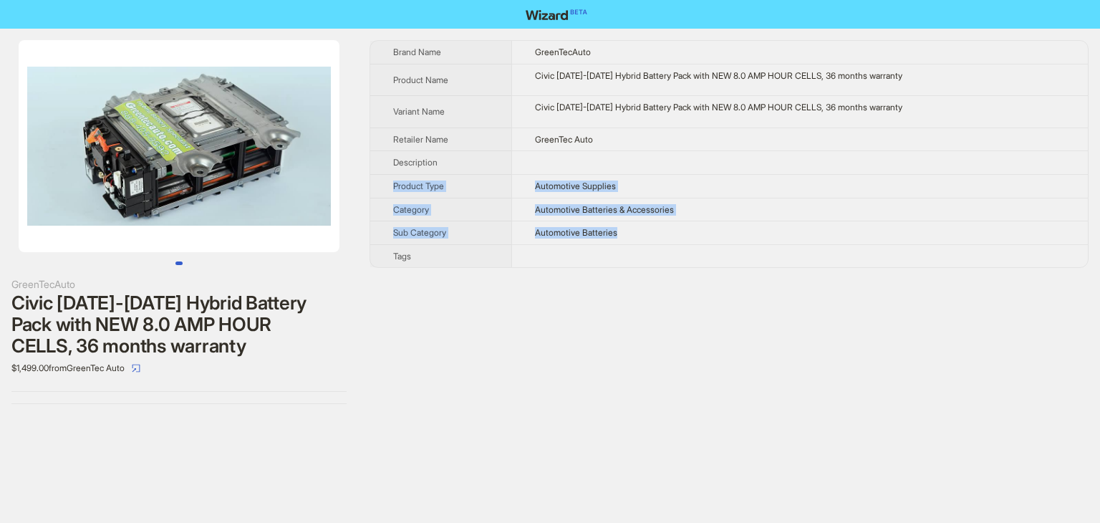
drag, startPoint x: 659, startPoint y: 231, endPoint x: 436, endPoint y: 120, distance: 249.2
click at [441, 126] on tbody "Brand Name GreenTecAuto Product Name Civic 2006-2011 Hybrid Battery Pack with N…" at bounding box center [729, 154] width 718 height 226
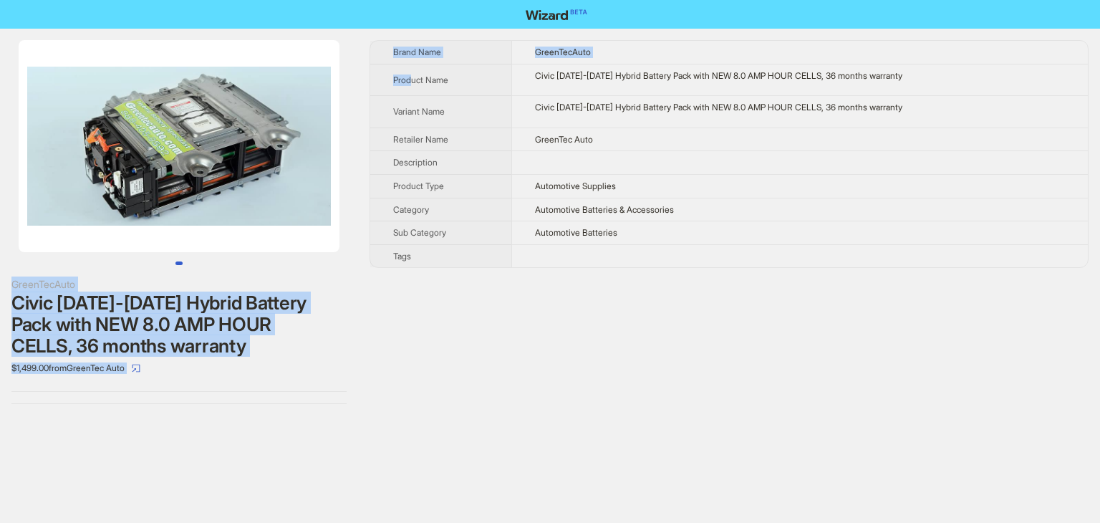
drag, startPoint x: 346, startPoint y: 16, endPoint x: 307, endPoint y: -12, distance: 48.7
click at [307, 0] on html "GreenTecAuto Civic 2006-2011 Hybrid Battery Pack with NEW 8.0 AMP HOUR CELLS, 3…" at bounding box center [550, 261] width 1100 height 523
click at [635, 337] on div "Brand Name GreenTecAuto Product Name Civic 2006-2011 Hybrid Battery Pack with N…" at bounding box center [729, 222] width 719 height 364
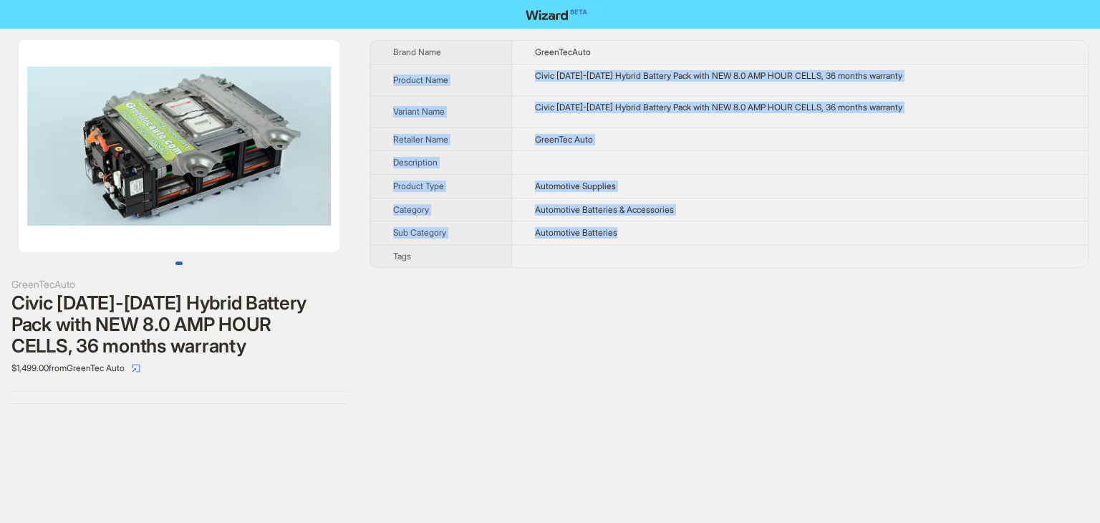
drag, startPoint x: 638, startPoint y: 233, endPoint x: 354, endPoint y: 32, distance: 348.8
click at [368, 55] on div "GreenTecAuto Civic 2006-2011 Hybrid Battery Pack with NEW 8.0 AMP HOUR CELLS, 3…" at bounding box center [550, 222] width 1100 height 387
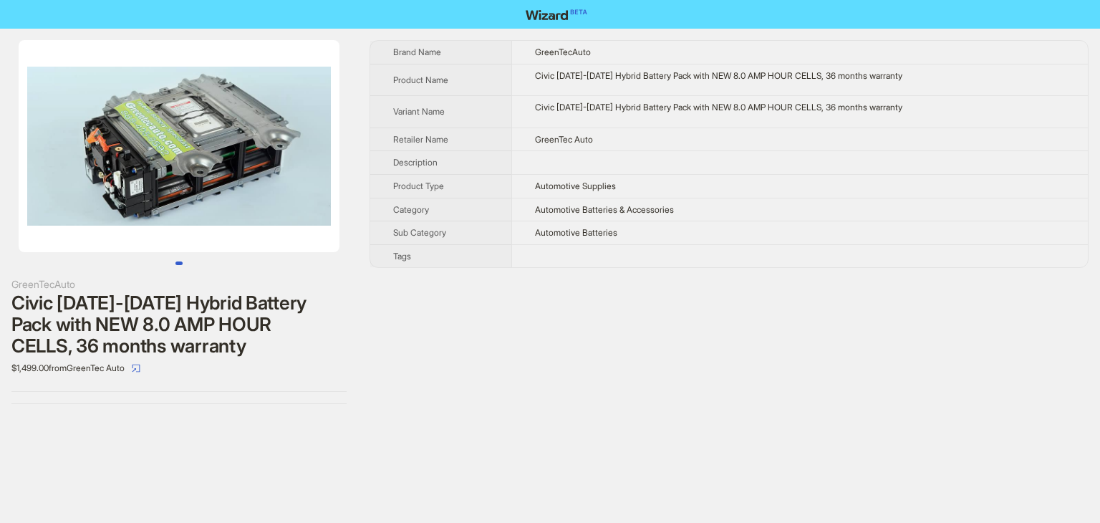
click at [380, 448] on div "GreenTecAuto Civic 2006-2011 Hybrid Battery Pack with NEW 8.0 AMP HOUR CELLS, 3…" at bounding box center [550, 261] width 1100 height 523
drag, startPoint x: 420, startPoint y: 398, endPoint x: 524, endPoint y: 60, distance: 353.8
click at [524, 60] on div "Brand Name GreenTecAuto Product Name Civic 2006-2011 Hybrid Battery Pack with N…" at bounding box center [729, 222] width 719 height 364
drag, startPoint x: 456, startPoint y: 329, endPoint x: 455, endPoint y: 319, distance: 9.3
click at [456, 328] on div "Brand Name GreenTecAuto Product Name Civic 2006-2011 Hybrid Battery Pack with N…" at bounding box center [729, 222] width 719 height 364
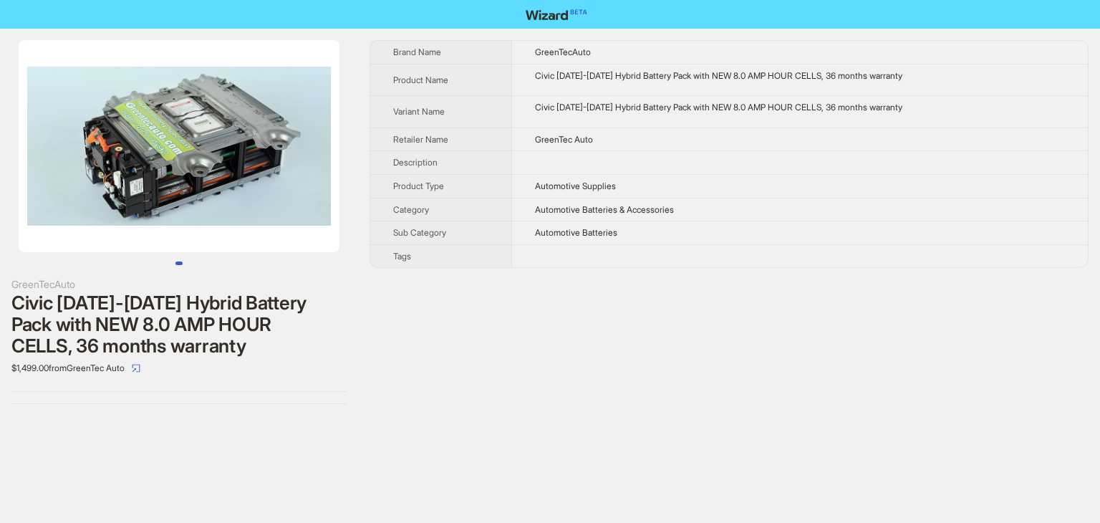
click at [428, 256] on th "Tags" at bounding box center [440, 255] width 141 height 23
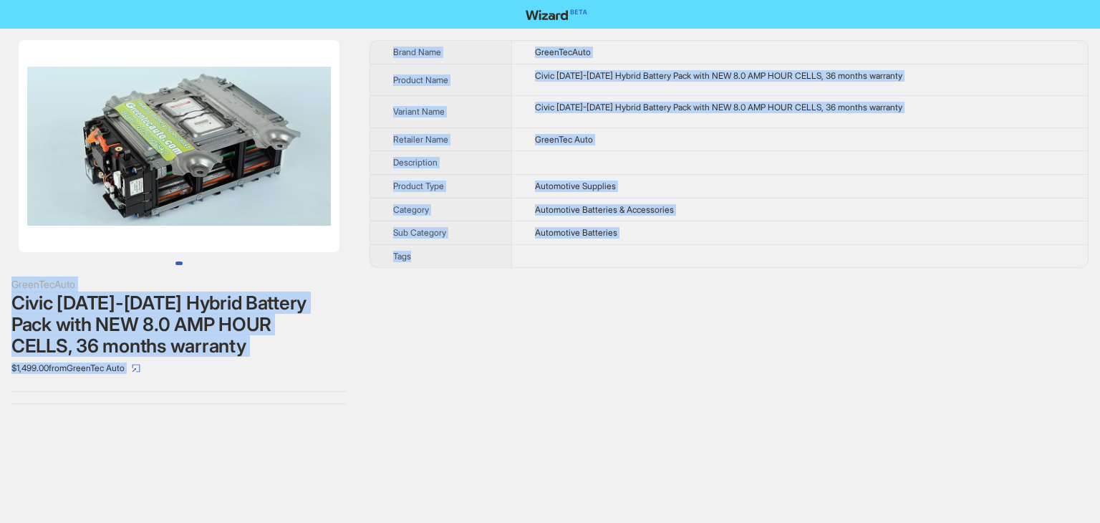
drag, startPoint x: 428, startPoint y: 256, endPoint x: 261, endPoint y: 57, distance: 260.8
click at [261, 57] on div "GreenTecAuto Civic 2006-2011 Hybrid Battery Pack with NEW 8.0 AMP HOUR CELLS, 3…" at bounding box center [550, 222] width 1100 height 387
copy div "GreenTecAuto Civic 2006-2011 Hybrid Battery Pack with NEW 8.0 AMP HOUR CELLS, 3…"
click at [857, 41] on td "GreenTecAuto" at bounding box center [799, 52] width 577 height 23
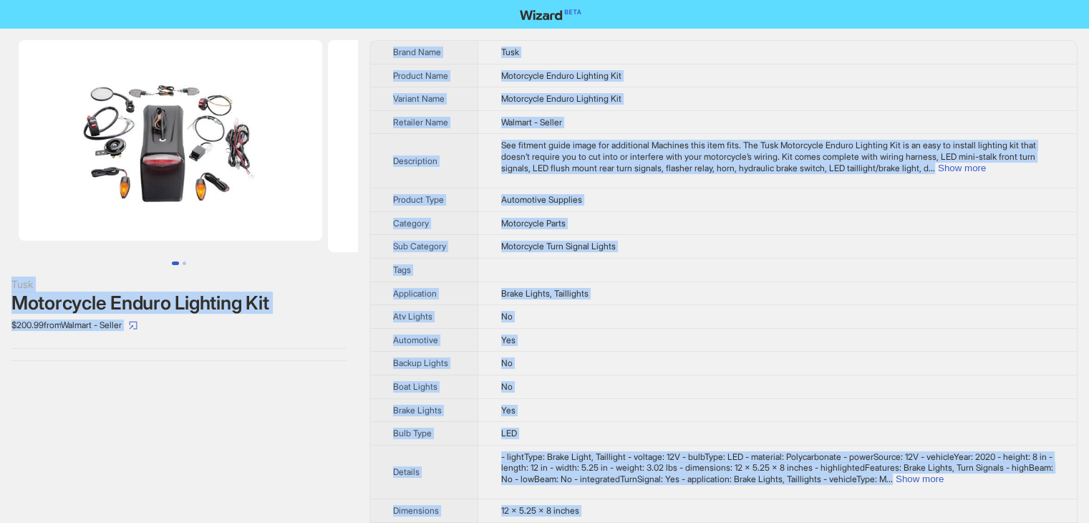
drag, startPoint x: 527, startPoint y: 499, endPoint x: 239, endPoint y: -42, distance: 613.2
copy div "Tusk Motorcycle Enduro Lighting Kit $200.99 from Walmart - Seller Brand Name Tu…"
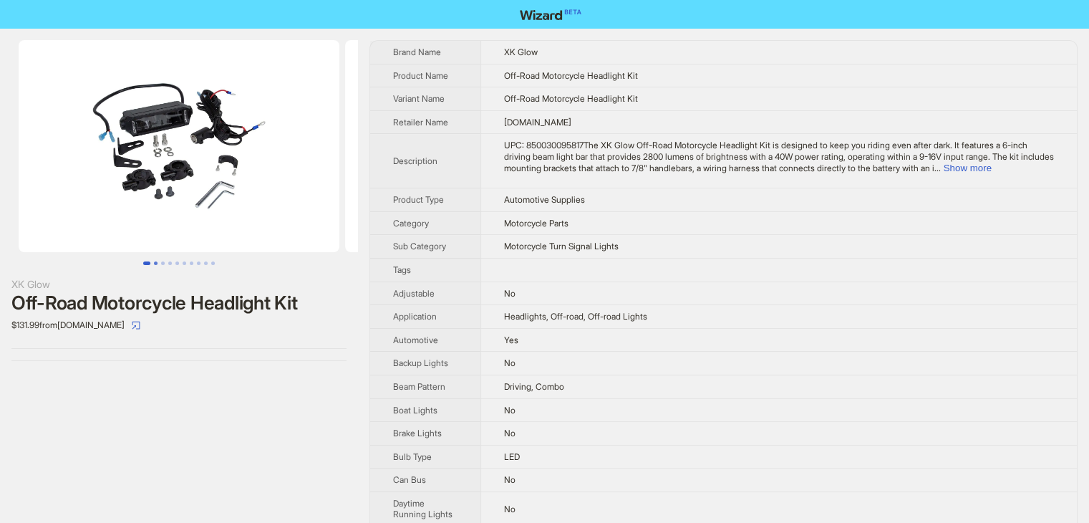
click at [158, 262] on button "Go to slide 2" at bounding box center [156, 263] width 4 height 4
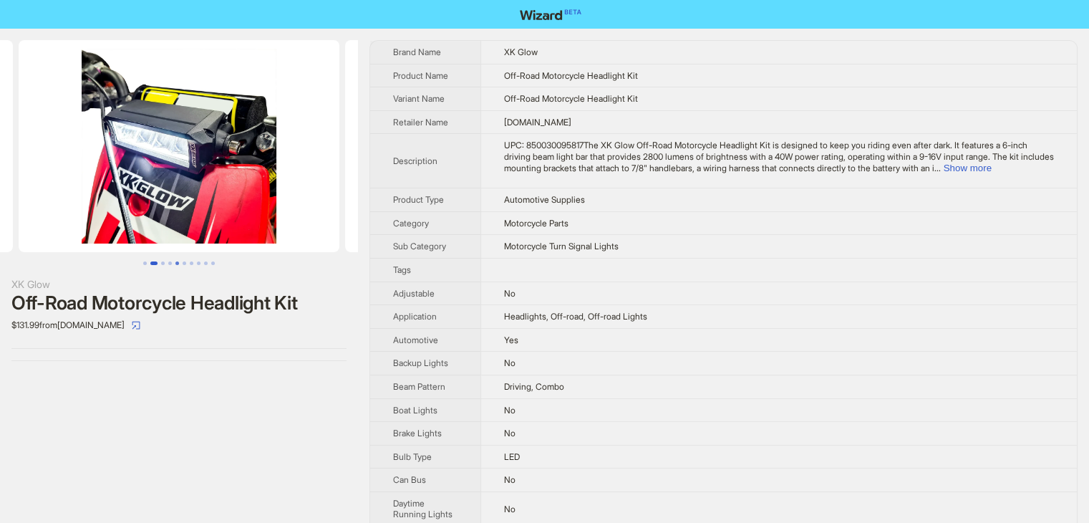
click at [179, 261] on button "Go to slide 5" at bounding box center [177, 263] width 4 height 4
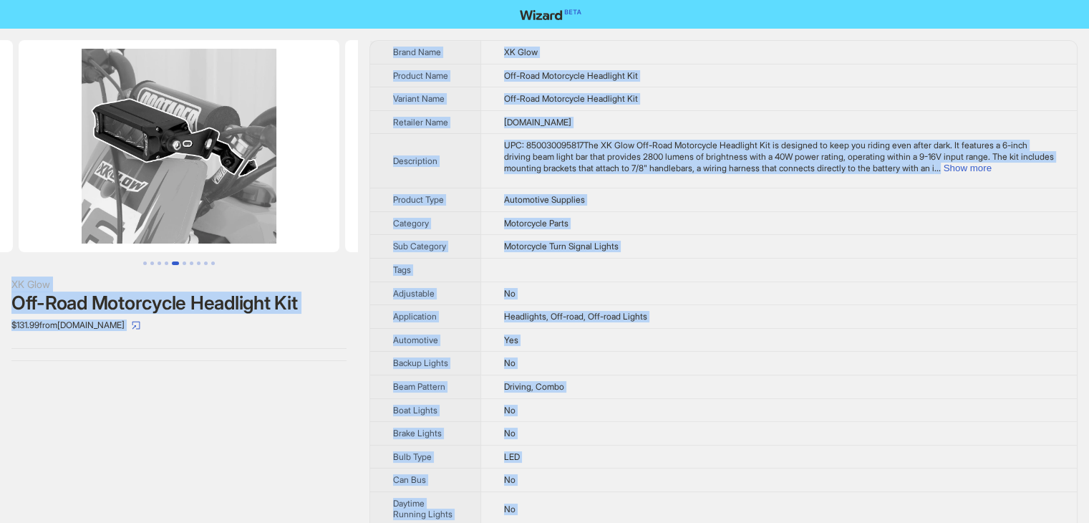
drag, startPoint x: 535, startPoint y: 501, endPoint x: 252, endPoint y: -37, distance: 608.4
copy div "XK Glow Off-Road Motorcycle Headlight Kit $131.99 from [DOMAIN_NAME] Brand Name…"
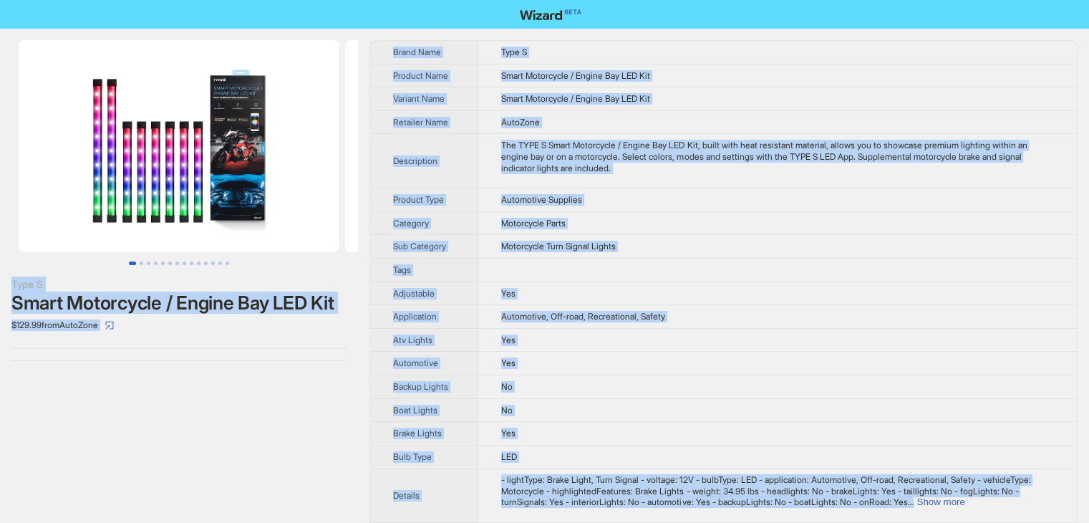
drag, startPoint x: 521, startPoint y: 499, endPoint x: 209, endPoint y: -62, distance: 642.1
copy div "Type S Smart Motorcycle / Engine Bay LED Kit $129.99 from AutoZone Brand Name T…"
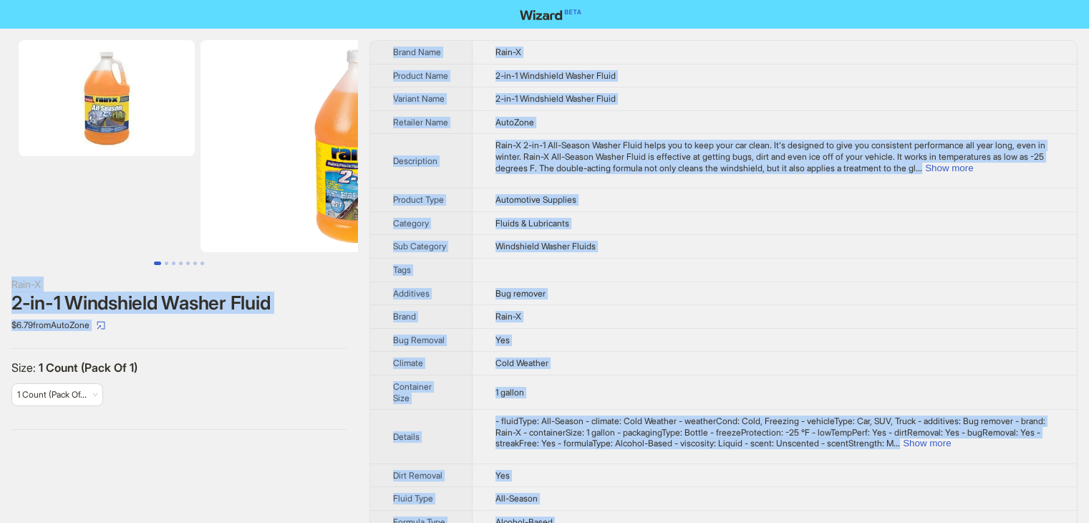
drag, startPoint x: 561, startPoint y: 493, endPoint x: 357, endPoint y: -62, distance: 592.1
click at [357, 0] on html "Rain-X 2-in-1 Windshield Washer Fluid $6.79 from AutoZone Size : 1 Count (Pack …" at bounding box center [544, 429] width 1089 height 858
copy div "Rain-X 2-in-1 Windshield Washer Fluid $6.79 from AutoZone Size : 1 Count (Pack …"
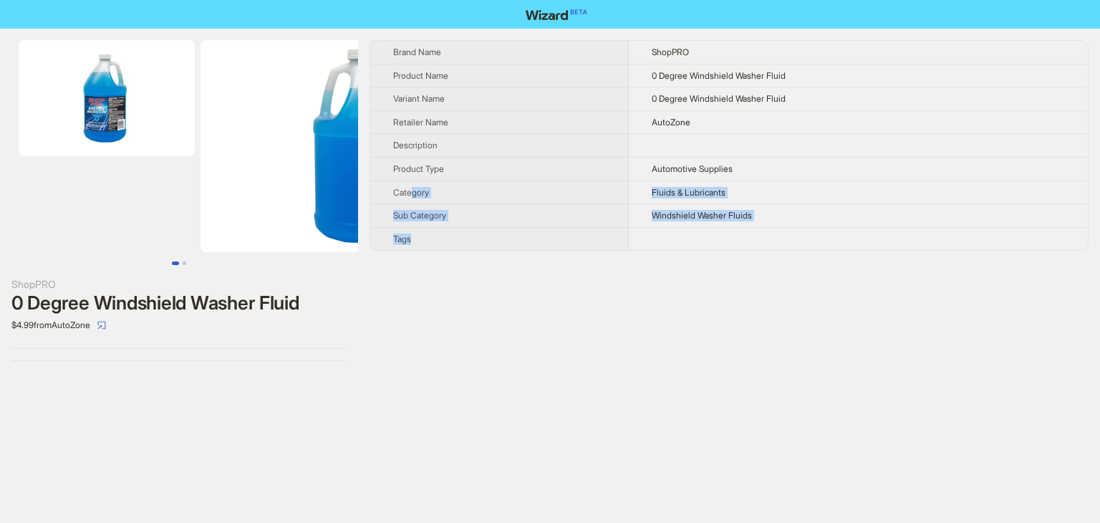
drag, startPoint x: 457, startPoint y: 238, endPoint x: 400, endPoint y: 187, distance: 76.6
click at [407, 194] on tbody "Brand Name ShopPRO Product Name 0 Degree Windshield Washer Fluid Variant Name 0…" at bounding box center [729, 145] width 718 height 209
drag, startPoint x: 292, startPoint y: 47, endPoint x: 292, endPoint y: 69, distance: 22.2
click at [291, 49] on img at bounding box center [361, 146] width 321 height 212
drag, startPoint x: 478, startPoint y: 363, endPoint x: 401, endPoint y: 250, distance: 137.1
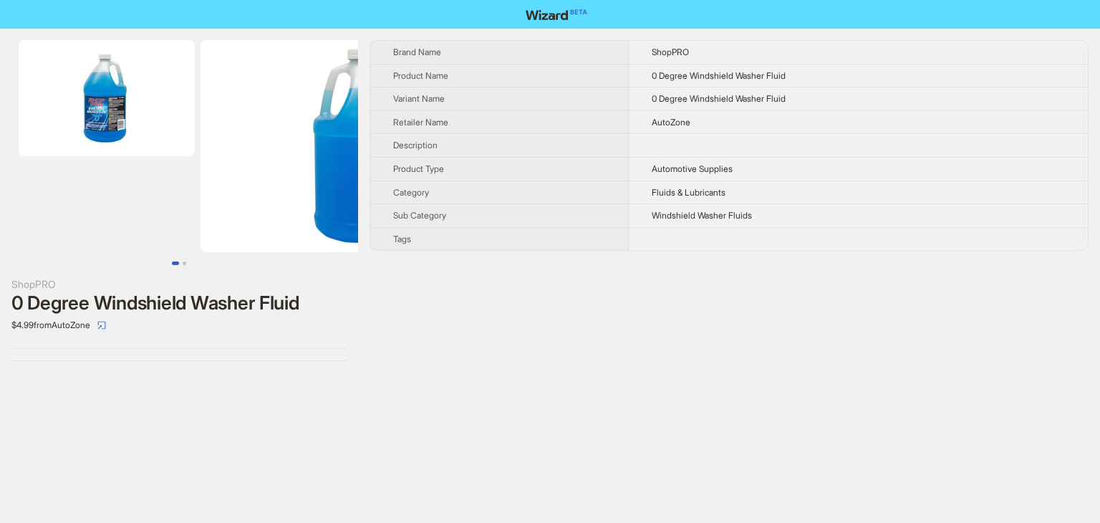
click at [456, 334] on div "ShopPRO 0 Degree Windshield Washer Fluid $4.99 from AutoZone Brand Name ShopPRO…" at bounding box center [550, 201] width 1100 height 344
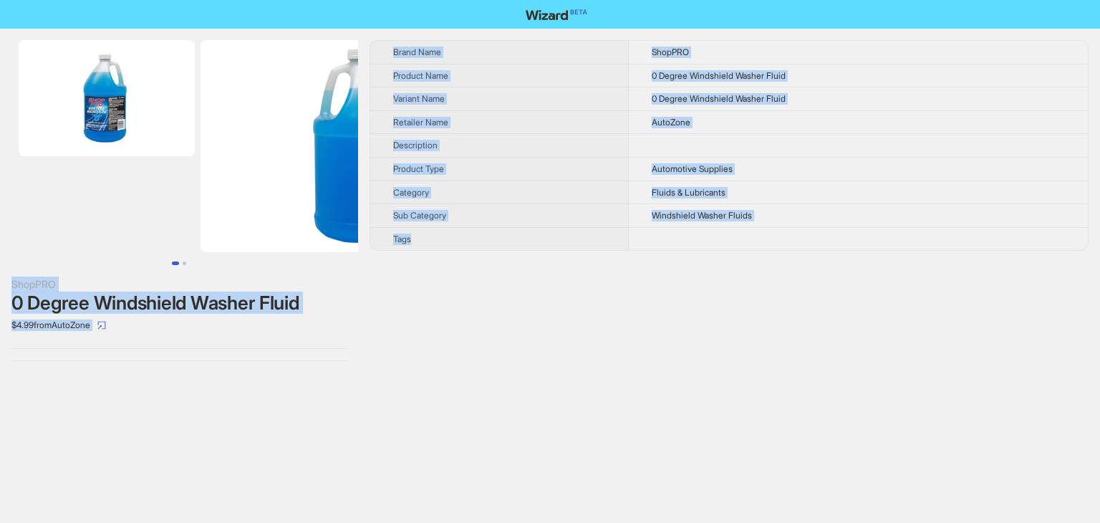
drag, startPoint x: 425, startPoint y: 246, endPoint x: 253, endPoint y: 49, distance: 261.3
click at [253, 49] on div "ShopPRO 0 Degree Windshield Washer Fluid $4.99 from AutoZone Brand Name ShopPRO…" at bounding box center [550, 201] width 1100 height 344
copy div "ShopPRO 0 Degree Windshield Washer Fluid $4.99 from AutoZone Brand Name ShopPRO…"
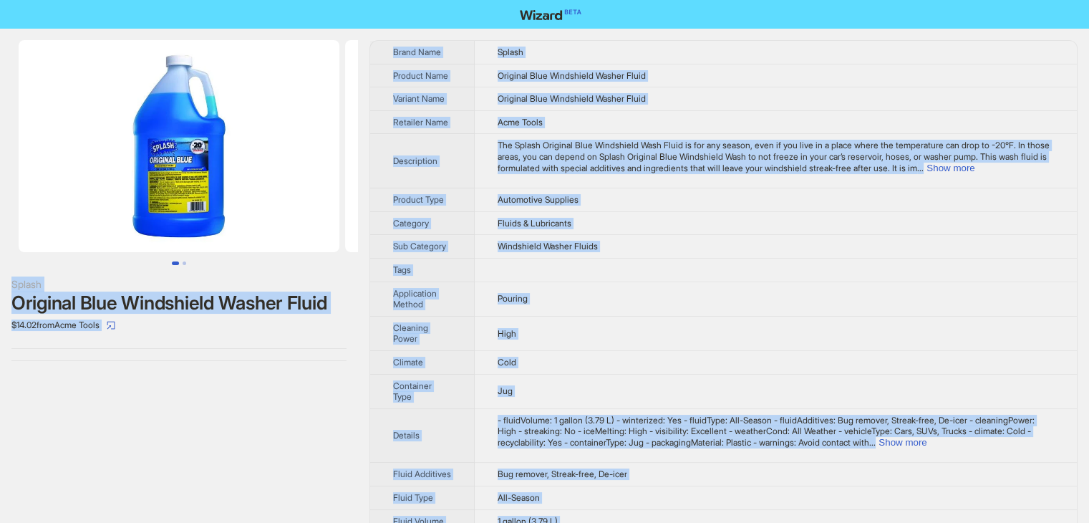
drag, startPoint x: 522, startPoint y: 498, endPoint x: 246, endPoint y: -57, distance: 619.1
click at [246, 0] on html "Splash Original Blue Windshield Washer Fluid $14.02 from Acme Tools Brand Name …" at bounding box center [544, 406] width 1089 height 812
copy div "Splash Original Blue Windshield Washer Fluid $14.02 from Acme Tools Brand Name …"
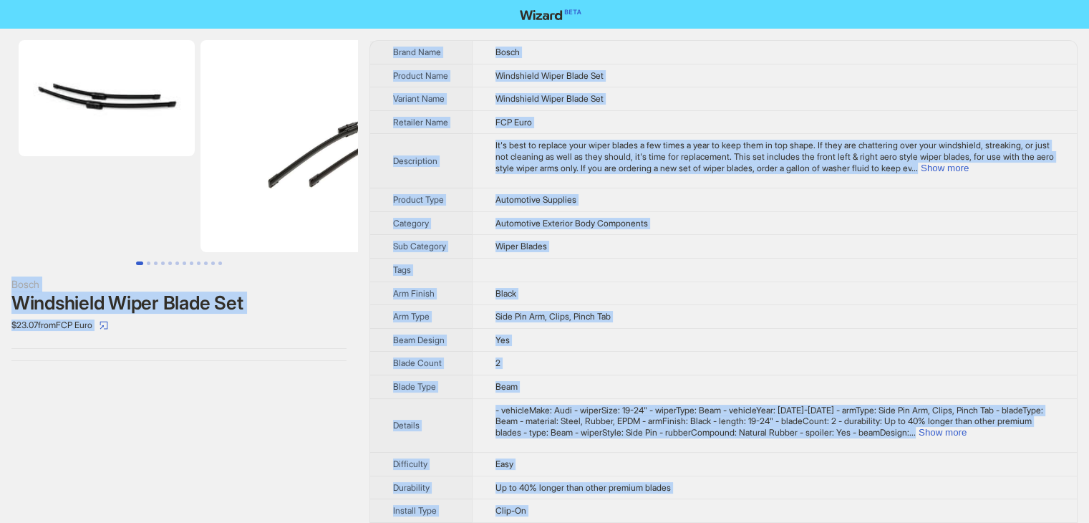
drag, startPoint x: 530, startPoint y: 499, endPoint x: 205, endPoint y: -21, distance: 613.9
click at [205, 0] on html "Bosch Windshield Wiper Blade Set $23.07 from FCP Euro Brand Name Bosch Product …" at bounding box center [544, 401] width 1089 height 802
copy div "Bosch Windshield Wiper Blade Set $23.07 from FCP Euro Brand Name Bosch Product …"
click at [691, 79] on td "Windshield Wiper Blade Set" at bounding box center [774, 76] width 605 height 24
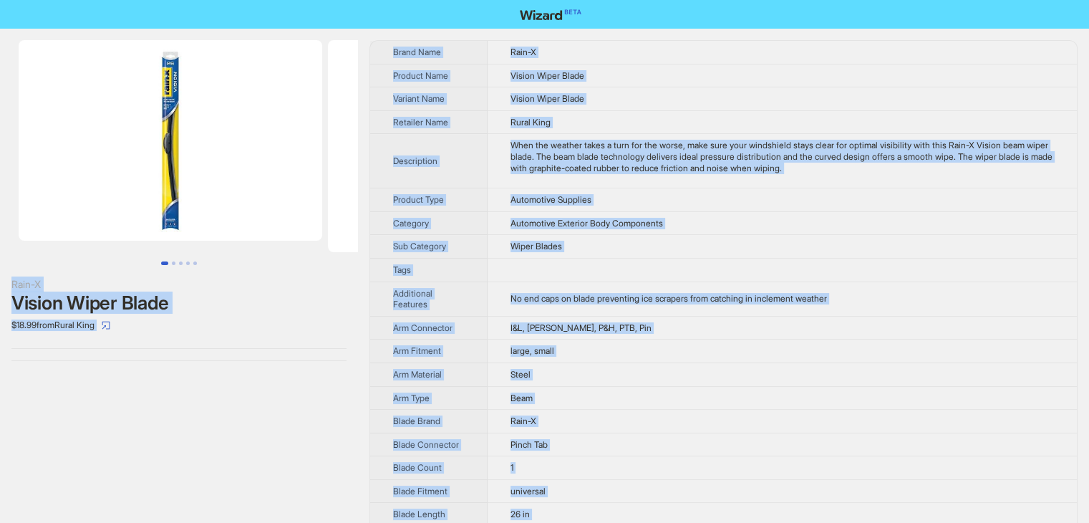
drag, startPoint x: 541, startPoint y: 489, endPoint x: 218, endPoint y: -22, distance: 604.8
copy div "Rain-X Vision Wiper Blade $18.99 from Rural King Brand Name Rain-X Product Name…"
click at [713, 115] on td "Rural King" at bounding box center [782, 122] width 589 height 24
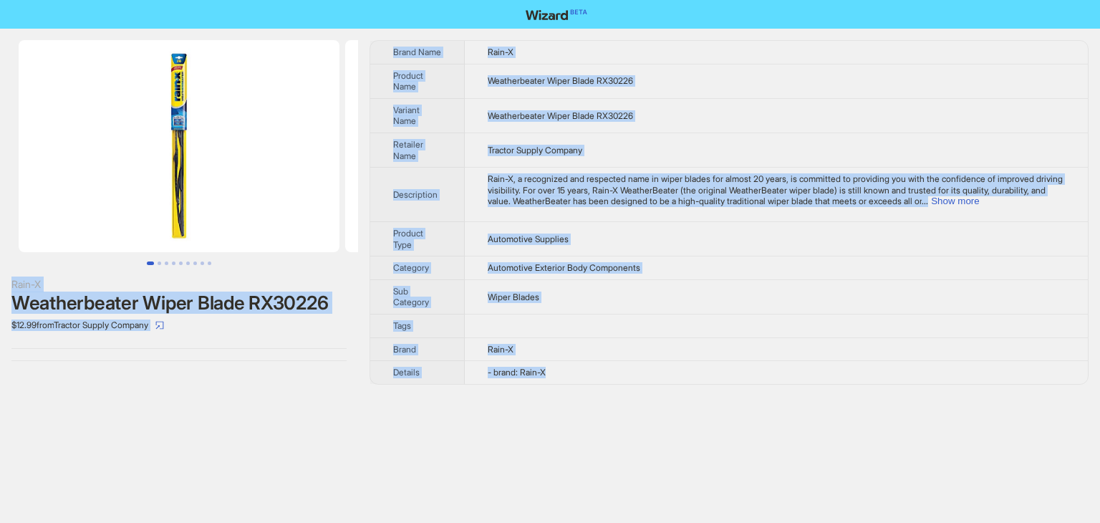
drag, startPoint x: 568, startPoint y: 370, endPoint x: 271, endPoint y: -9, distance: 481.1
click at [271, 0] on html "Rain-X Weatherbeater Wiper Blade RX30226 $12.99 from Tractor Supply Company Bra…" at bounding box center [550, 261] width 1100 height 523
copy div "Rain-X Weatherbeater Wiper Blade RX30226 $12.99 from Tractor Supply Company Bra…"
click at [710, 135] on td "Tractor Supply Company" at bounding box center [776, 149] width 623 height 34
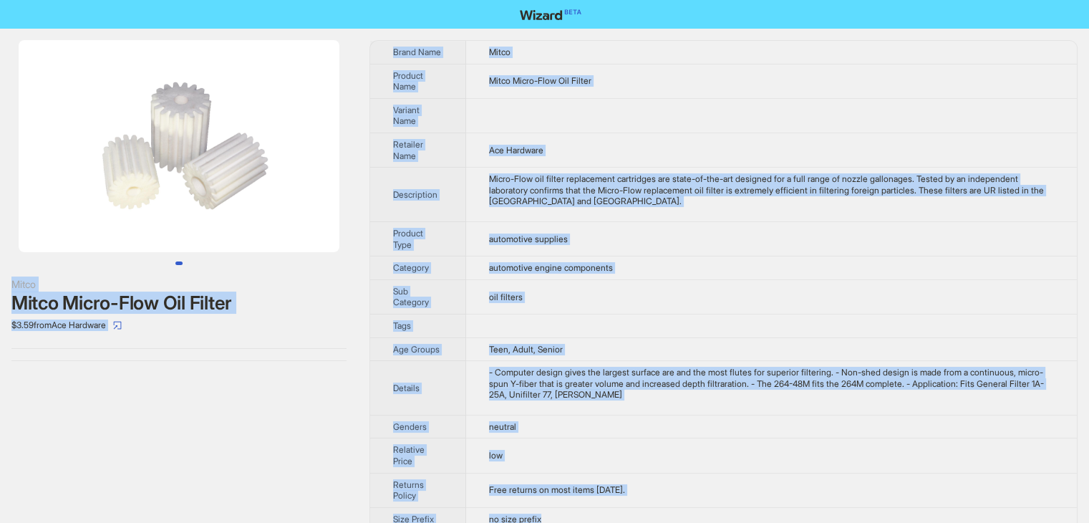
drag, startPoint x: 552, startPoint y: 507, endPoint x: 243, endPoint y: -15, distance: 606.9
click at [243, 0] on html "Mitco Mitco Micro-Flow Oil Filter $3.59 from Ace Hardware Brand Name Mitco Prod…" at bounding box center [544, 271] width 1089 height 542
copy div "Mitco Mitco Micro-Flow Oil Filter $3.59 from Ace Hardware Brand Name Mitco Prod…"
click at [693, 104] on td at bounding box center [772, 115] width 612 height 34
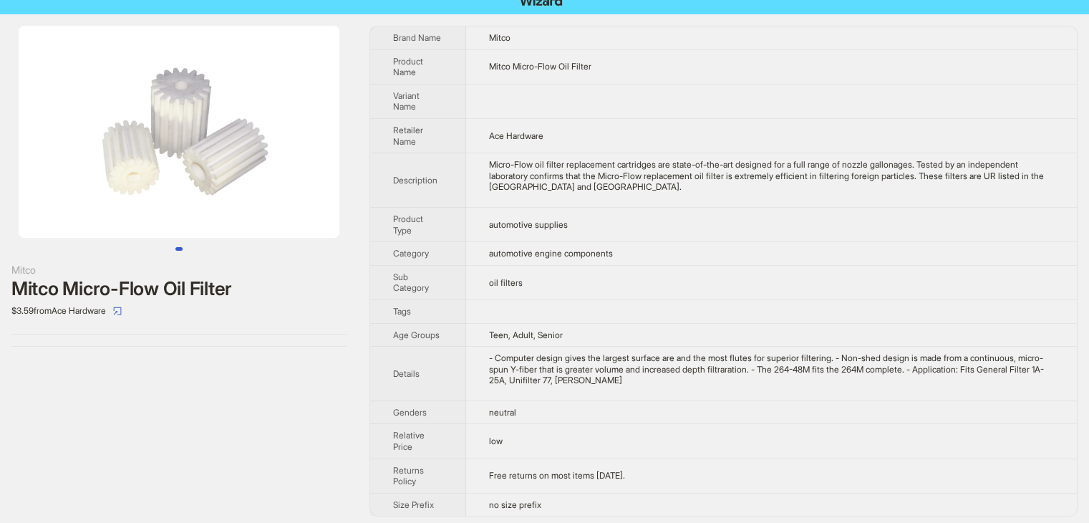
scroll to position [17, 0]
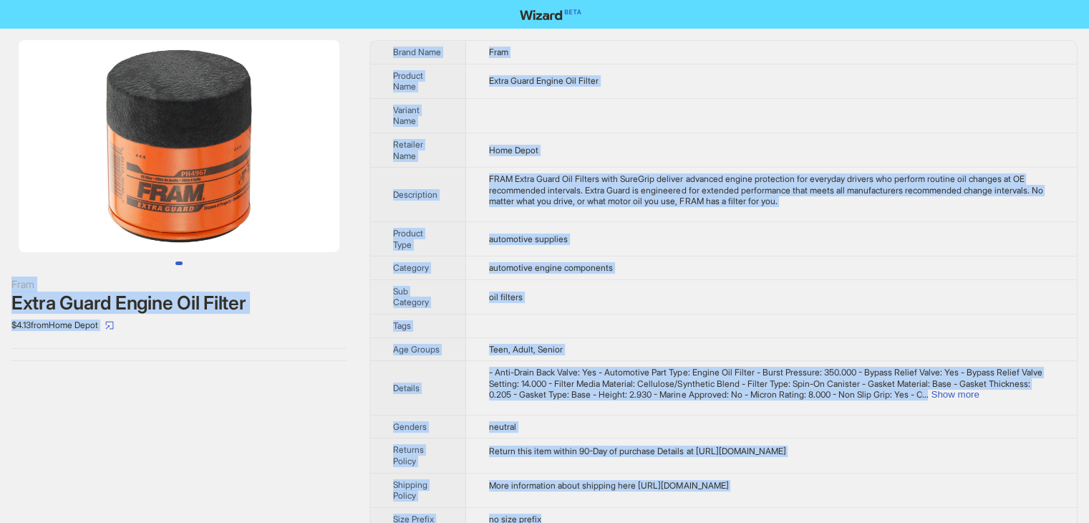
drag, startPoint x: 558, startPoint y: 502, endPoint x: 279, endPoint y: -4, distance: 577.9
click at [279, 0] on html "Fram Extra Guard Engine Oil Filter $4.13 from Home Depot Brand Name Fram Produc…" at bounding box center [544, 271] width 1089 height 542
copy div "Fram Extra Guard Engine Oil Filter $4.13 from Home Depot Brand Name Fram Produc…"
click at [688, 110] on td at bounding box center [771, 115] width 611 height 34
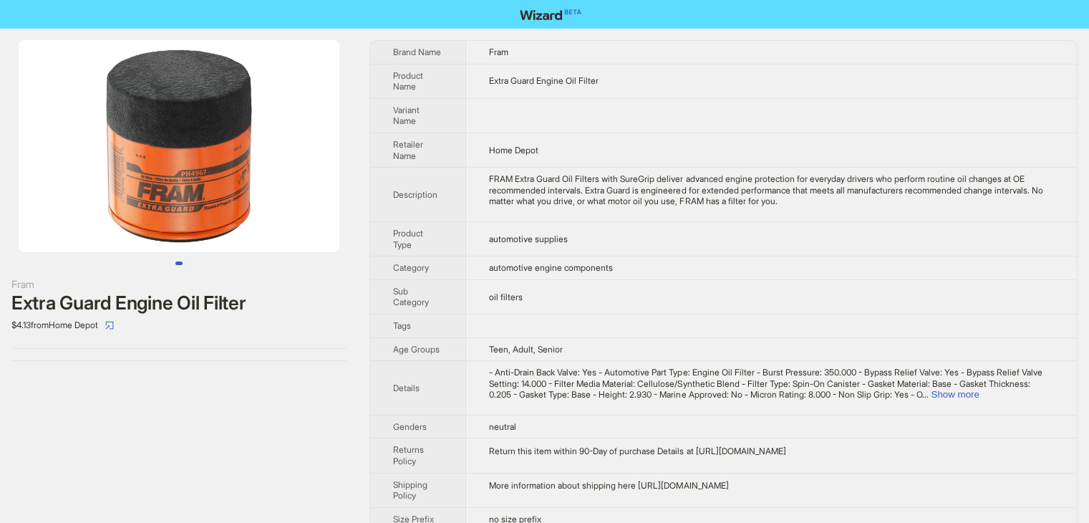
click at [708, 177] on div "FRAM Extra Guard Oil Filters with SureGrip deliver advanced engine protection f…" at bounding box center [771, 190] width 565 height 34
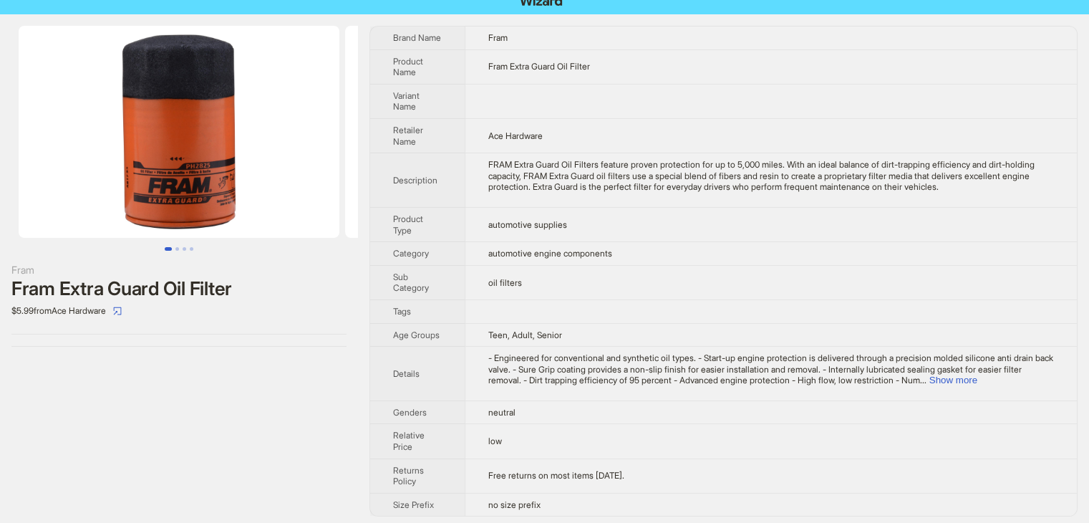
scroll to position [18, 0]
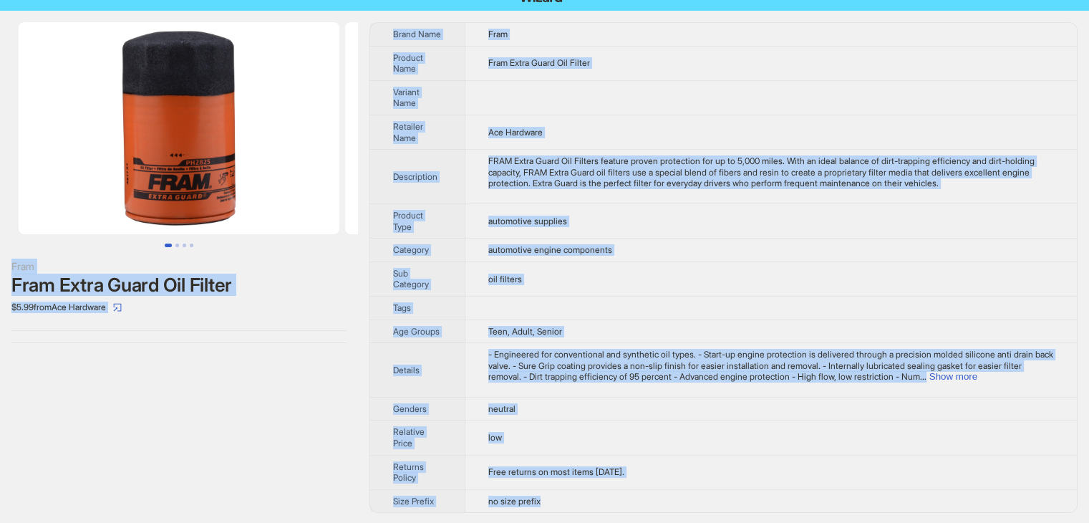
drag, startPoint x: 569, startPoint y: 501, endPoint x: 264, endPoint y: -34, distance: 615.3
click at [264, 0] on html "Fram Fram Extra Guard Oil Filter $5.99 from Ace Hardware Brand Name Fram Produc…" at bounding box center [544, 253] width 1089 height 542
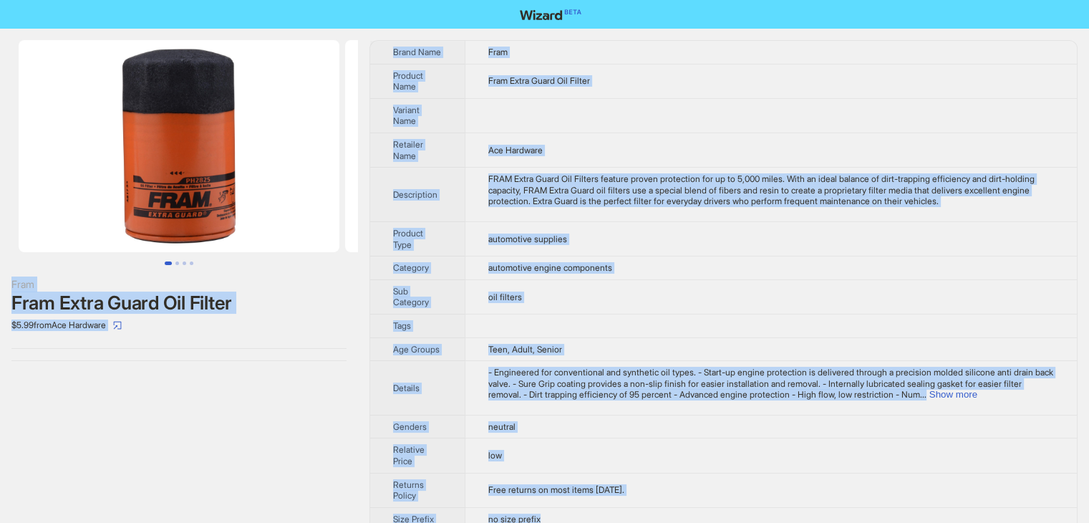
copy div "Fram Fram Extra Guard Oil Filter $5.99 from Ace Hardware Brand Name Fram Produc…"
click at [738, 117] on td at bounding box center [771, 115] width 612 height 34
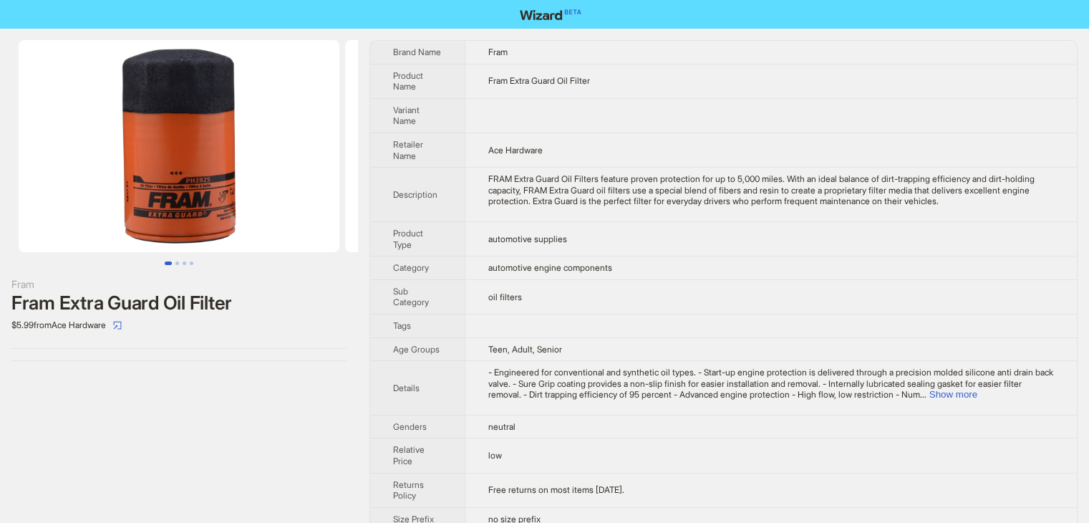
click at [724, 256] on td "automotive engine components" at bounding box center [771, 268] width 612 height 24
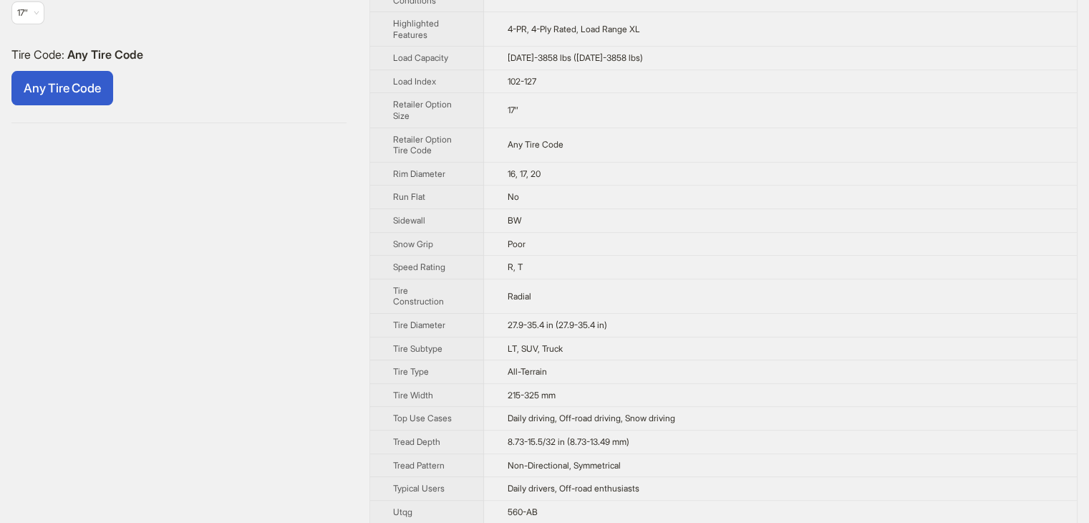
scroll to position [448, 0]
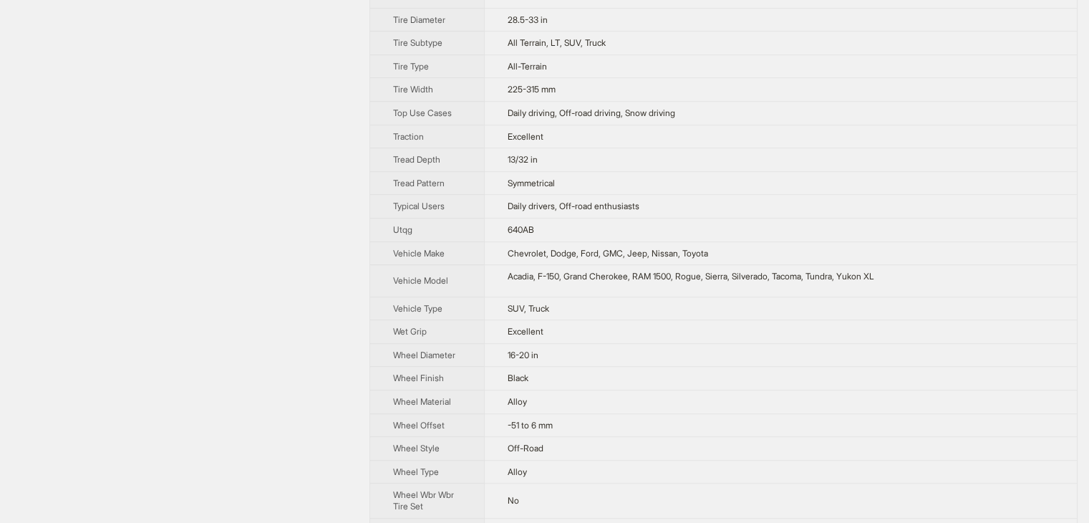
scroll to position [802, 0]
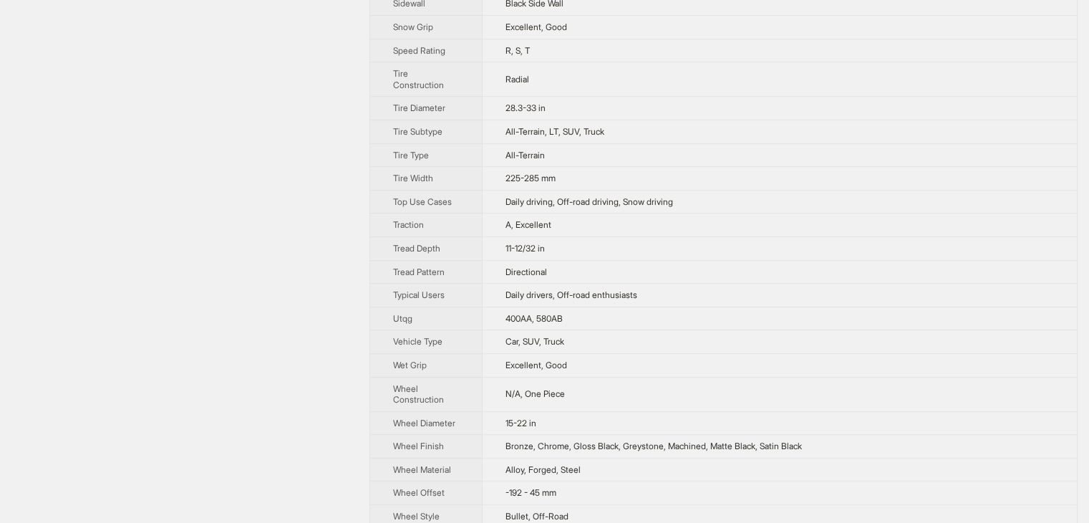
scroll to position [831, 0]
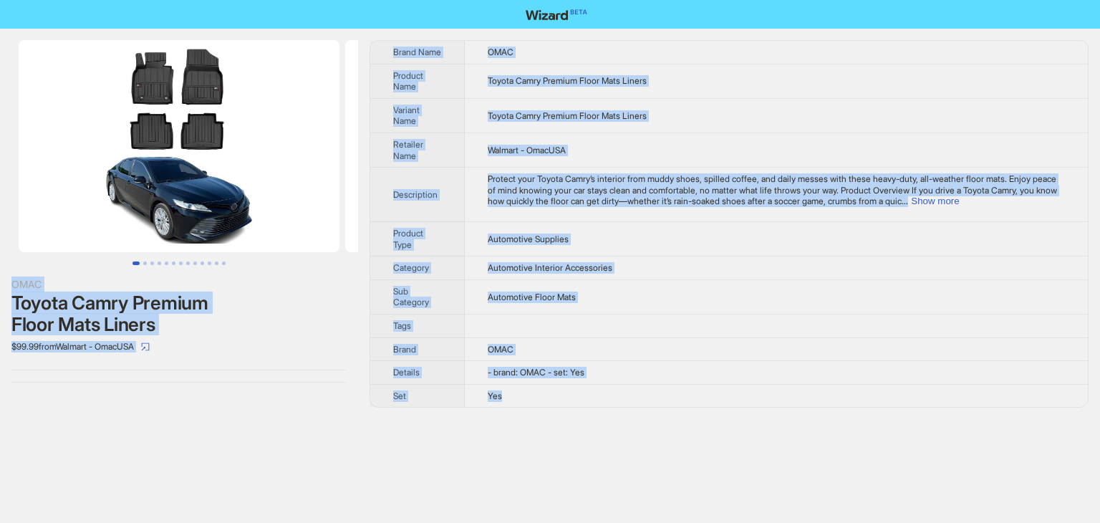
drag, startPoint x: 511, startPoint y: 398, endPoint x: 253, endPoint y: 1, distance: 474.2
click at [253, 1] on div "OMAC Toyota Camry Premium Floor Mats Liners $99.99 from Walmart - OmacUSA Brand…" at bounding box center [550, 261] width 1100 height 523
copy div "OMAC Toyota Camry Premium Floor Mats Liners $99.99 from Walmart - OmacUSA Brand…"
click at [789, 74] on td "Toyota Camry Premium Floor Mats Liners" at bounding box center [776, 81] width 623 height 34
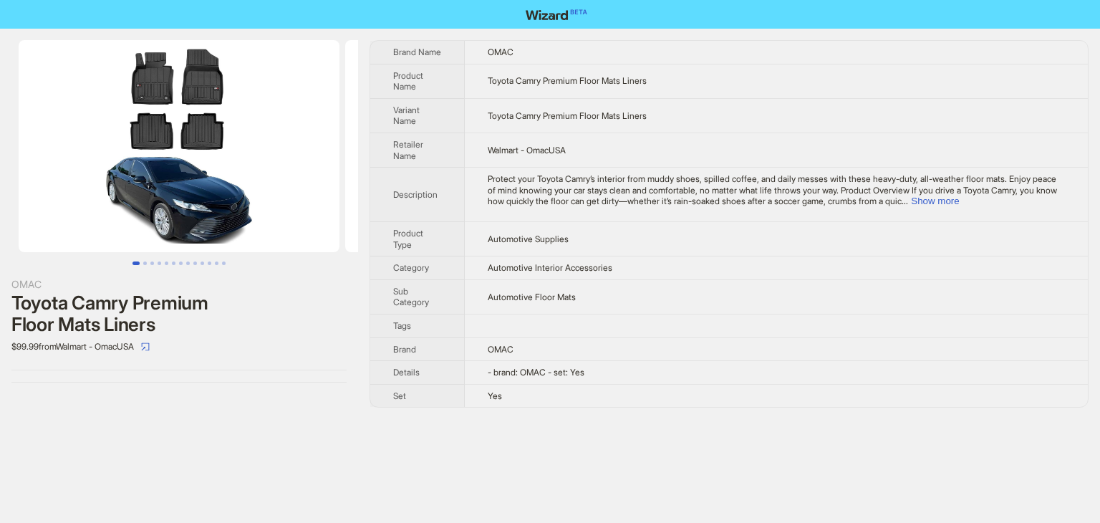
click at [564, 98] on td "Toyota Camry Premium Floor Mats Liners" at bounding box center [776, 115] width 623 height 34
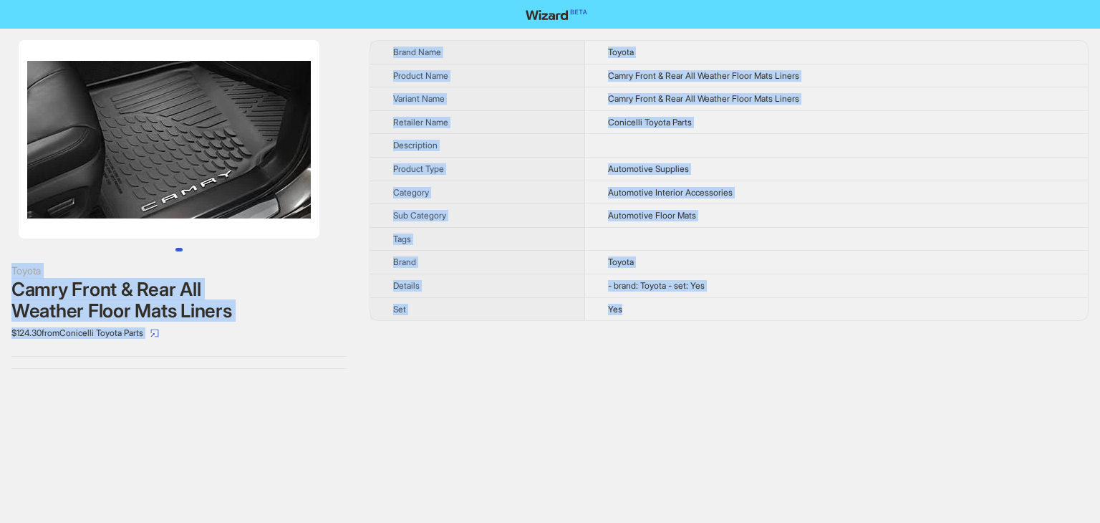
drag, startPoint x: 631, startPoint y: 310, endPoint x: 304, endPoint y: 54, distance: 415.8
click at [304, 54] on div "Toyota Camry Front & Rear All Weather Floor Mats Liners $124.30 from Conicelli …" at bounding box center [550, 205] width 1100 height 352
copy div "Toyota Camry Front & Rear All Weather Floor Mats Liners $124.30 from Conicelli …"
click at [549, 76] on th "Product Name" at bounding box center [477, 76] width 215 height 24
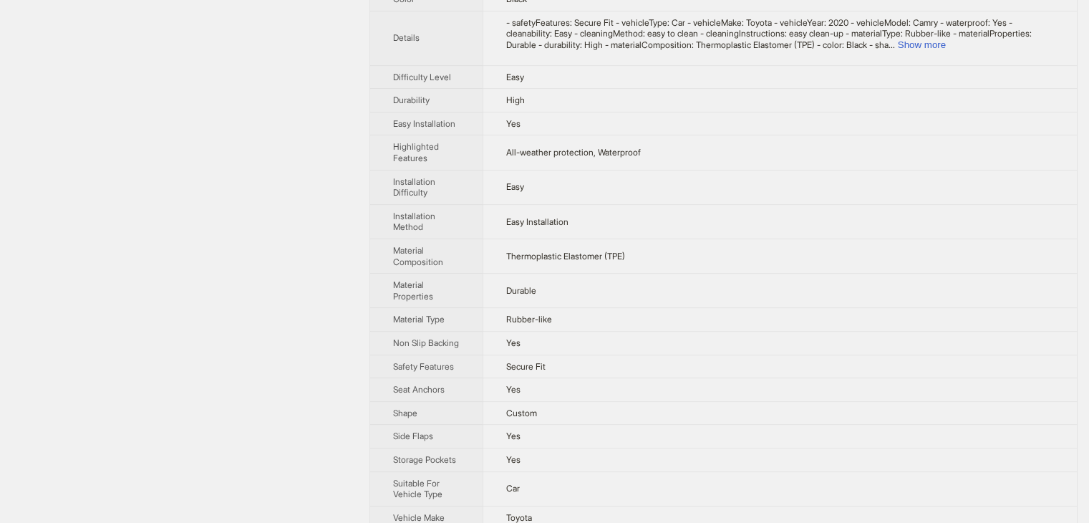
scroll to position [562, 0]
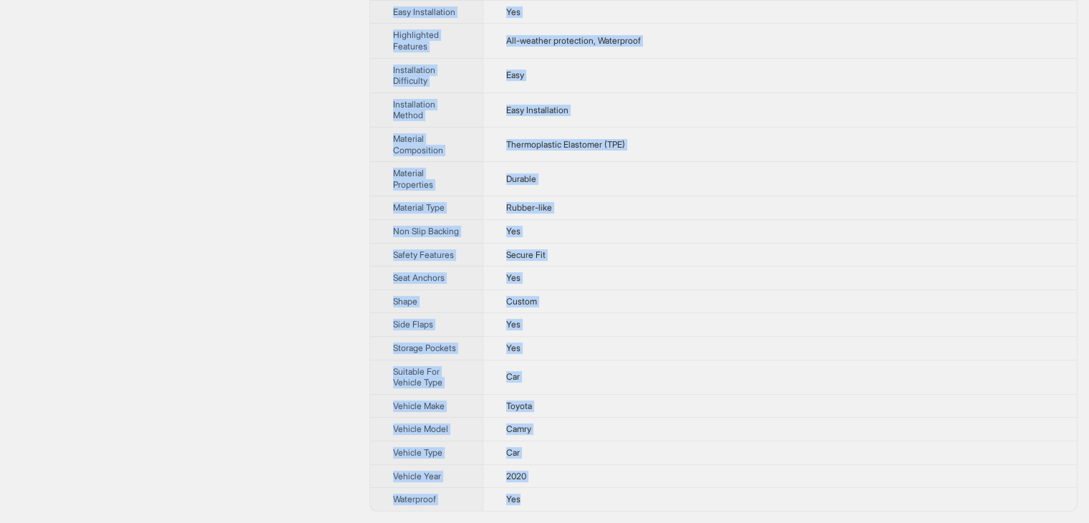
drag, startPoint x: 536, startPoint y: 495, endPoint x: 256, endPoint y: 0, distance: 569.0
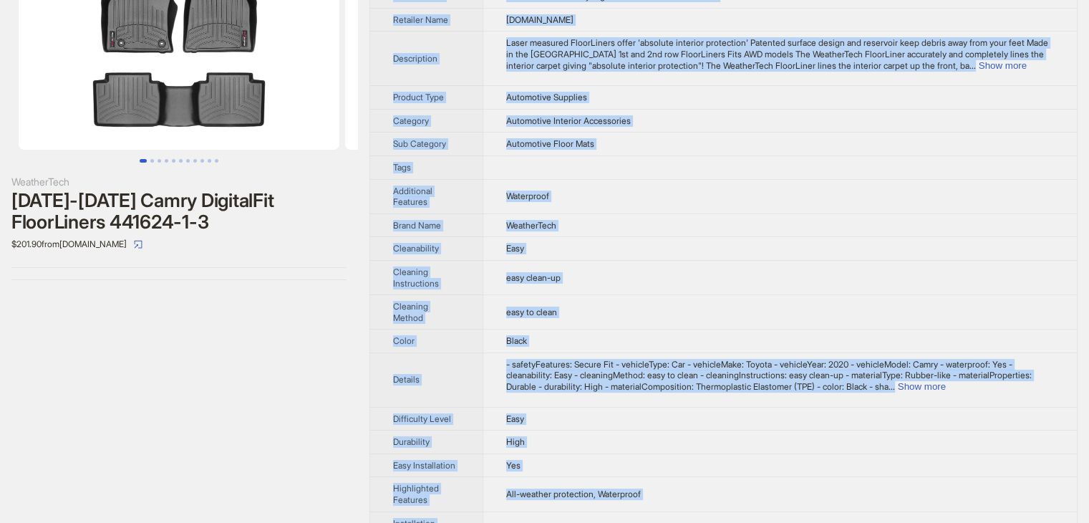
scroll to position [0, 0]
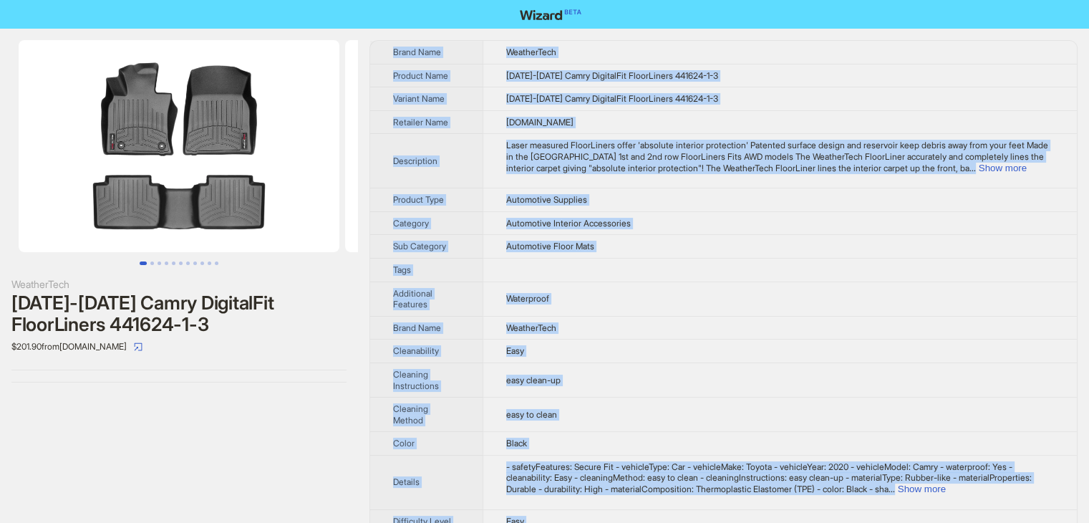
click at [786, 344] on td "Easy" at bounding box center [780, 351] width 594 height 24
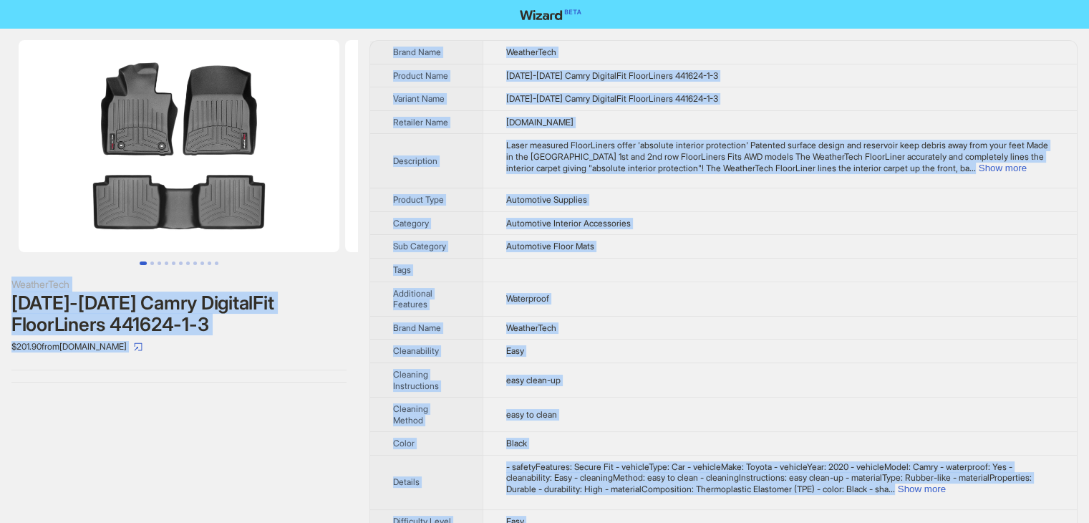
drag, startPoint x: 534, startPoint y: 496, endPoint x: 102, endPoint y: -29, distance: 678.8
copy div "WeatherTech 2020-2024 Camry DigitalFit FloorLiners 441624-1-3 $201.90 from Weat…"
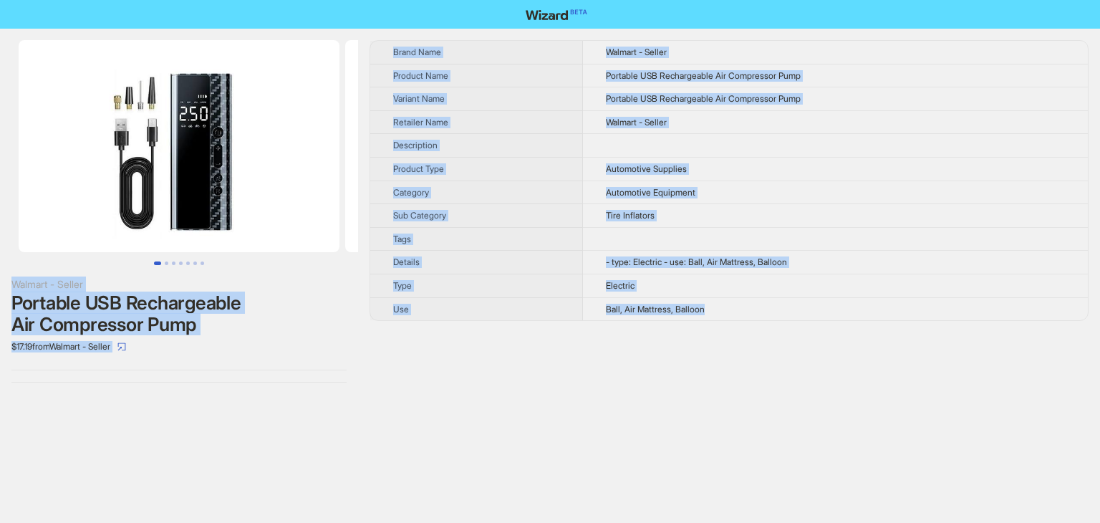
drag, startPoint x: 725, startPoint y: 307, endPoint x: 309, endPoint y: -15, distance: 526.3
click at [309, 0] on html "Walmart - Seller Portable USB Rechargeable Air Compressor Pump $17.19 from Walm…" at bounding box center [550, 261] width 1100 height 523
copy div "Walmart - Seller Portable USB Rechargeable Air Compressor Pump $17.19 from Walm…"
click at [543, 163] on th "Product Type" at bounding box center [476, 169] width 213 height 24
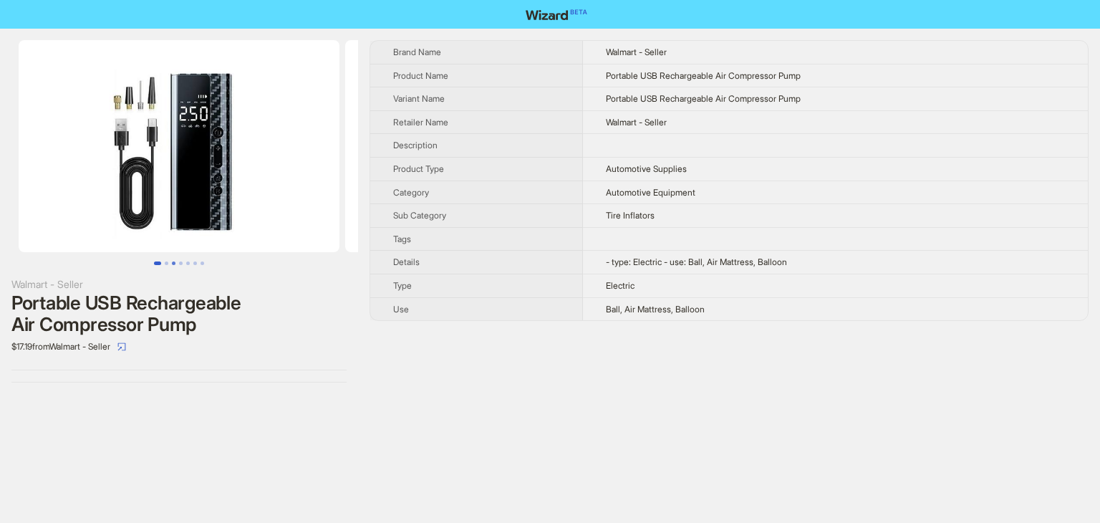
click at [172, 261] on button "Go to slide 3" at bounding box center [174, 263] width 4 height 4
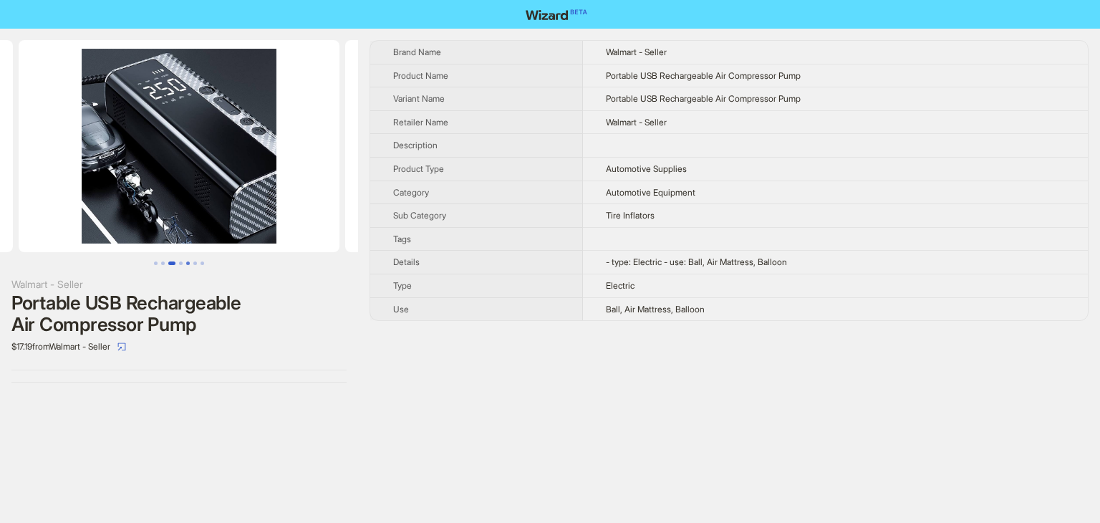
click at [188, 264] on button "Go to slide 5" at bounding box center [188, 263] width 4 height 4
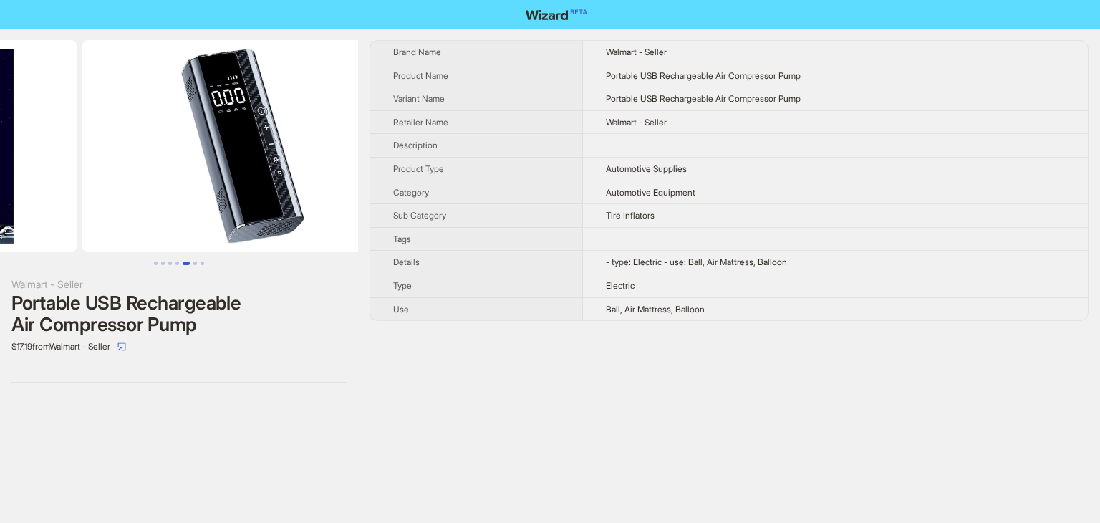
scroll to position [0, 1306]
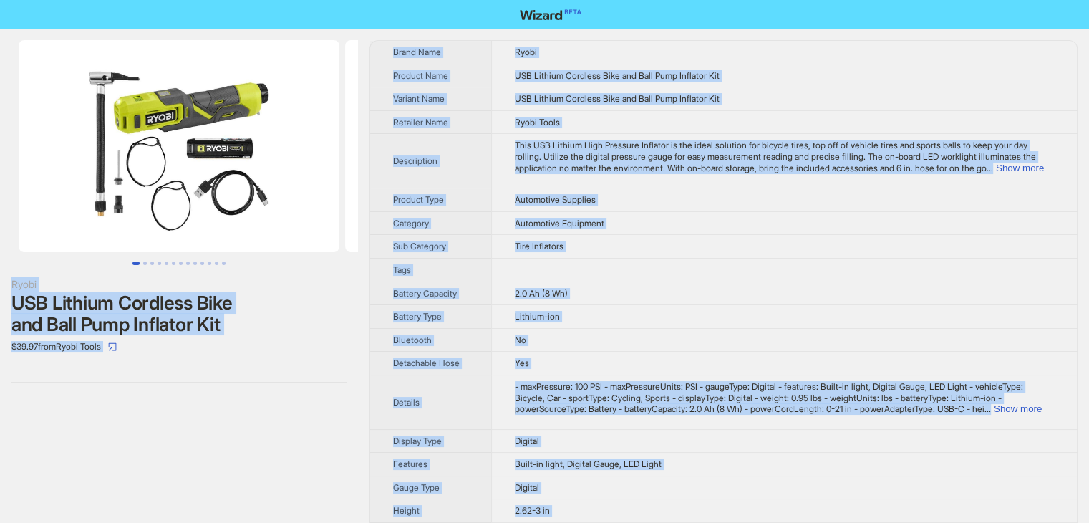
drag, startPoint x: 521, startPoint y: 501, endPoint x: 211, endPoint y: -48, distance: 631.2
click at [211, 0] on html "Ryobi USB Lithium Cordless Bike and Ball Pump Inflator Kit $39.97 from Ryobi To…" at bounding box center [544, 447] width 1089 height 895
copy div "Ryobi USB Lithium Cordless Bike and Ball Pump Inflator Kit $39.97 from Ryobi To…"
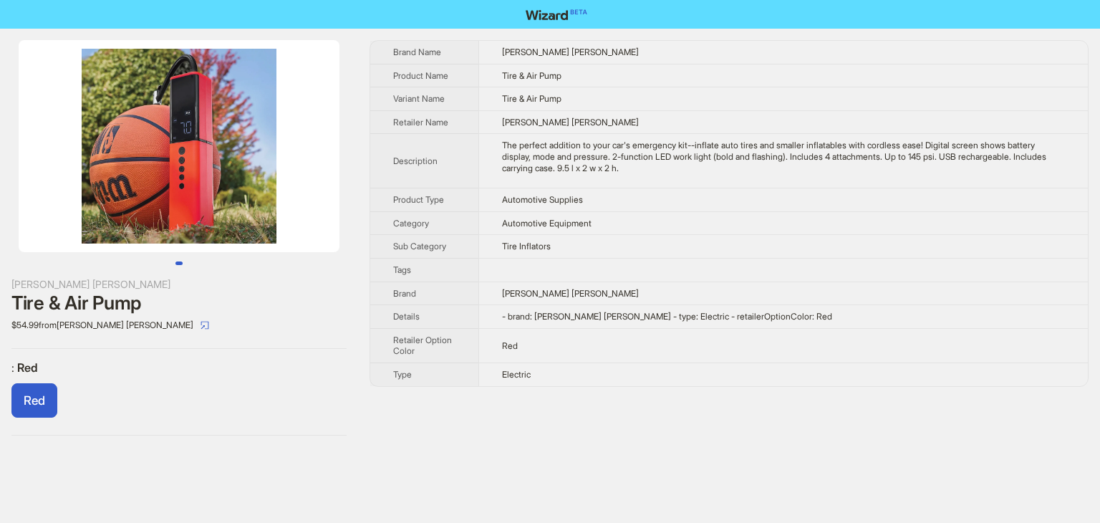
drag, startPoint x: 558, startPoint y: 370, endPoint x: 473, endPoint y: 330, distance: 93.5
click at [484, 336] on tbody "Brand Name Montgomery Ward Product Name Tire & Air Pump Variant Name Tire & Air…" at bounding box center [729, 213] width 718 height 345
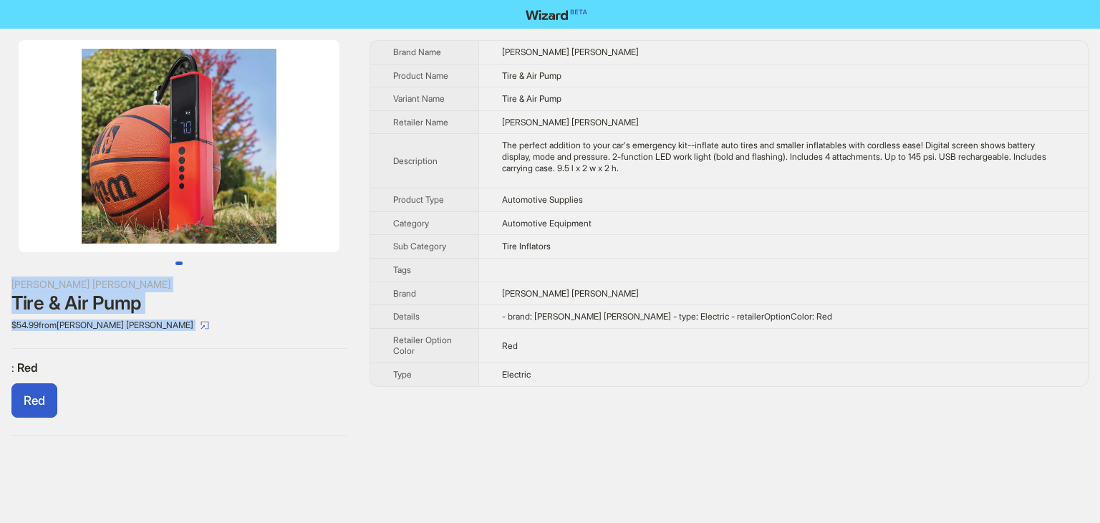
drag, startPoint x: 292, startPoint y: 181, endPoint x: 193, endPoint y: -1, distance: 207.4
click at [193, 0] on div "Montgomery Ward Tire & Air Pump $54.99 from Montgomery Ward : Red Red Brand Nam…" at bounding box center [550, 261] width 1100 height 523
click at [598, 428] on div "Brand Name Montgomery Ward Product Name Tire & Air Pump Variant Name Tire & Air…" at bounding box center [729, 237] width 719 height 395
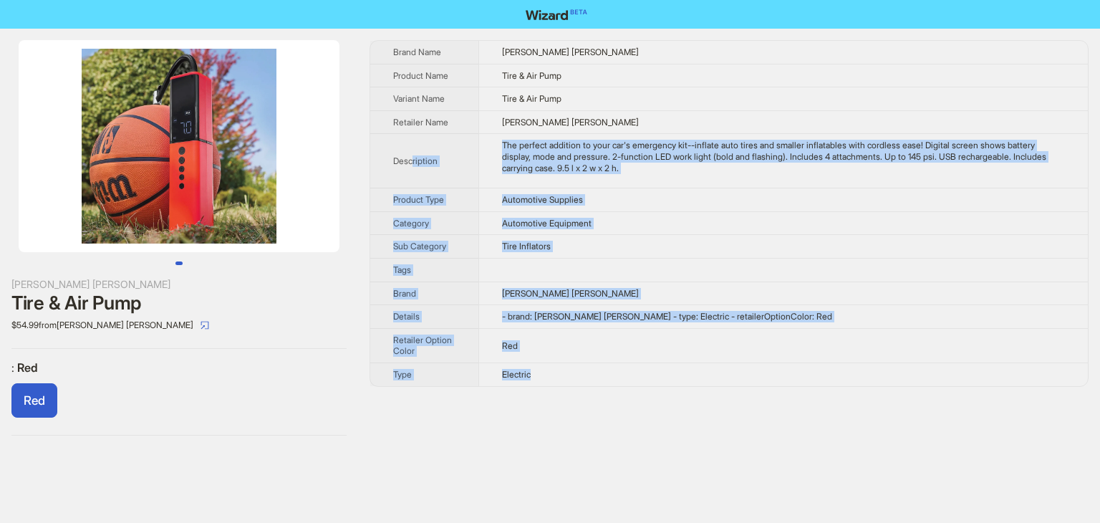
drag, startPoint x: 547, startPoint y: 372, endPoint x: 385, endPoint y: 62, distance: 350.1
click at [408, 147] on tbody "Brand Name Montgomery Ward Product Name Tire & Air Pump Variant Name Tire & Air…" at bounding box center [729, 213] width 718 height 345
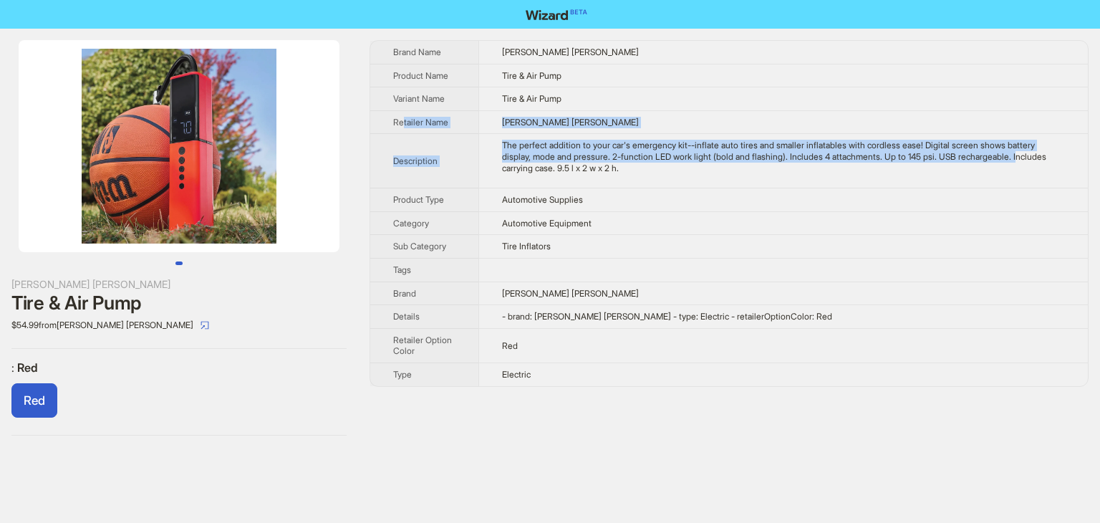
drag, startPoint x: 385, startPoint y: 62, endPoint x: 537, endPoint y: 265, distance: 253.7
click at [536, 255] on tbody "Brand Name Montgomery Ward Product Name Tire & Air Pump Variant Name Tire & Air…" at bounding box center [729, 213] width 718 height 345
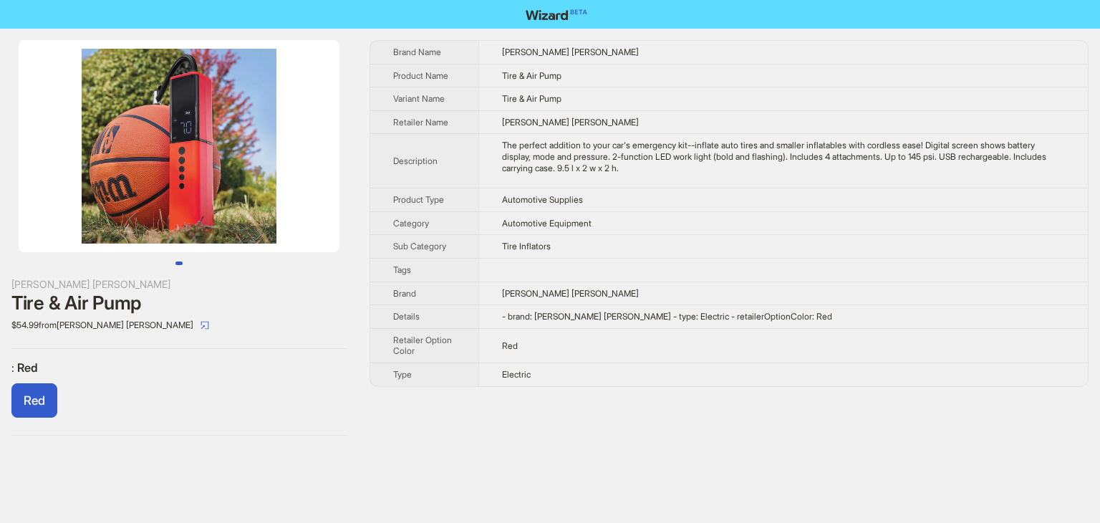
click at [587, 397] on div "Brand Name Montgomery Ward Product Name Tire & Air Pump Variant Name Tire & Air…" at bounding box center [729, 237] width 719 height 395
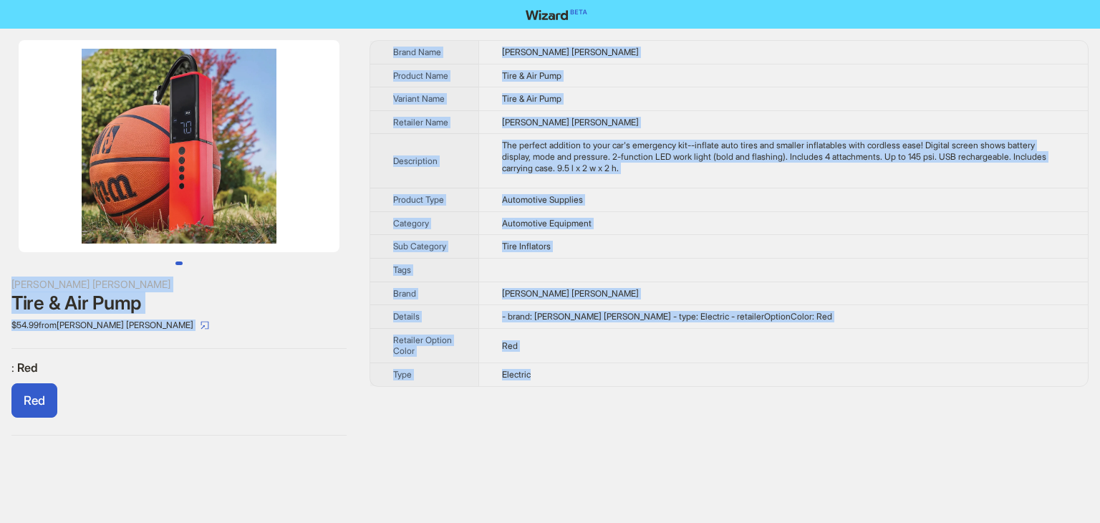
drag, startPoint x: 546, startPoint y: 365, endPoint x: 263, endPoint y: -8, distance: 468.3
click at [263, 0] on html "Montgomery Ward Tire & Air Pump $54.99 from Montgomery Ward : Red Red Brand Nam…" at bounding box center [550, 261] width 1100 height 523
copy div "Montgomery Ward Tire & Air Pump $54.99 from Montgomery Ward : Red Red Brand Nam…"
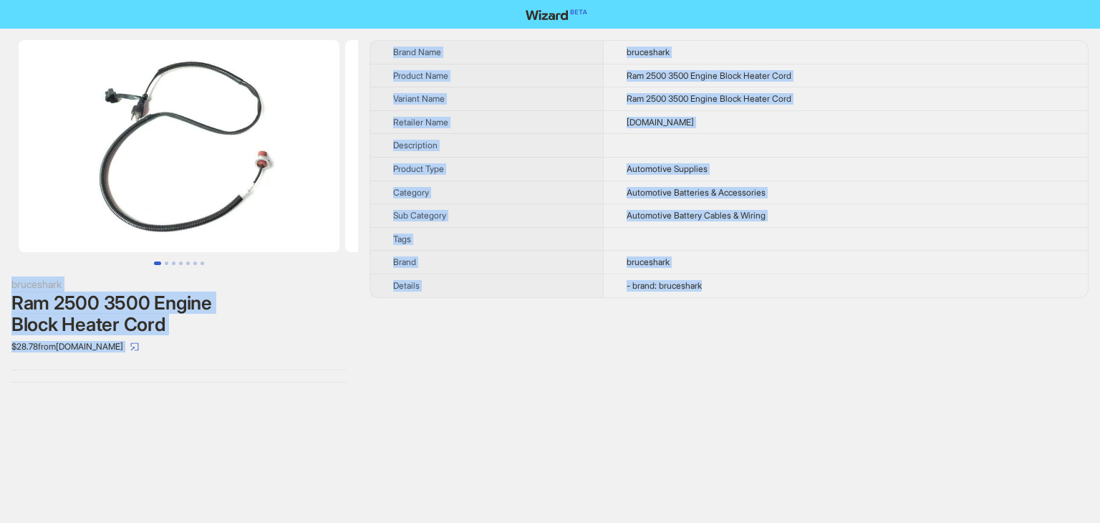
drag, startPoint x: 712, startPoint y: 281, endPoint x: 350, endPoint y: 16, distance: 449.4
click at [350, 16] on div "bruceshark Ram 2500 3500 Engine Block Heater Cord $28.78 from bruceshark.com Br…" at bounding box center [550, 261] width 1100 height 523
copy div "bruceshark Ram 2500 3500 Engine Block Heater Cord $28.78 from bruceshark.com Br…"
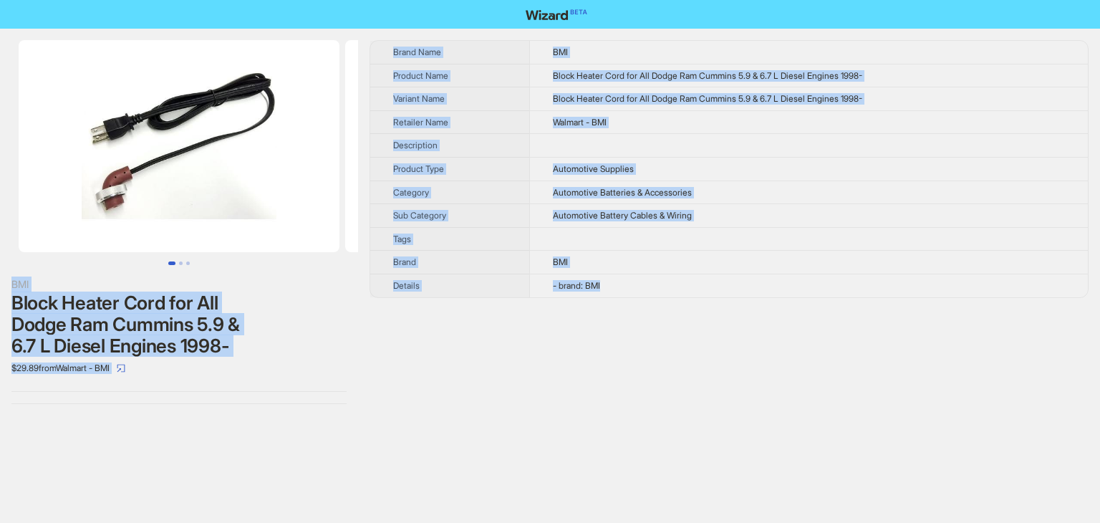
drag, startPoint x: 613, startPoint y: 281, endPoint x: 353, endPoint y: 20, distance: 368.2
click at [353, 20] on div "BMI Block Heater Cord for All Dodge Ram Cummins 5.9 & 6.7 L Diesel Engines 1998…" at bounding box center [550, 261] width 1100 height 523
copy div "BMI Block Heater Cord for All Dodge Ram Cummins 5.9 & 6.7 L Diesel Engines 1998…"
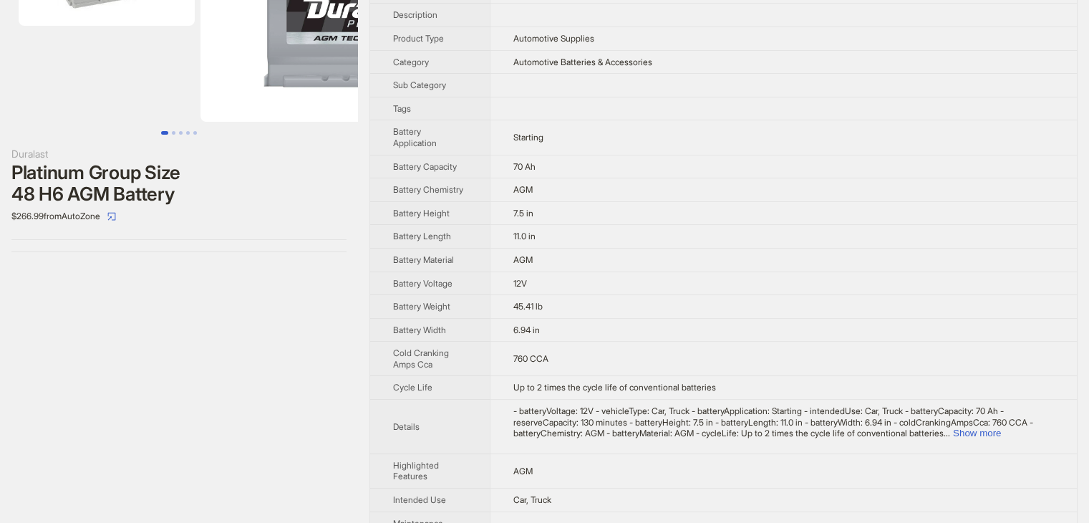
scroll to position [23, 0]
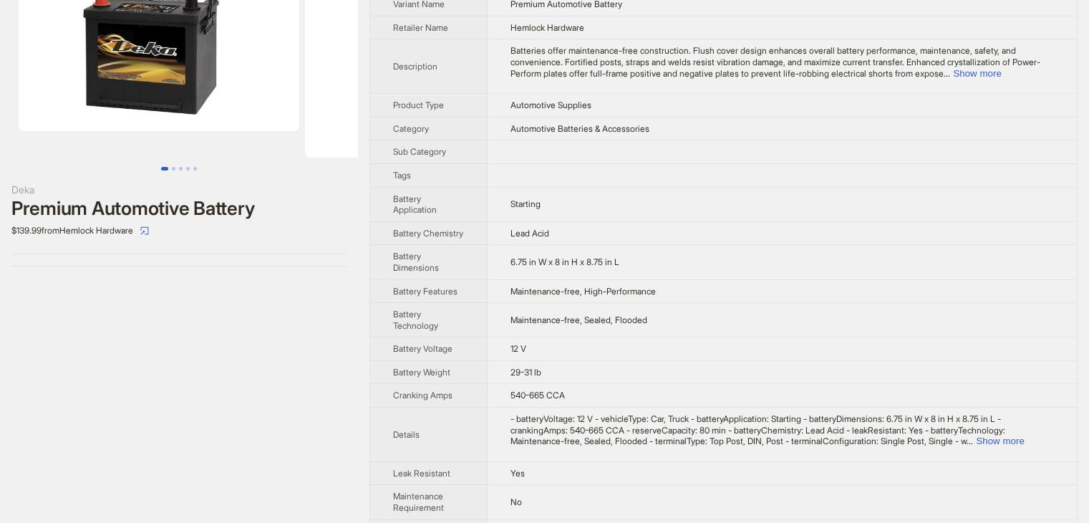
scroll to position [239, 0]
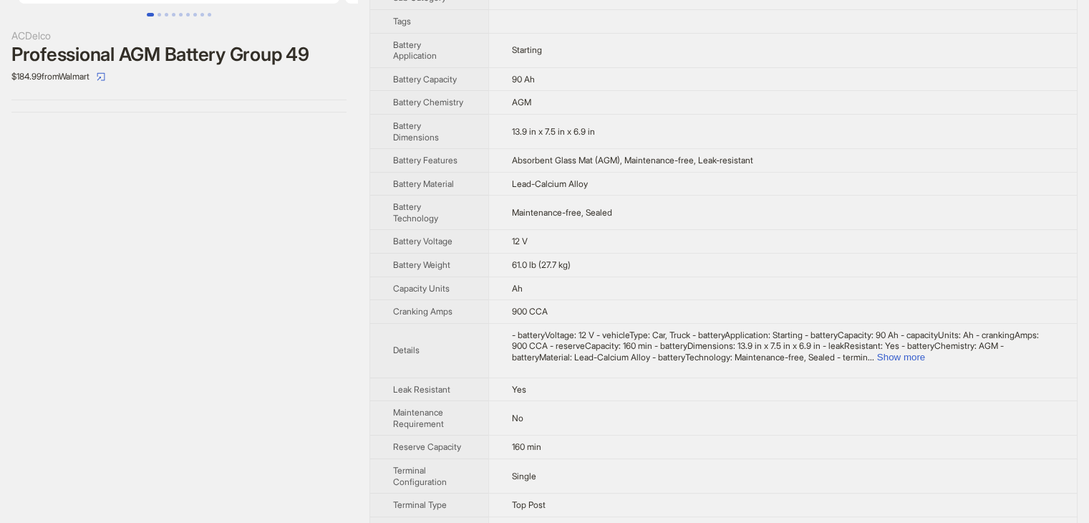
scroll to position [274, 0]
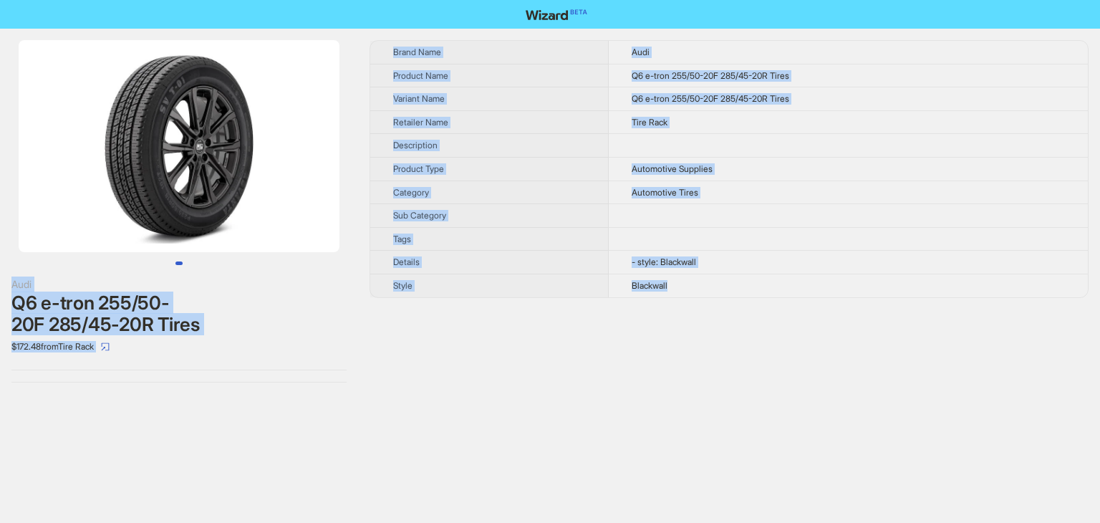
drag, startPoint x: 681, startPoint y: 284, endPoint x: 322, endPoint y: 24, distance: 444.1
click at [322, 24] on div "Audi Q6 e-tron 255/50-20F 285/45-20R Tires $172.48 from Tire Rack Brand Name Au…" at bounding box center [550, 261] width 1100 height 523
copy div "Audi Q6 e-tron 255/50-20F 285/45-20R Tires $172.48 from Tire Rack Brand Name Au…"
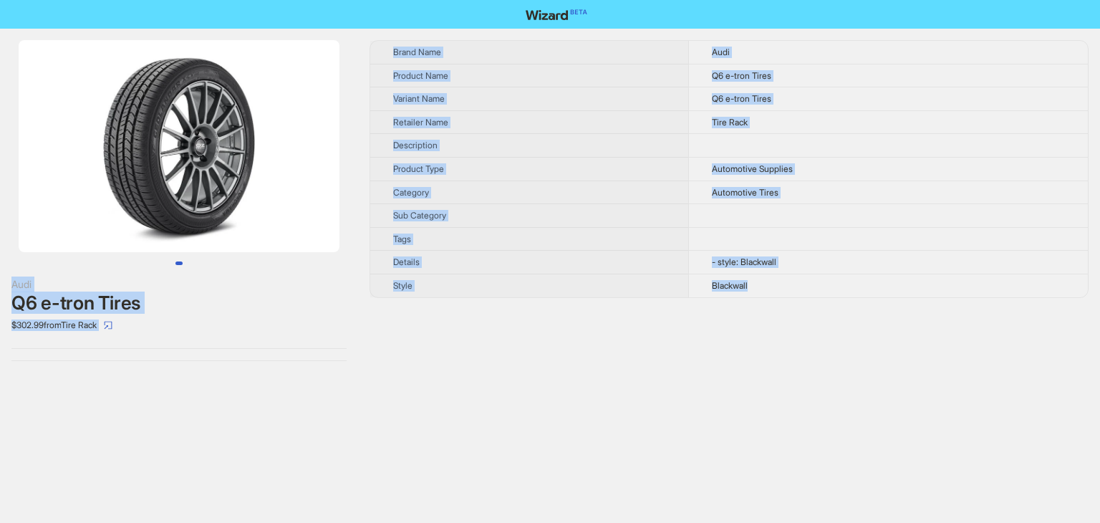
drag, startPoint x: 759, startPoint y: 285, endPoint x: 302, endPoint y: 26, distance: 525.0
click at [302, 26] on div "Audi Q6 e-tron Tires $302.99 from Tire Rack Brand Name Audi Product Name Q6 e-t…" at bounding box center [550, 261] width 1100 height 523
copy div "Audi Q6 e-tron Tires $302.99 from Tire Rack Brand Name Audi Product Name Q6 e-t…"
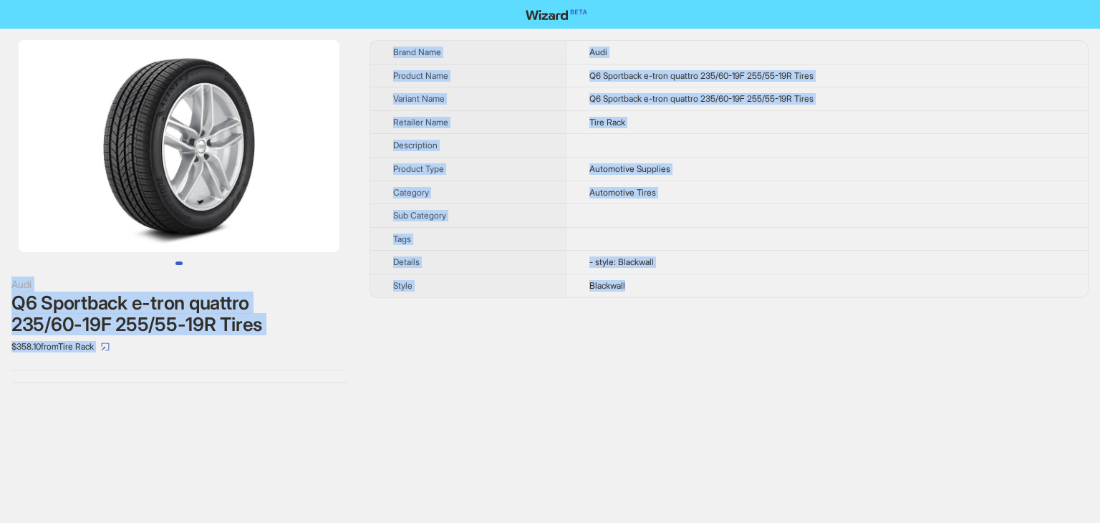
drag, startPoint x: 637, startPoint y: 282, endPoint x: 309, endPoint y: 34, distance: 411.1
click at [309, 34] on div "Audi Q6 Sportback e-tron quattro 235/60-19F 255/55-19R Tires $358.10 from Tire …" at bounding box center [550, 211] width 1100 height 365
copy div "Audi Q6 Sportback e-tron quattro 235/60-19F 255/55-19R Tires $358.10 from Tire …"
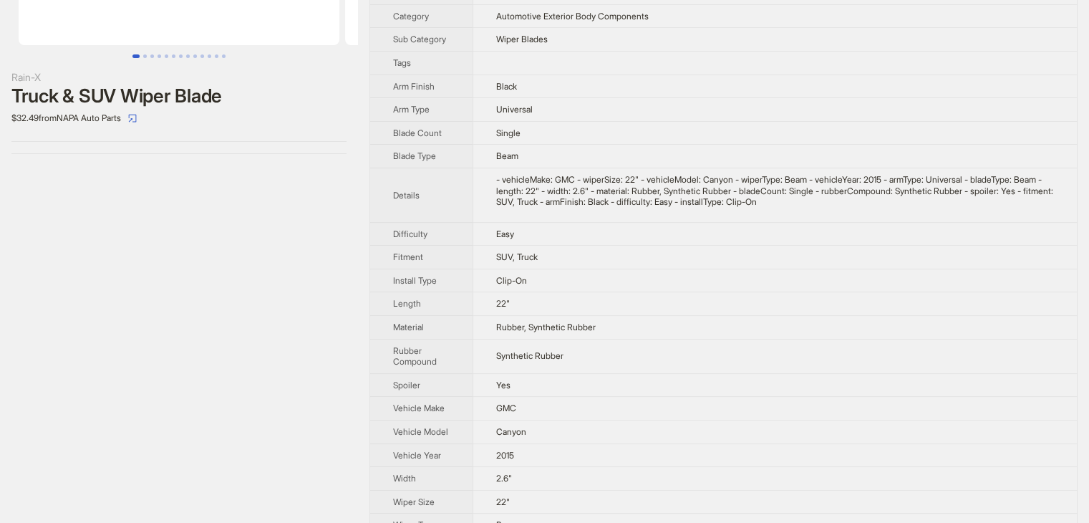
scroll to position [241, 0]
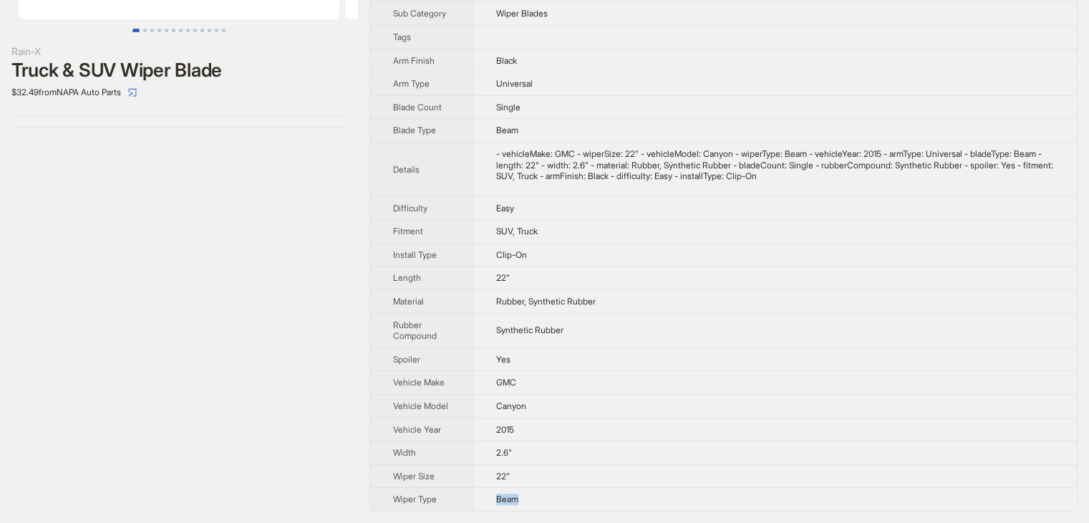
drag, startPoint x: 537, startPoint y: 509, endPoint x: 418, endPoint y: 418, distance: 149.7
click at [445, 474] on tbody "Brand Name Rain-X Product Name Truck & SUV Wiper Blade Variant Name Truck & SUV…" at bounding box center [723, 159] width 707 height 703
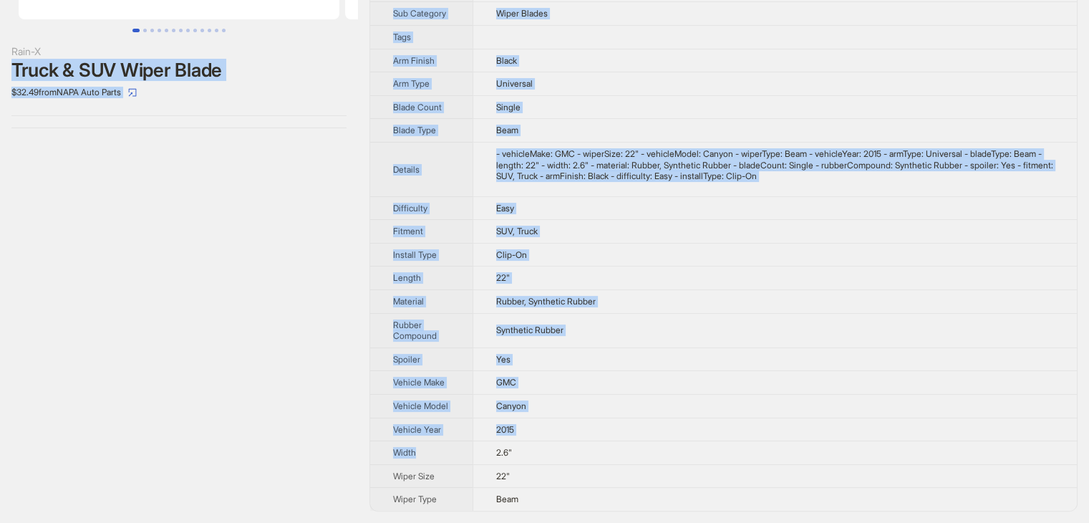
drag, startPoint x: 418, startPoint y: 418, endPoint x: 486, endPoint y: 159, distance: 267.9
click at [303, 29] on div "Rain-X Truck & SUV Wiper Blade $32.49 from NAPA Auto Parts Brand Name Rain-X Pr…" at bounding box center [544, 159] width 1089 height 727
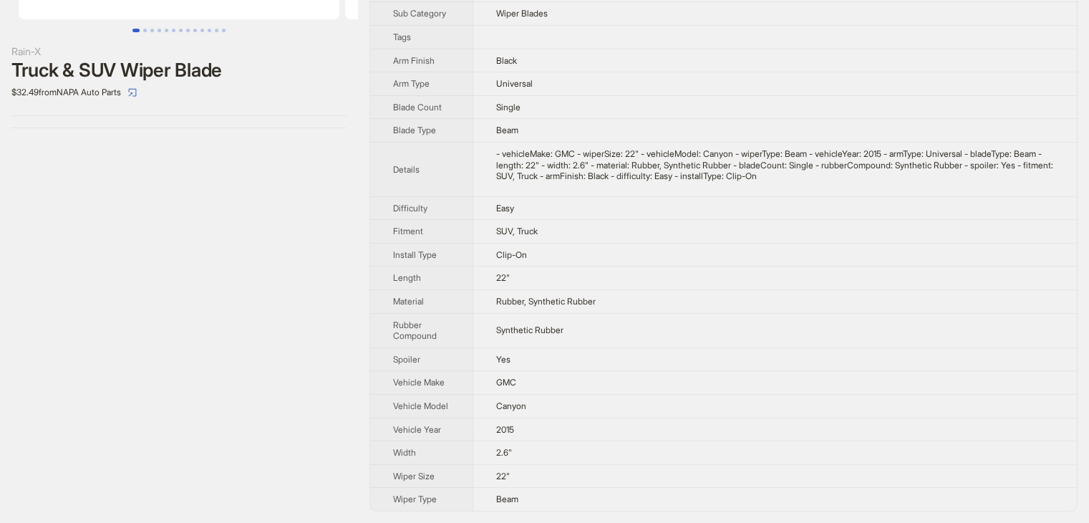
click at [643, 479] on td "22"" at bounding box center [775, 476] width 604 height 24
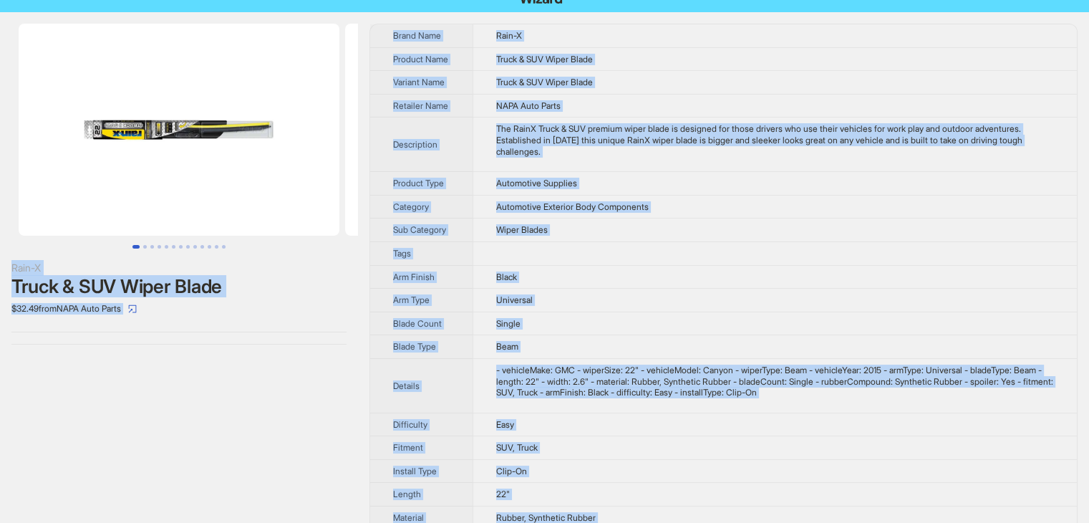
scroll to position [0, 0]
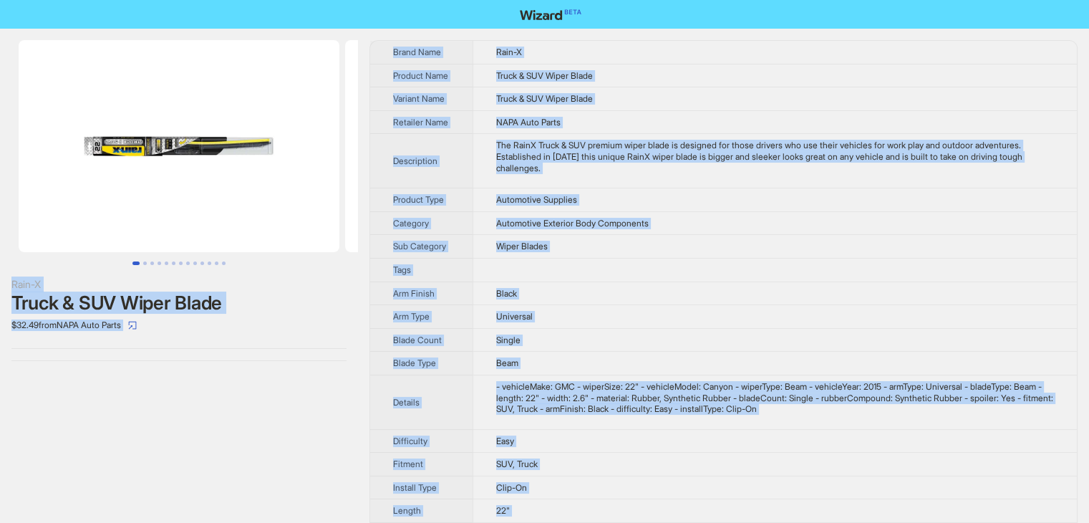
drag, startPoint x: 530, startPoint y: 494, endPoint x: 240, endPoint y: 2, distance: 571.2
click at [240, 2] on div "Rain-X Truck & SUV Wiper Blade $32.49 from NAPA Auto Parts Brand Name Rain-X Pr…" at bounding box center [544, 378] width 1089 height 756
copy div "Rain-X Truck & SUV Wiper Blade $32.49 from NAPA Auto Parts Brand Name Rain-X Pr…"
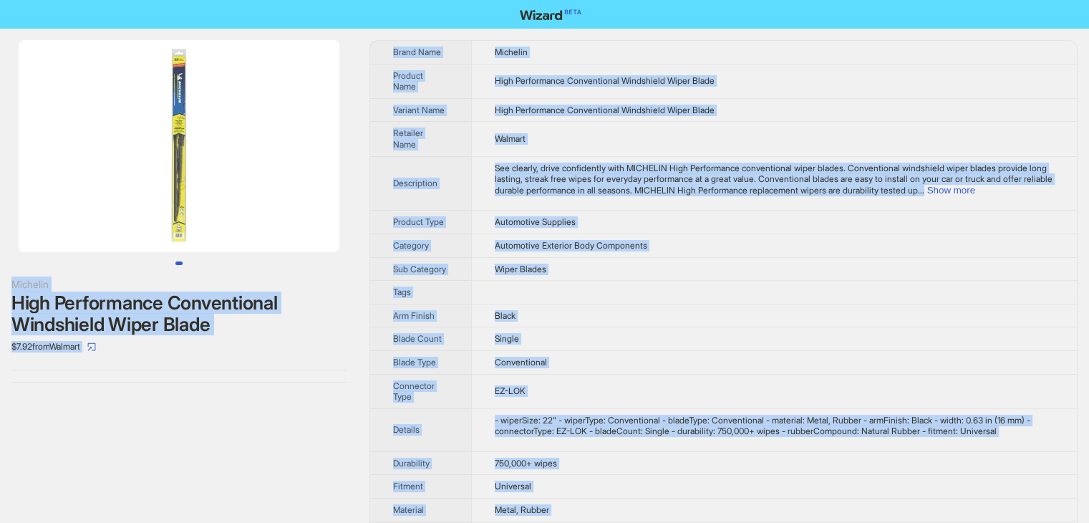
drag, startPoint x: 567, startPoint y: 500, endPoint x: 289, endPoint y: -25, distance: 594.3
click at [289, 0] on html "Michelin High Performance Conventional Windshield Wiper Blade $7.92 from Walmar…" at bounding box center [544, 319] width 1089 height 638
copy div "Michelin High Performance Conventional Windshield Wiper Blade $7.92 from Walmar…"
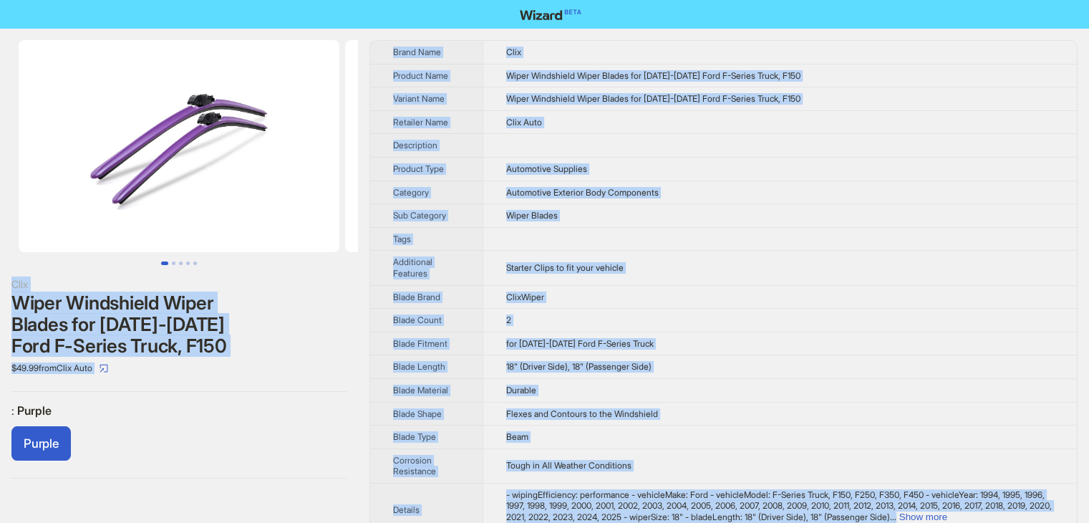
drag, startPoint x: 568, startPoint y: 495, endPoint x: 350, endPoint y: -50, distance: 587.2
click at [350, 0] on html "Clix Wiper Windshield Wiper Blades for [DATE]-[DATE] Ford F-Series Truck, F150 …" at bounding box center [544, 463] width 1089 height 927
copy div "Clix Wiper Windshield Wiper Blades for [DATE]-[DATE] Ford F-Series Truck, F150 …"
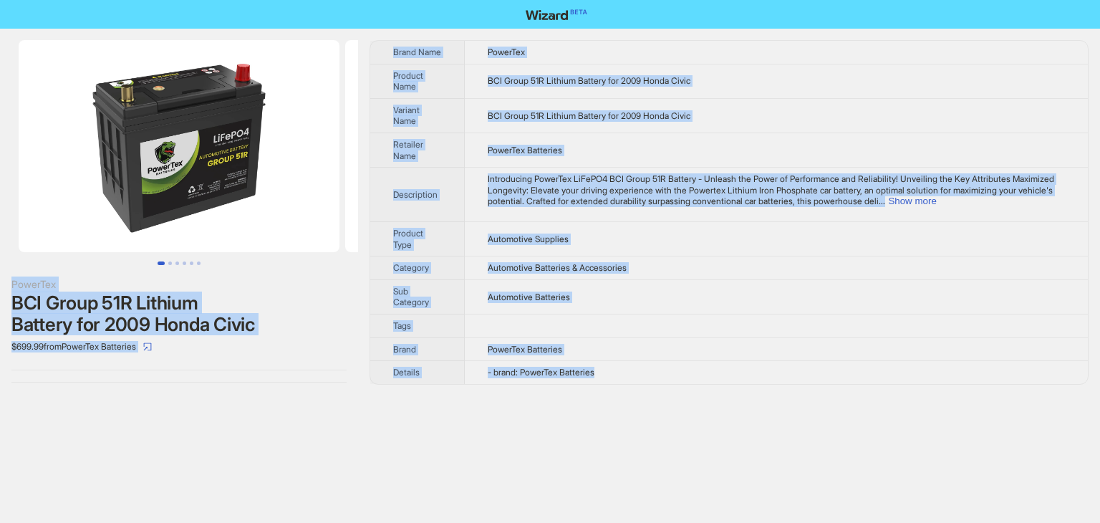
drag, startPoint x: 607, startPoint y: 372, endPoint x: 297, endPoint y: -42, distance: 517.7
click at [297, 0] on html "PowerTex BCI Group 51R Lithium Battery for 2009 Honda Civic $699.99 from PowerT…" at bounding box center [550, 261] width 1100 height 523
copy div "PowerTex BCI Group 51R Lithium Battery for 2009 Honda Civic $699.99 from PowerT…"
click at [621, 61] on td "PowerTex" at bounding box center [776, 52] width 623 height 23
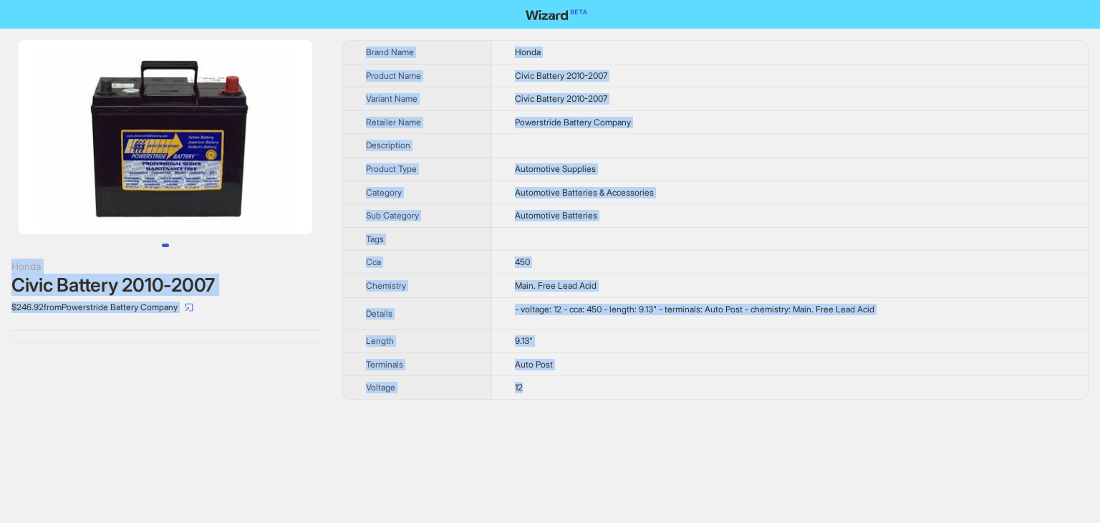
drag, startPoint x: 531, startPoint y: 385, endPoint x: 264, endPoint y: -21, distance: 486.1
click at [264, 0] on html "Honda Civic Battery 2010-2007 $246.92 from Powerstride Battery Company Brand Na…" at bounding box center [550, 261] width 1100 height 523
copy div "Honda Civic Battery 2010-2007 $246.92 from Powerstride Battery Company Brand Na…"
click at [712, 134] on td at bounding box center [790, 146] width 596 height 24
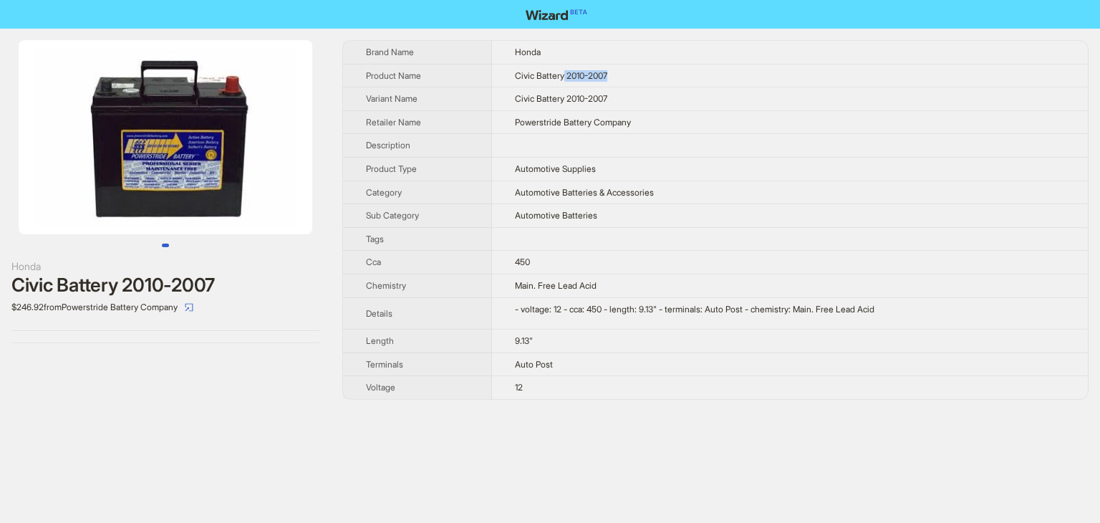
drag, startPoint x: 563, startPoint y: 75, endPoint x: 644, endPoint y: 69, distance: 81.1
click at [644, 69] on td "Civic Battery 2010-2007" at bounding box center [790, 76] width 596 height 24
click at [648, 74] on td "Civic Battery 2010-2007" at bounding box center [790, 76] width 596 height 24
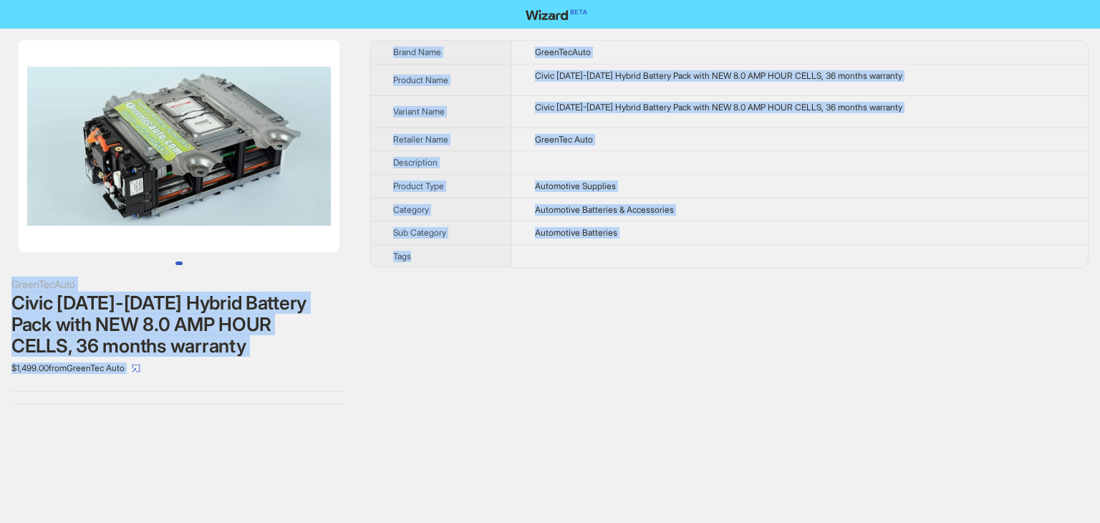
drag, startPoint x: 433, startPoint y: 256, endPoint x: 279, endPoint y: 59, distance: 251.0
click at [279, 59] on div "GreenTecAuto Civic [DATE]-[DATE] Hybrid Battery Pack with NEW 8.0 AMP HOUR CELL…" at bounding box center [550, 222] width 1100 height 387
copy div "GreenTecAuto Civic [DATE]-[DATE] Hybrid Battery Pack with NEW 8.0 AMP HOUR CELL…"
click at [705, 152] on td at bounding box center [799, 163] width 577 height 24
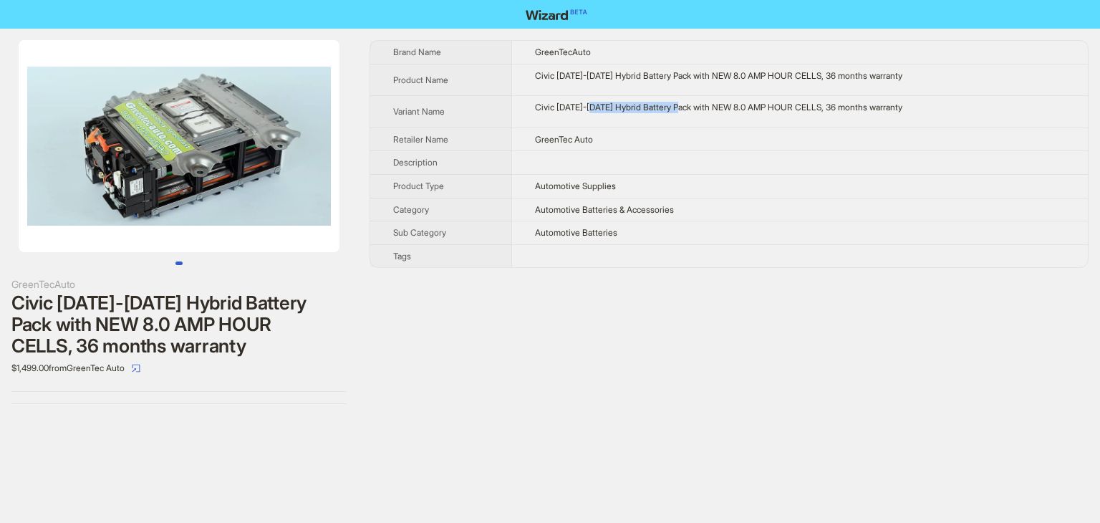
drag, startPoint x: 599, startPoint y: 106, endPoint x: 691, endPoint y: 105, distance: 92.4
click at [691, 105] on div "Civic [DATE]-[DATE] Hybrid Battery Pack with NEW 8.0 AMP HOUR CELLS, 36 months …" at bounding box center [800, 107] width 530 height 11
click at [749, 135] on td "GreenTec Auto" at bounding box center [799, 139] width 577 height 24
